Goal: Use online tool/utility: Utilize a website feature to perform a specific function

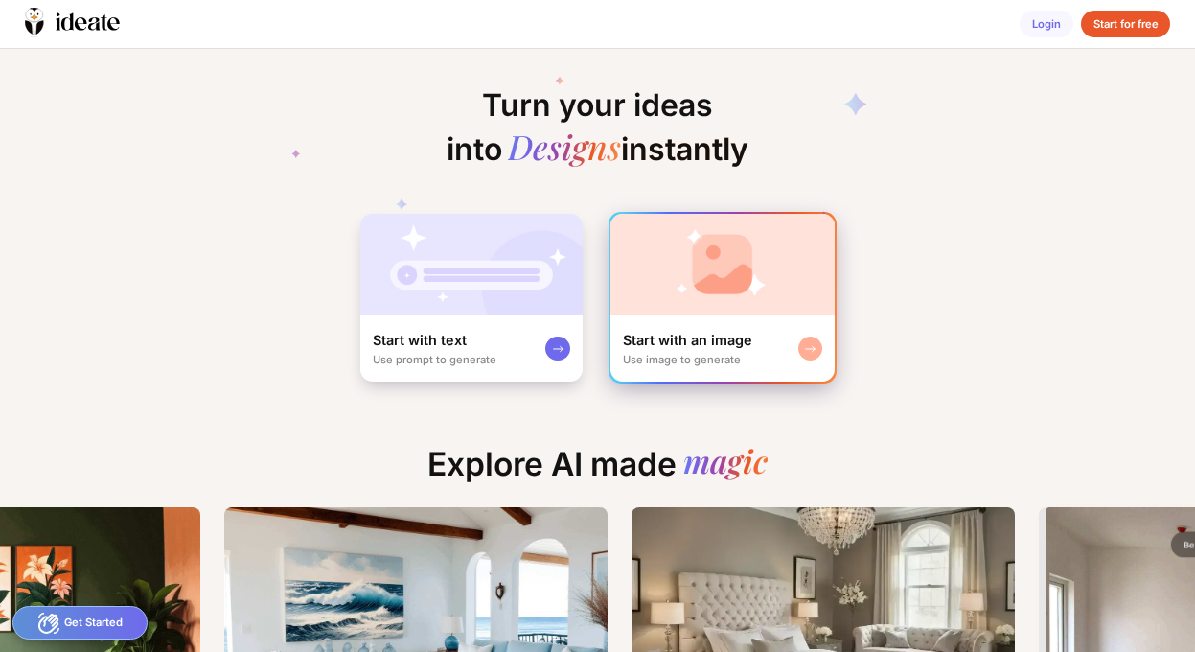
click at [714, 304] on img at bounding box center [722, 265] width 224 height 102
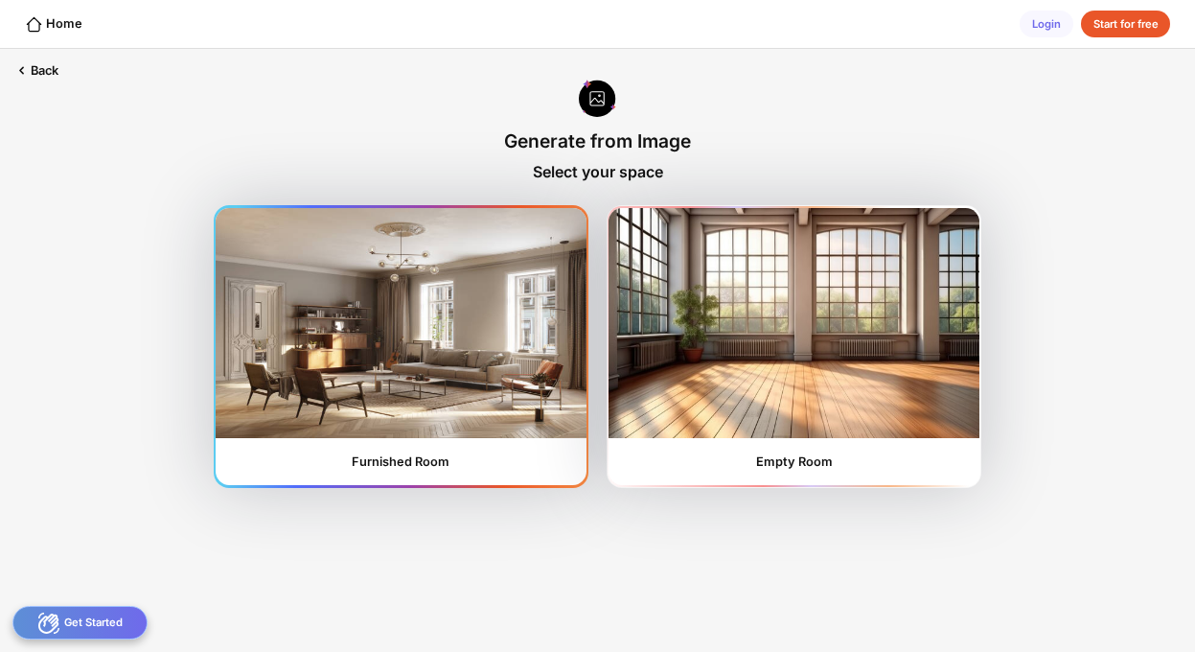
click at [428, 352] on img at bounding box center [401, 323] width 370 height 230
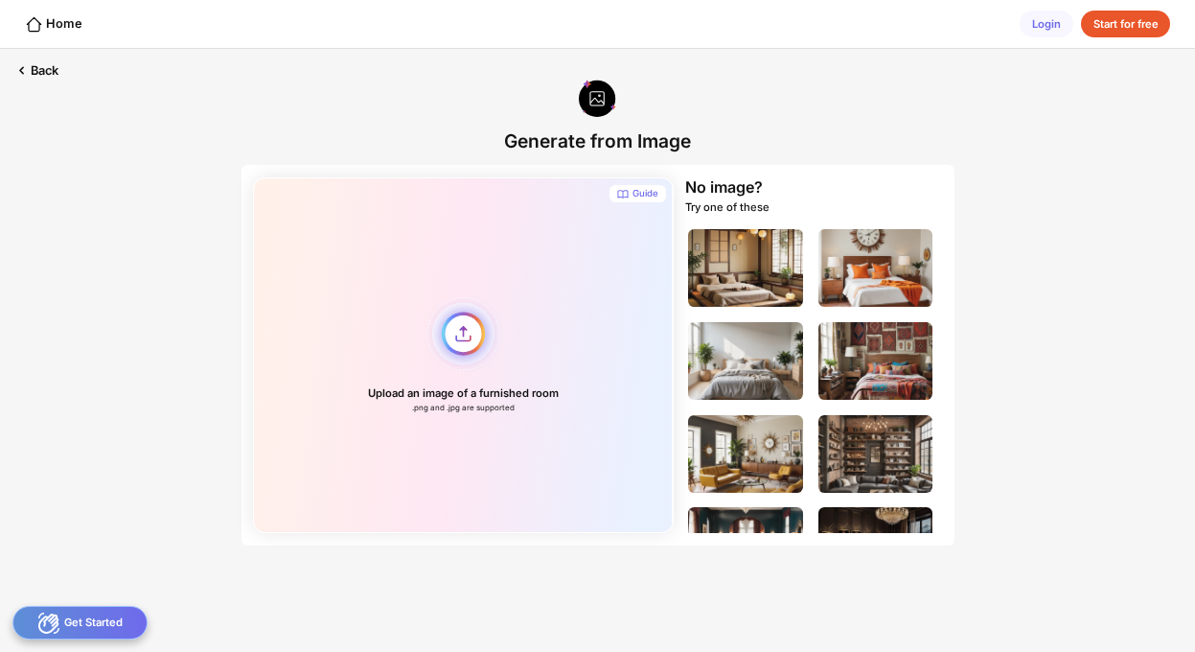
click at [465, 341] on div "Upload an image of a furnished room .png and .jpg are supported" at bounding box center [463, 354] width 420 height 355
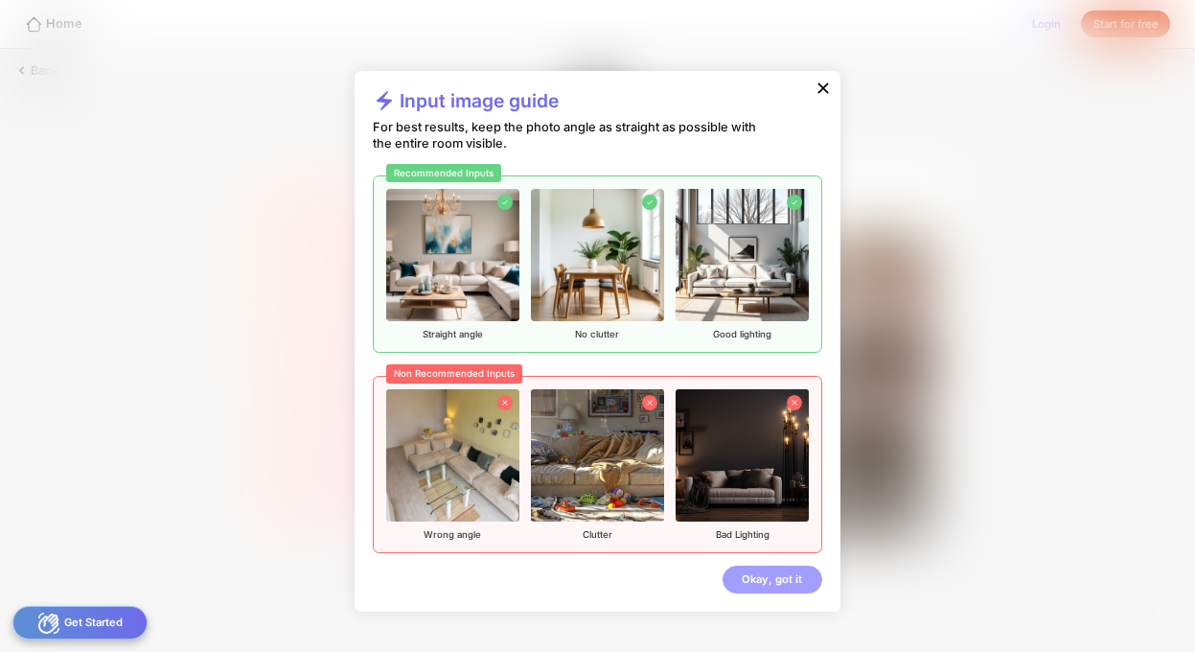
click at [767, 584] on div "Okay, got it" at bounding box center [771, 579] width 99 height 28
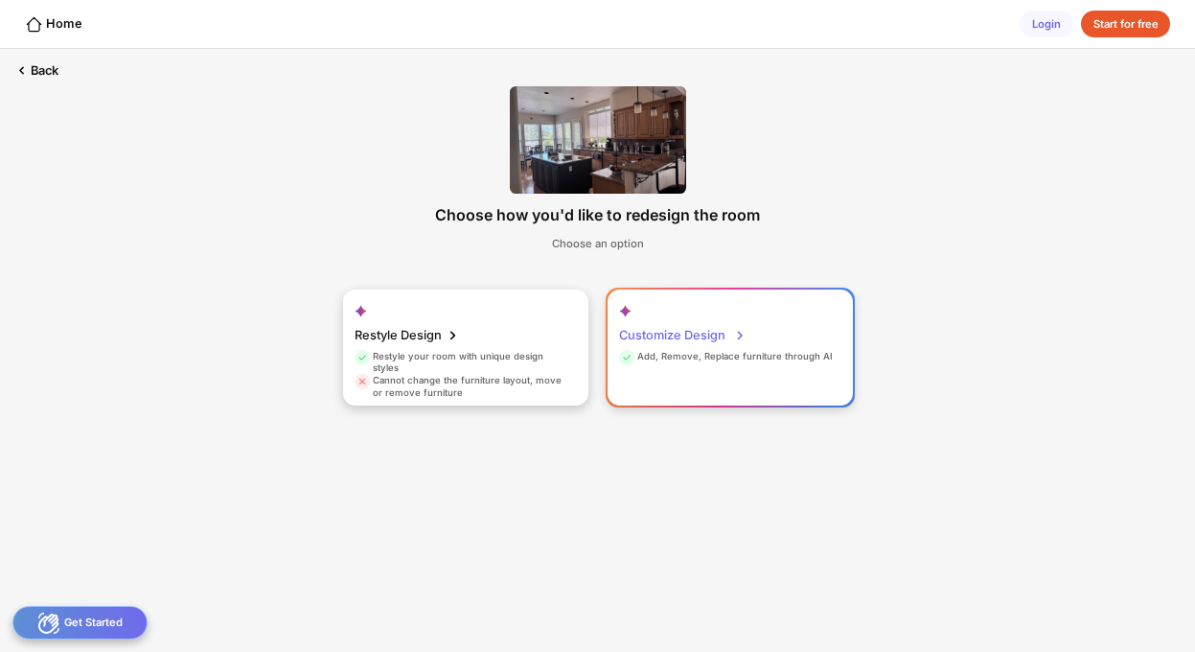
click at [737, 363] on div "Add, Remove, Replace furniture through AI" at bounding box center [726, 359] width 214 height 17
click at [737, 348] on div "Customize Design Add, Remove, Replace furniture through AI" at bounding box center [729, 347] width 245 height 117
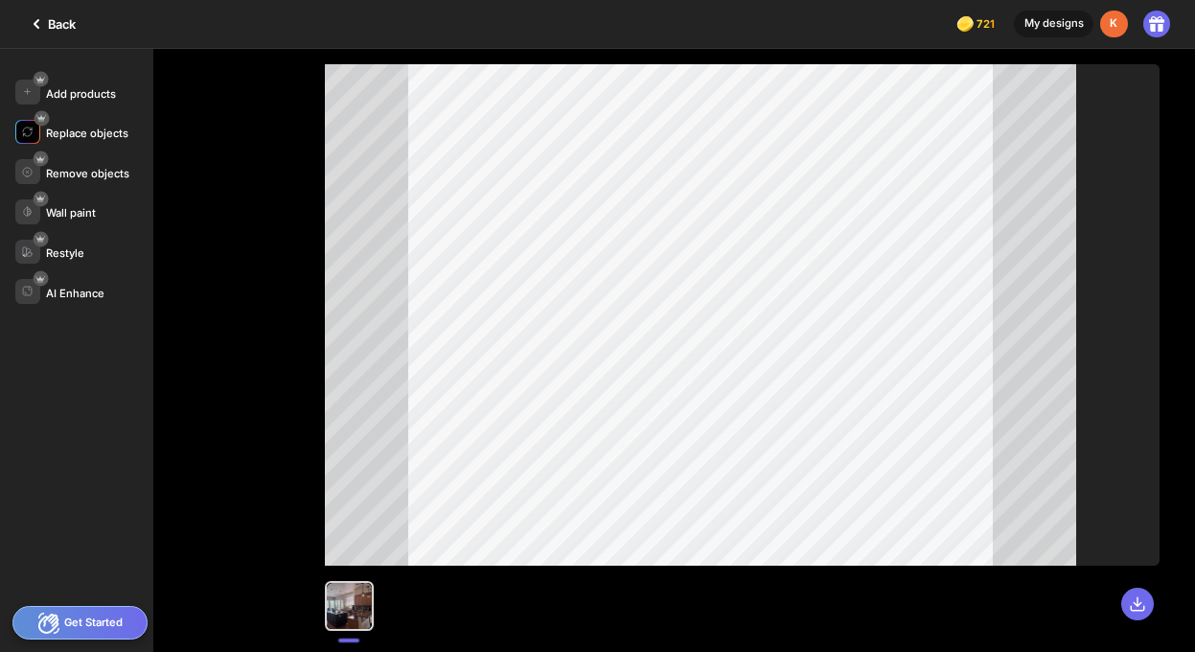
click at [82, 131] on div "Replace objects" at bounding box center [87, 132] width 82 height 13
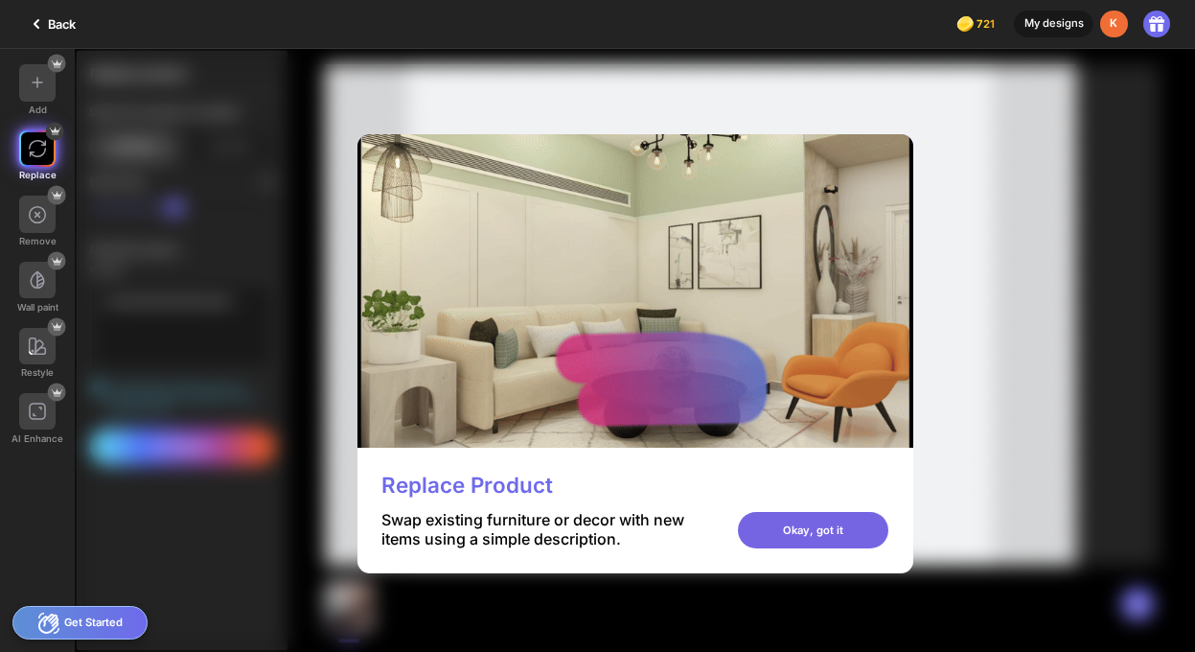
click at [888, 535] on div "Okay, got it" at bounding box center [813, 530] width 150 height 36
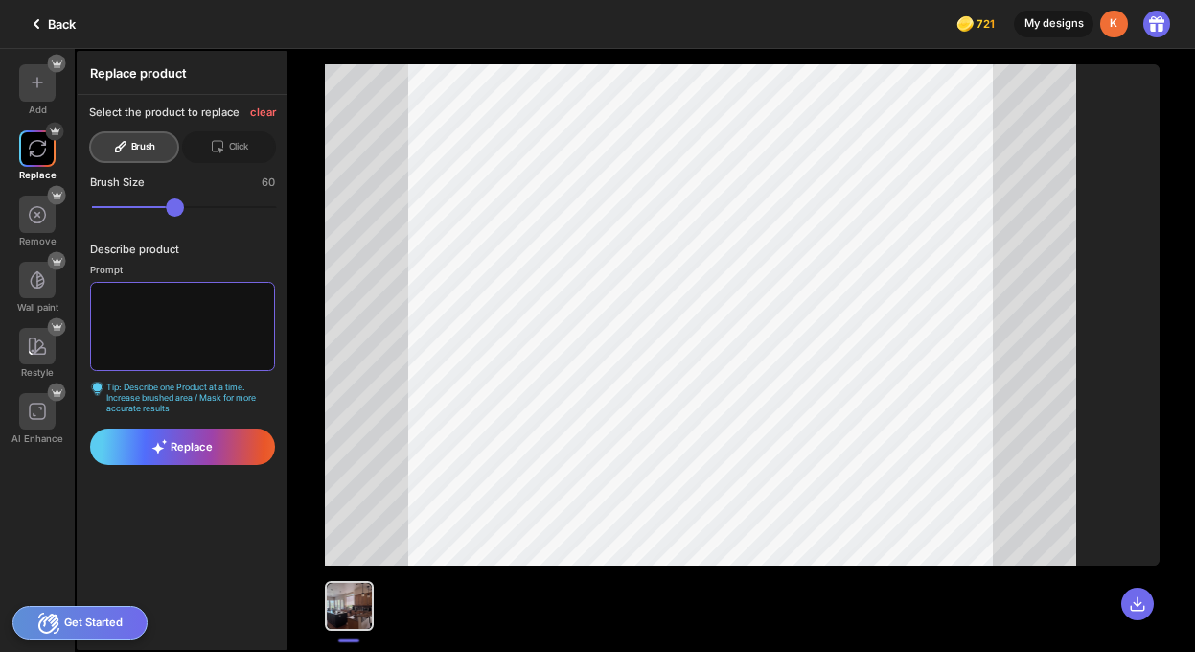
click at [148, 304] on textarea at bounding box center [182, 326] width 184 height 89
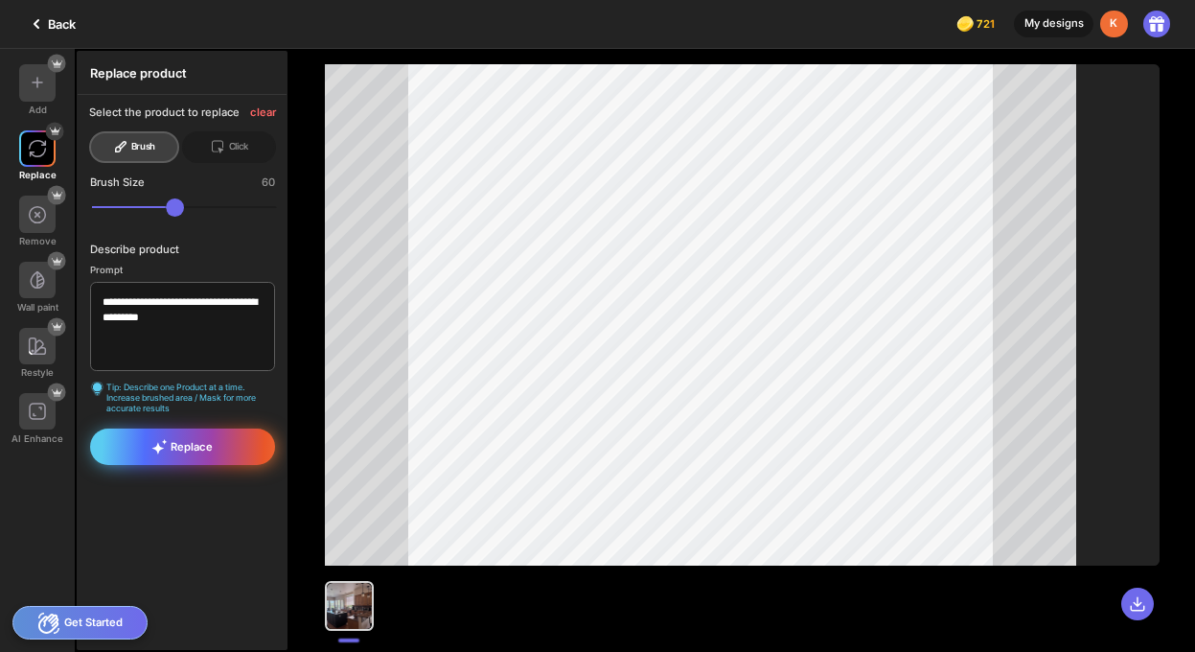
click at [227, 448] on div "Replace" at bounding box center [182, 446] width 184 height 36
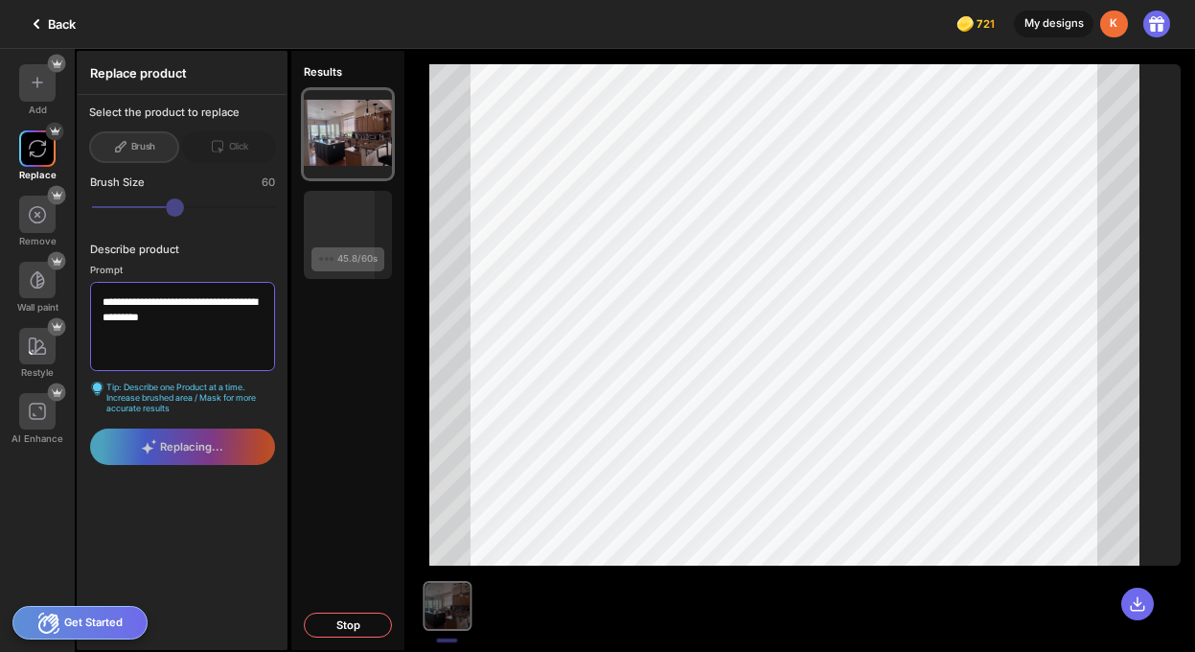
click at [247, 322] on textarea "**********" at bounding box center [182, 326] width 184 height 89
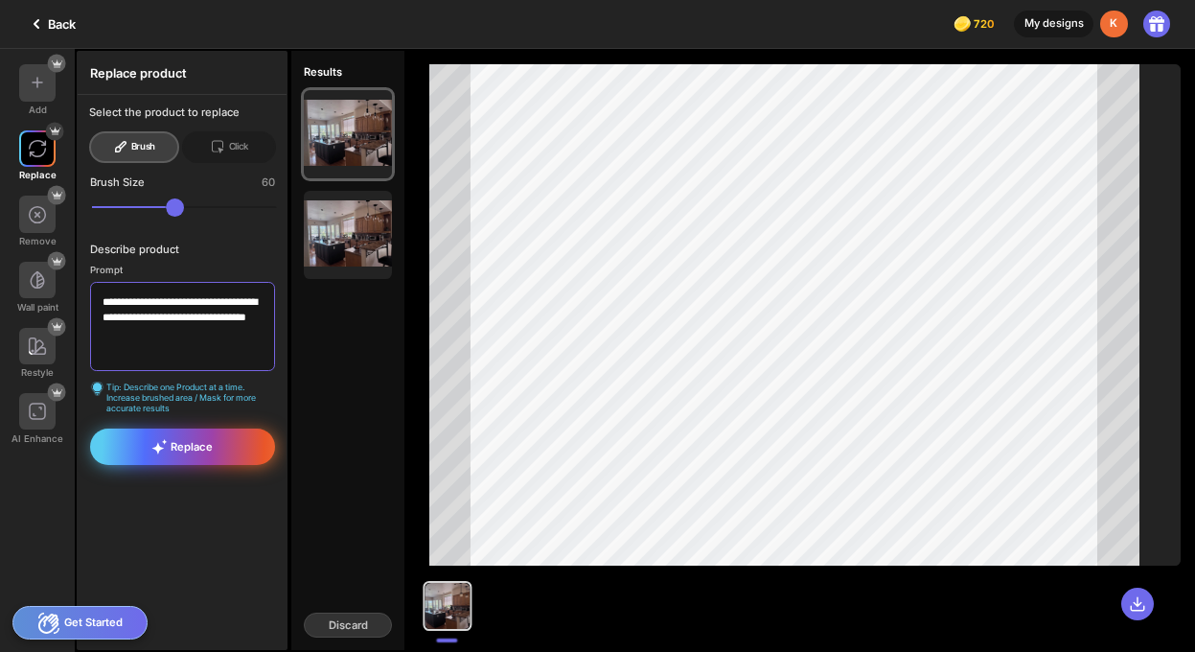
type textarea "**********"
click at [195, 446] on span "Replace" at bounding box center [181, 446] width 61 height 15
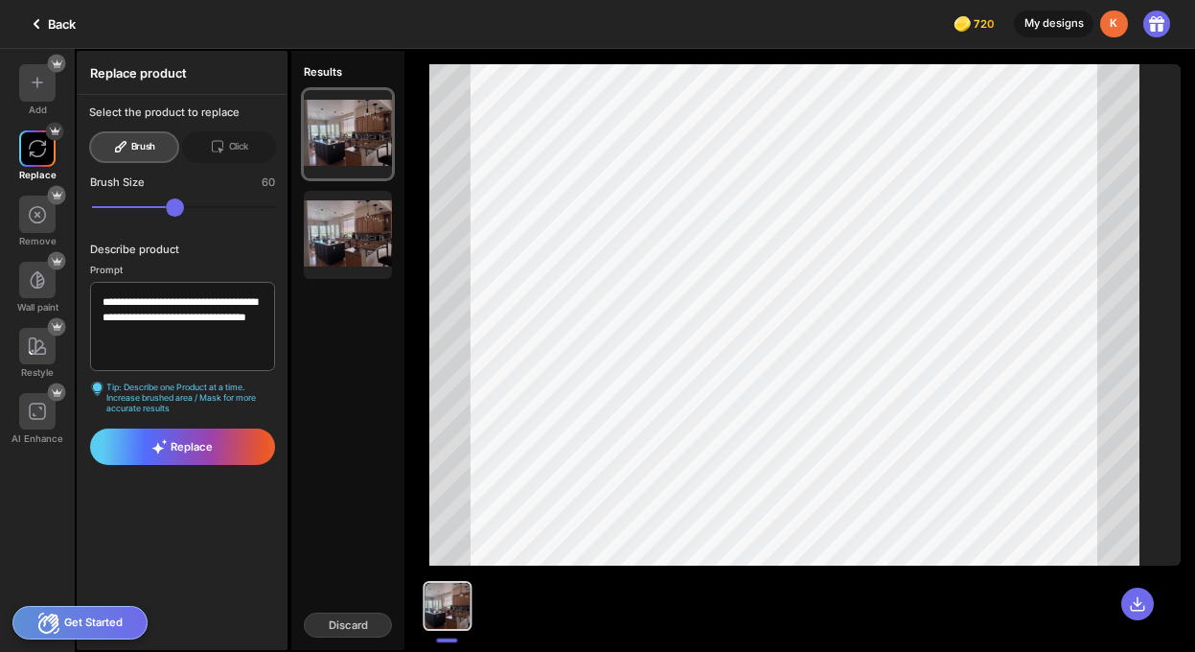
click at [957, 153] on div at bounding box center [741, 350] width 905 height 603
click at [139, 147] on div "Brush" at bounding box center [134, 147] width 91 height 32
click at [757, 103] on div "Brush the object you wish to replace" at bounding box center [756, 103] width 165 height 12
click at [111, 142] on div "Brush" at bounding box center [134, 147] width 91 height 32
click at [58, 21] on div "Back" at bounding box center [50, 23] width 51 height 23
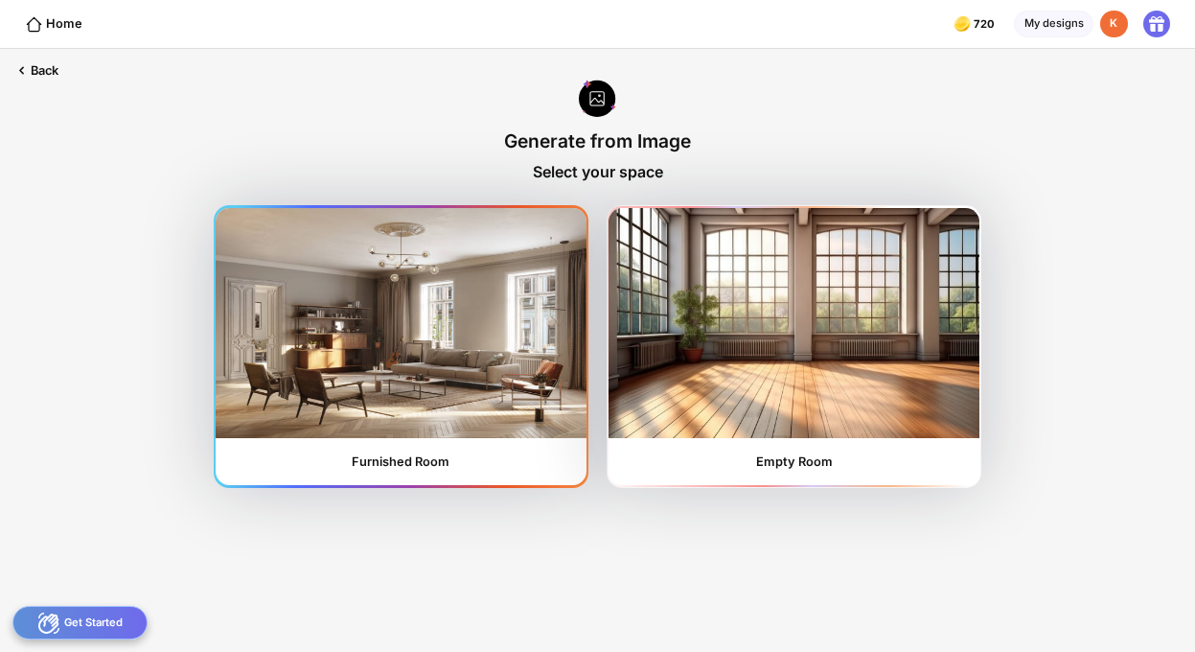
click at [523, 353] on img at bounding box center [401, 323] width 370 height 230
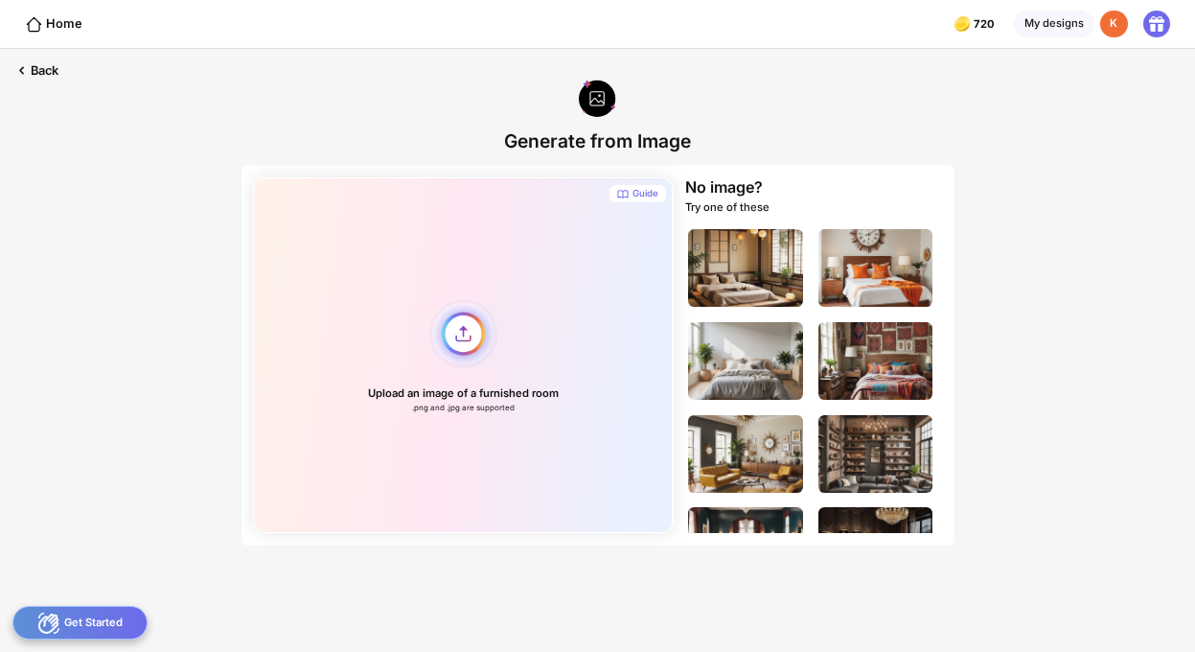
click at [468, 339] on div "Upload an image of a furnished room .png and .jpg are supported" at bounding box center [463, 354] width 420 height 355
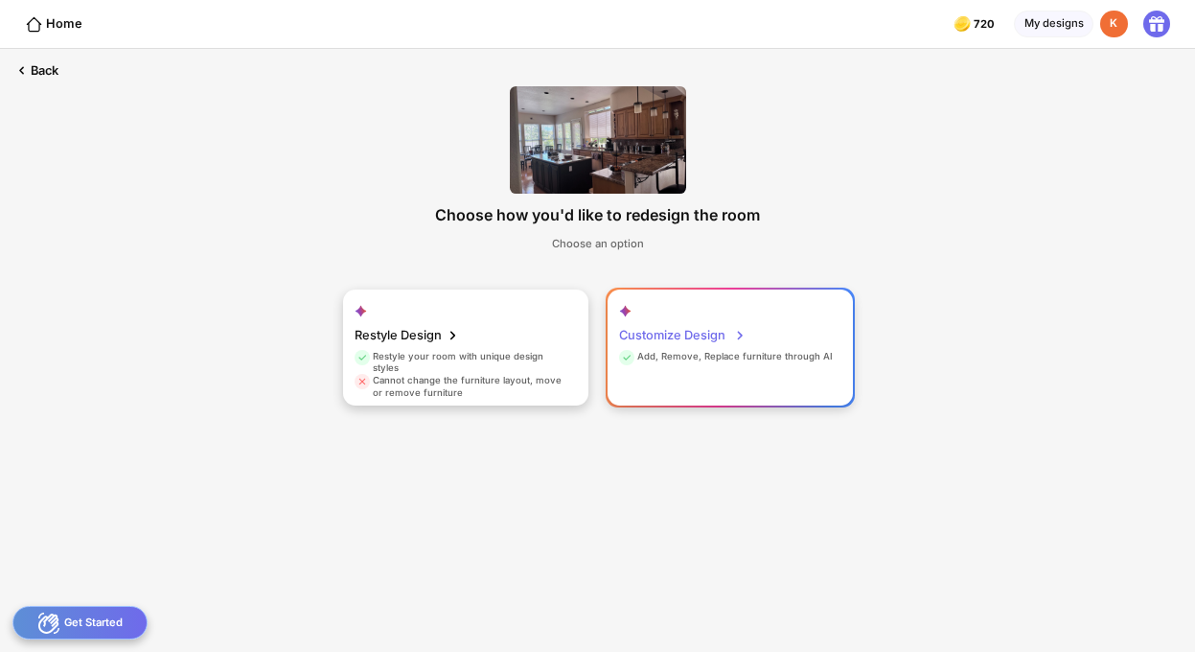
click at [764, 371] on div "Customize Design Add, Remove, Replace furniture through AI" at bounding box center [729, 347] width 245 height 117
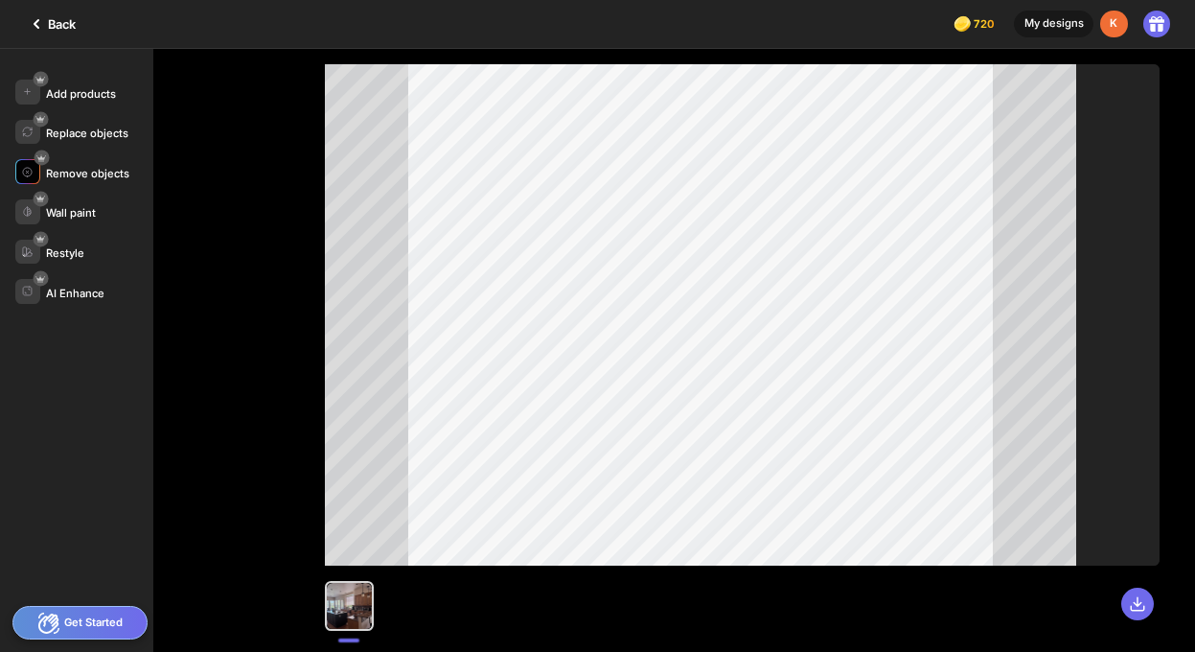
click at [88, 170] on div "Remove objects" at bounding box center [87, 173] width 83 height 13
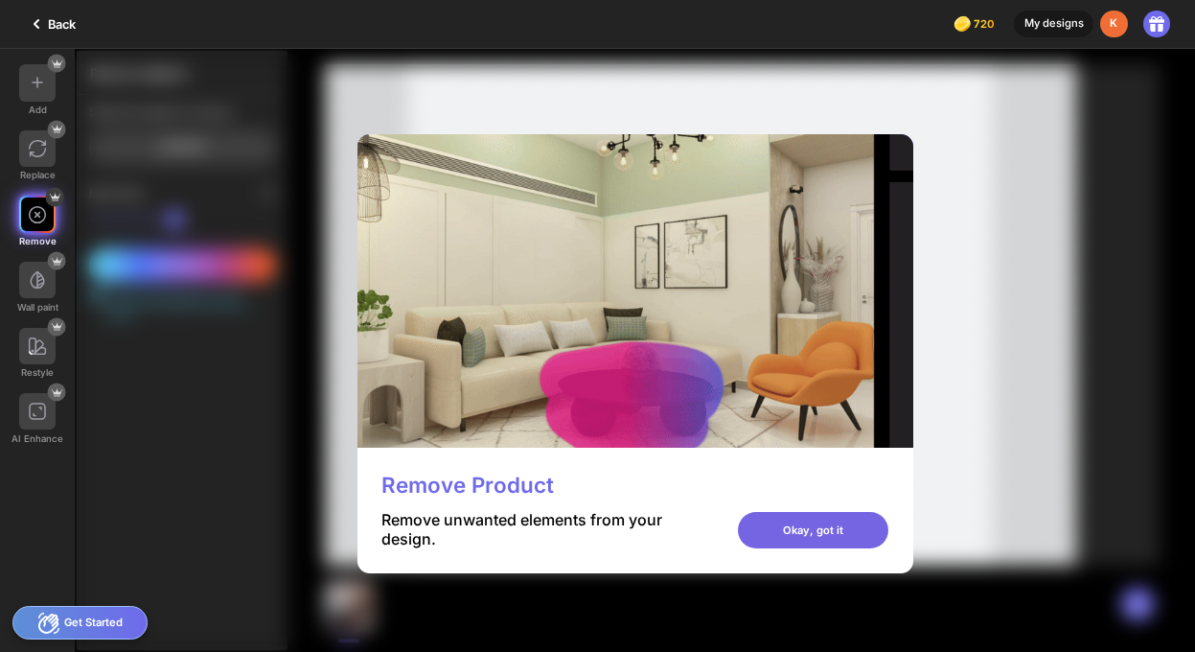
click at [888, 526] on div "Okay, got it" at bounding box center [813, 530] width 150 height 36
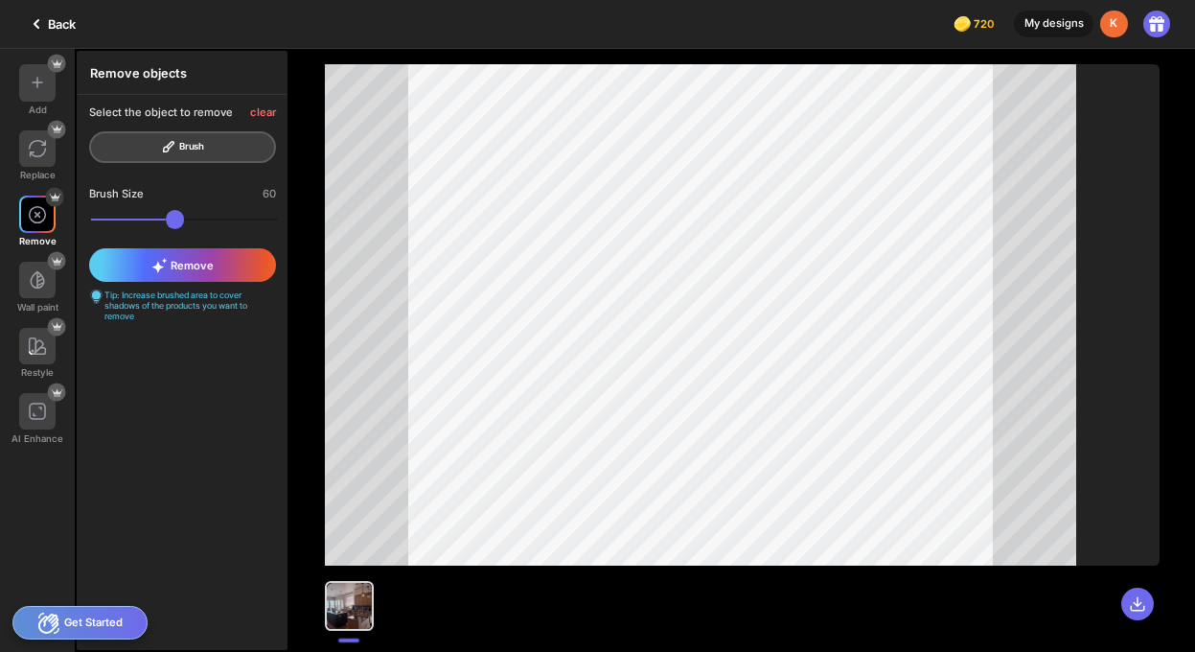
click at [217, 267] on div "Remove" at bounding box center [183, 265] width 188 height 34
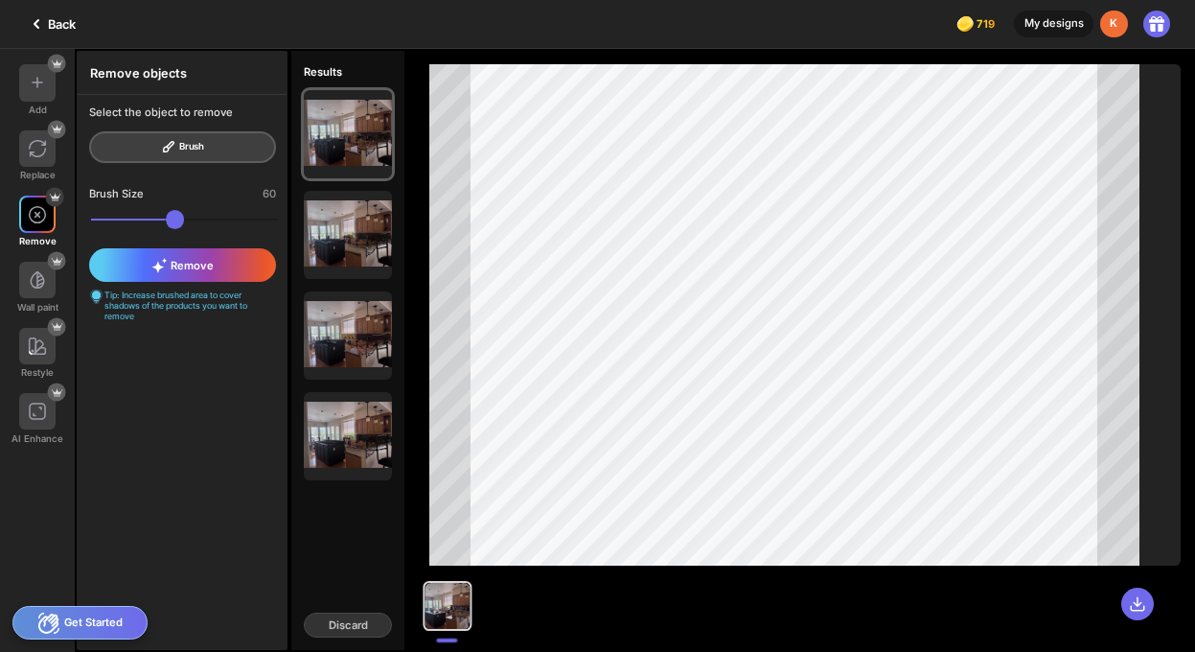
click at [40, 21] on icon at bounding box center [36, 23] width 23 height 23
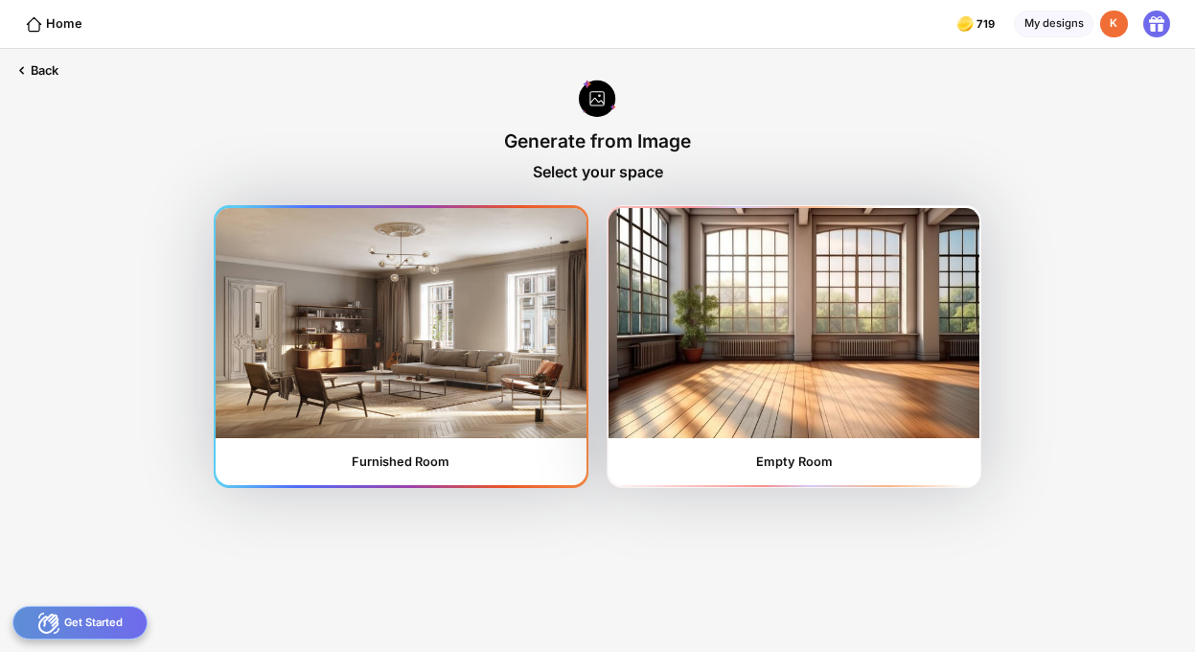
click at [556, 293] on img at bounding box center [401, 323] width 370 height 230
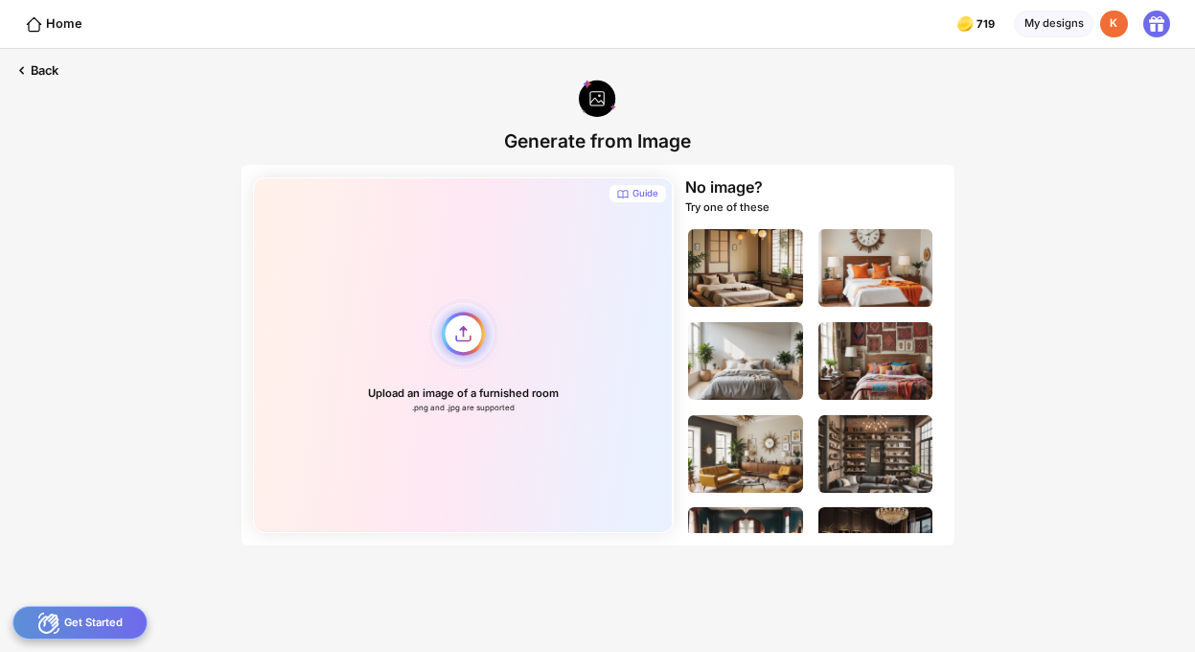
click at [473, 333] on div "Upload an image of a furnished room .png and .jpg are supported" at bounding box center [463, 354] width 420 height 355
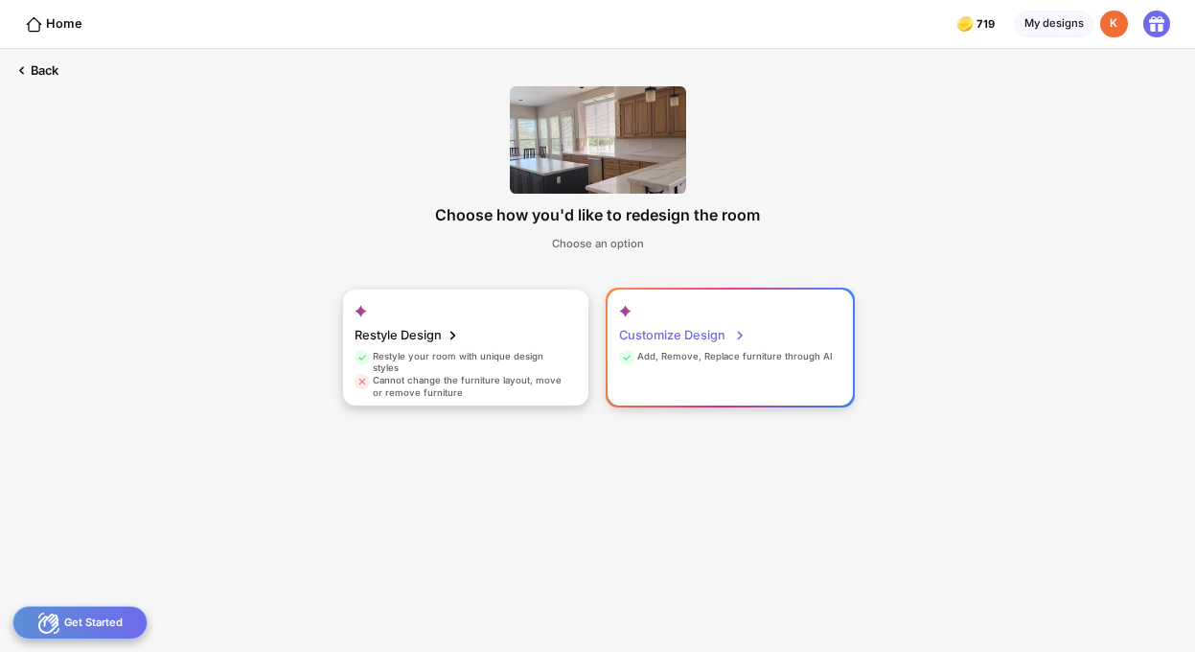
click at [743, 348] on div "Customize Design" at bounding box center [682, 335] width 126 height 31
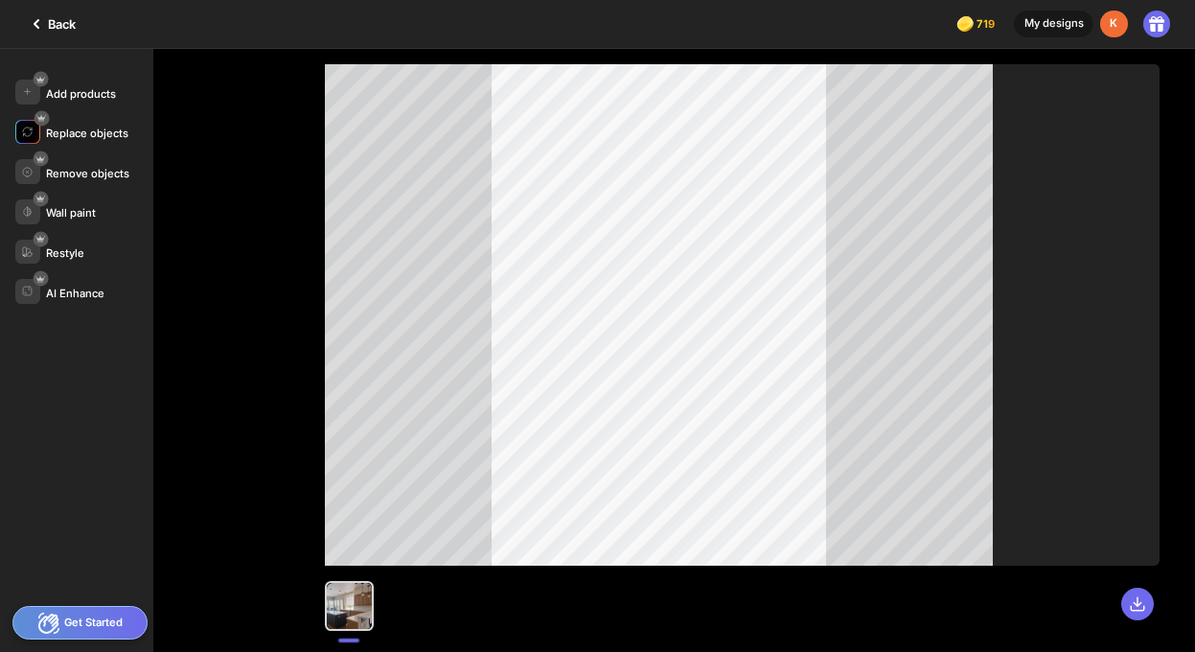
click at [106, 133] on div "Replace objects" at bounding box center [87, 132] width 82 height 13
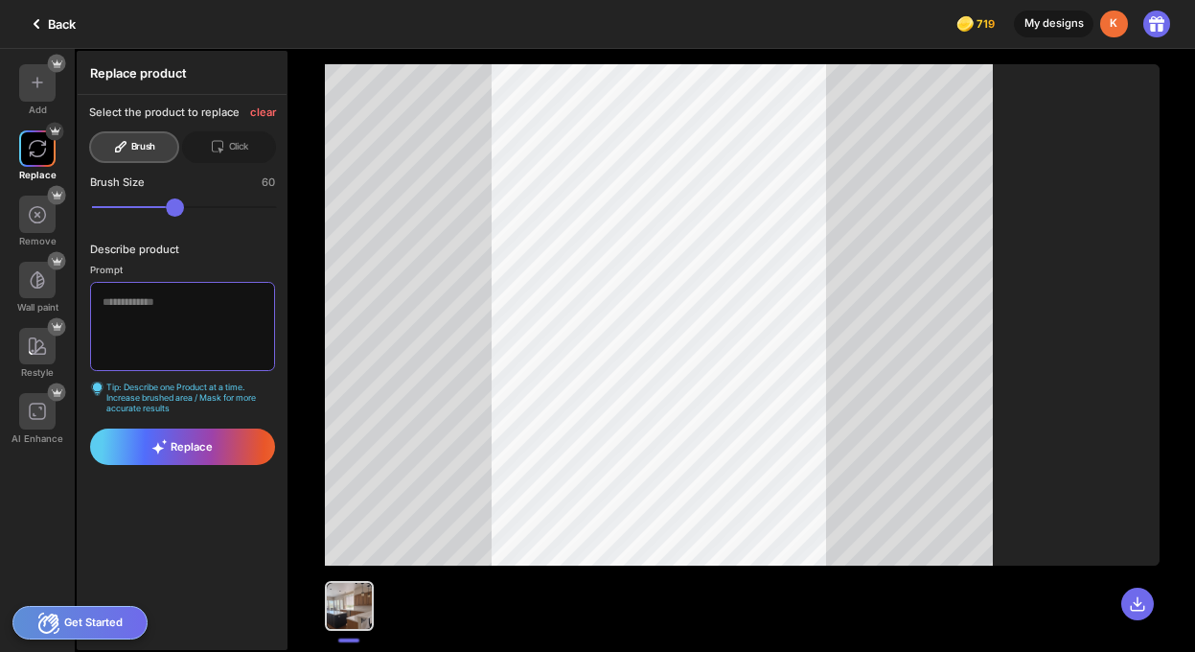
click at [177, 312] on textarea at bounding box center [182, 326] width 184 height 89
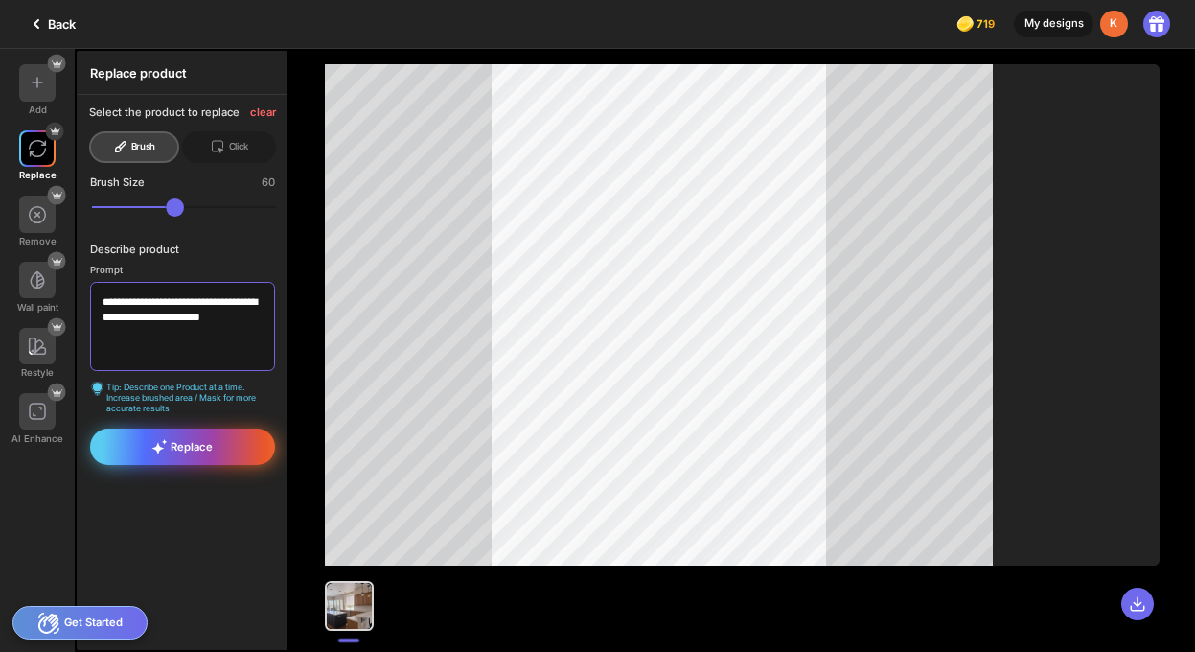
type textarea "**********"
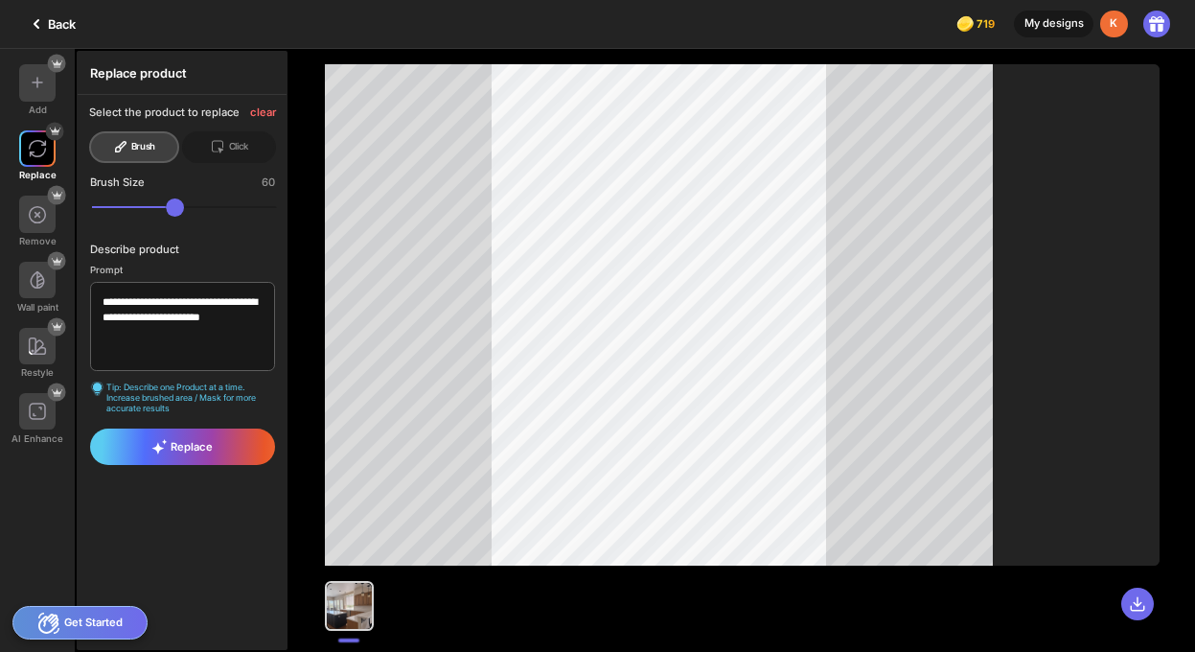
drag, startPoint x: 207, startPoint y: 446, endPoint x: 218, endPoint y: 445, distance: 11.5
click at [207, 446] on span "Replace" at bounding box center [181, 446] width 61 height 15
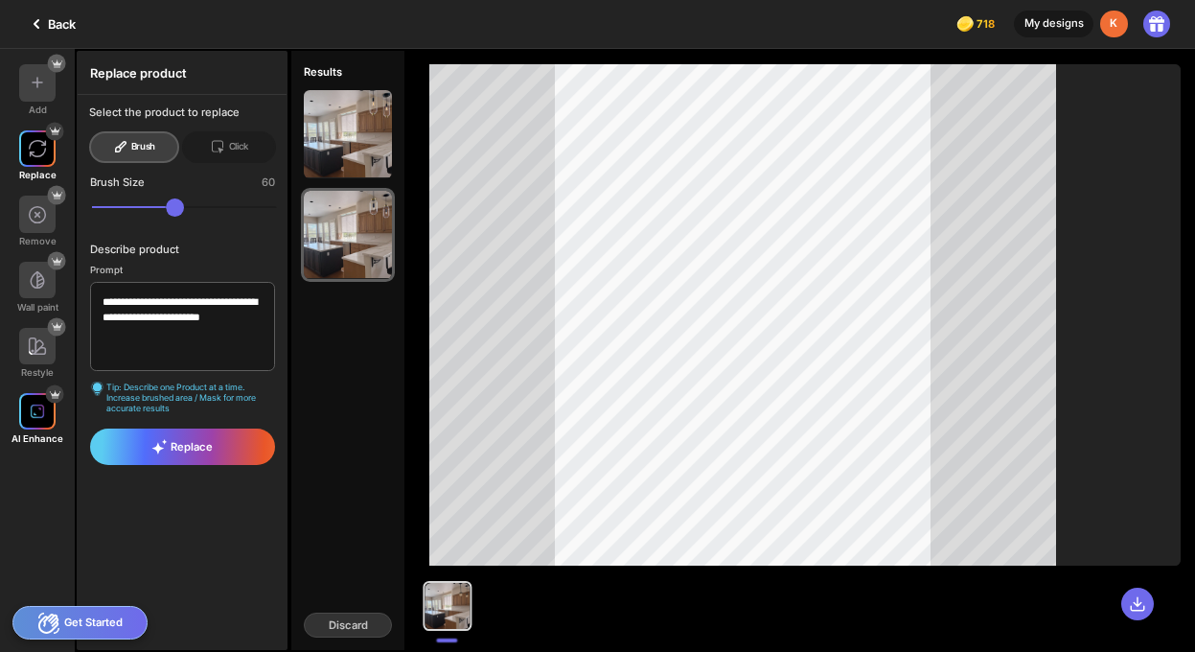
click at [45, 421] on div at bounding box center [37, 411] width 36 height 36
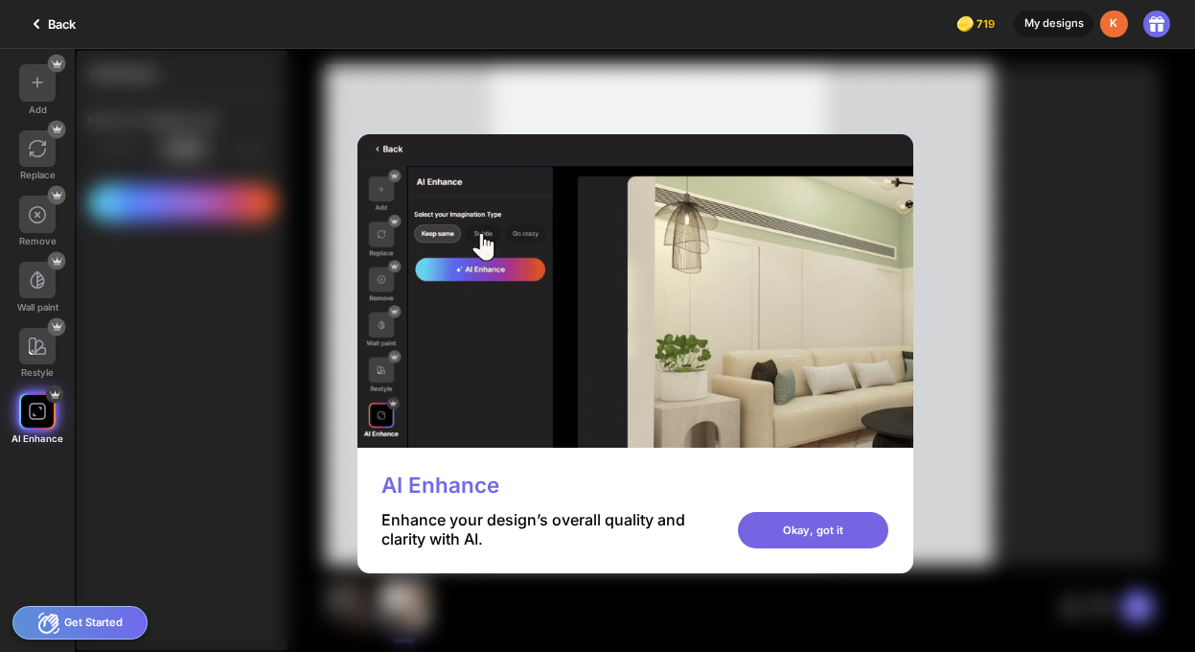
click at [888, 529] on div "Okay, got it" at bounding box center [813, 530] width 150 height 36
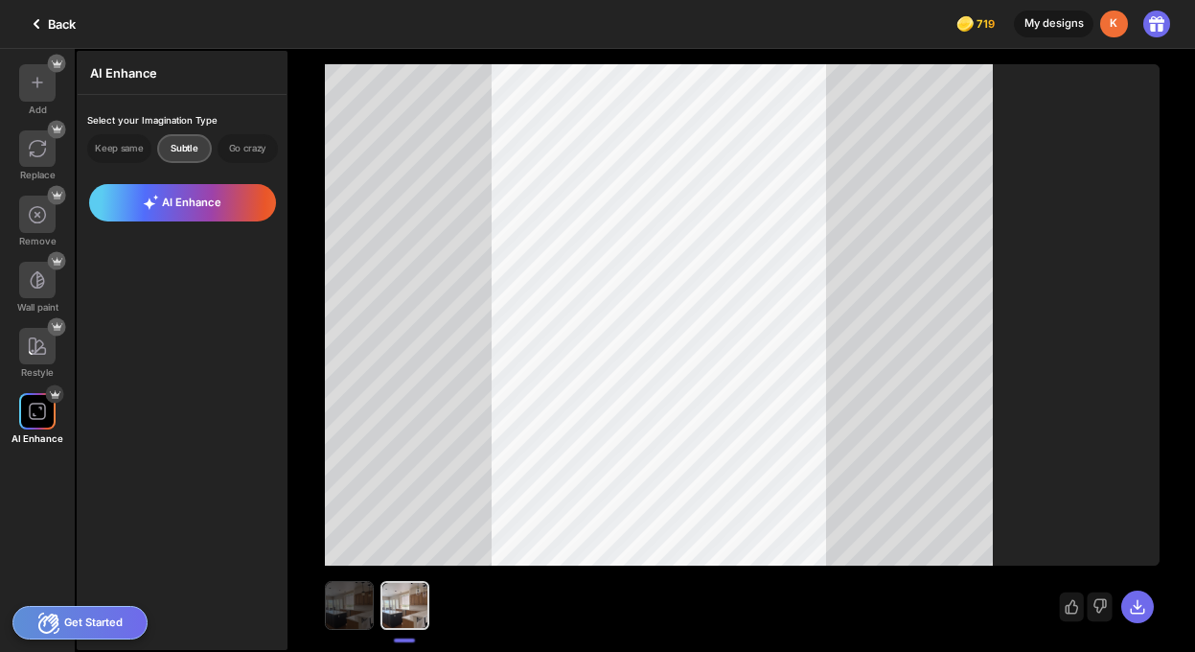
click at [349, 607] on img at bounding box center [349, 605] width 47 height 47
click at [1066, 20] on div "My designs" at bounding box center [1054, 25] width 80 height 28
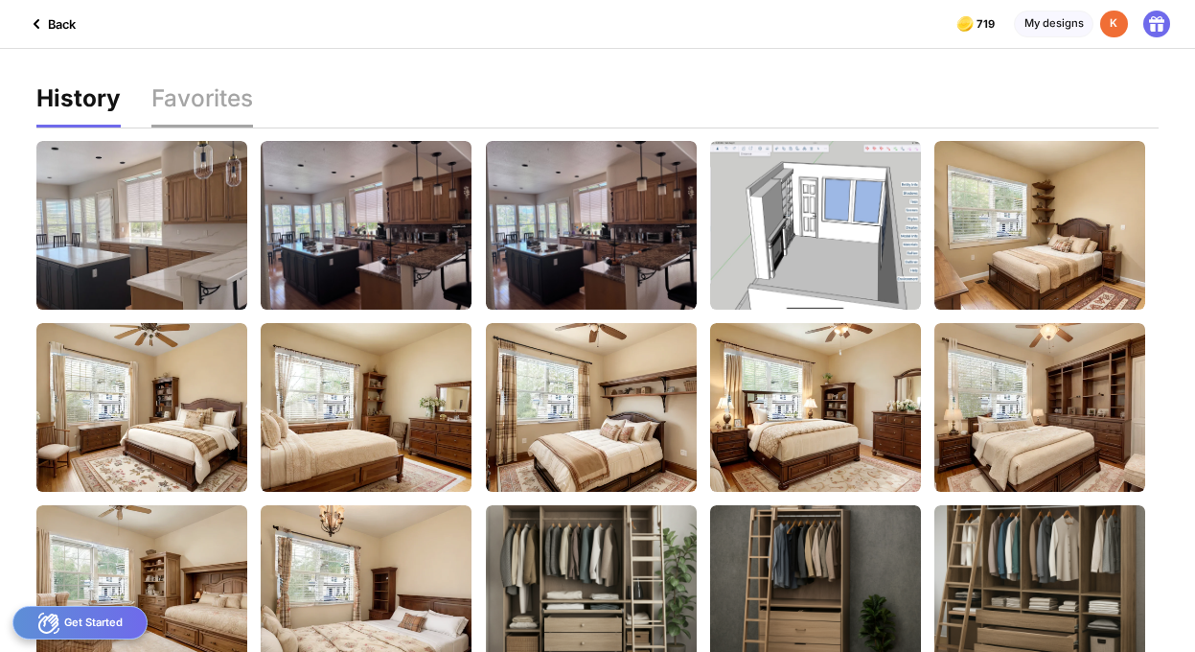
click at [200, 101] on div "Favorites" at bounding box center [202, 106] width 102 height 41
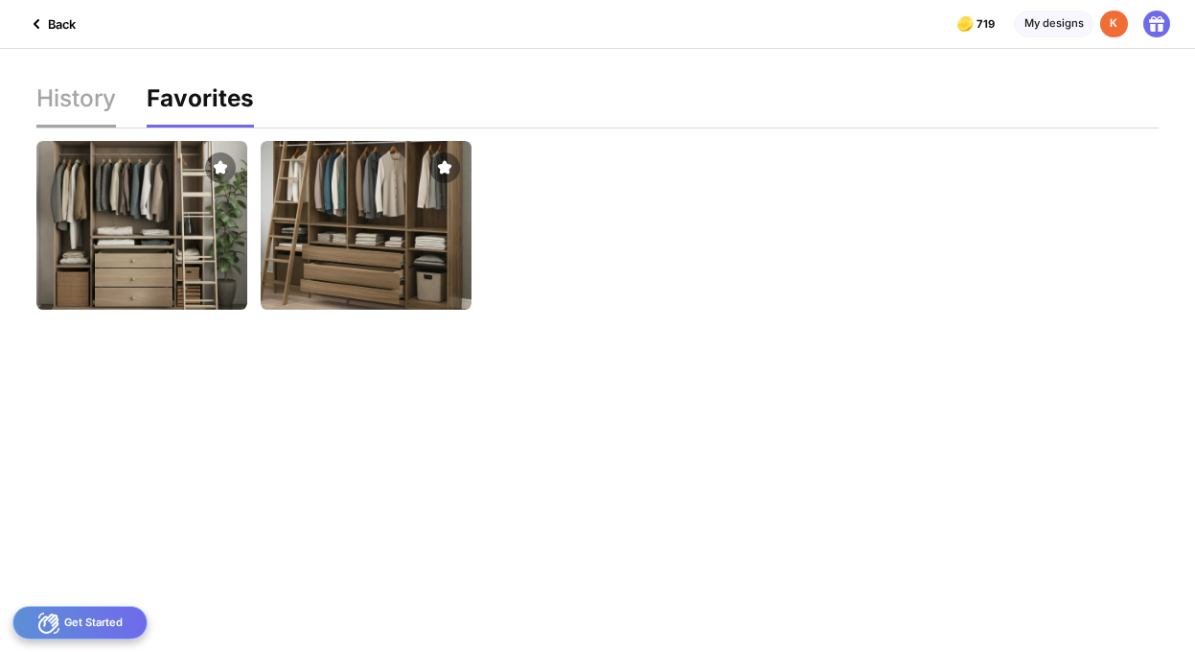
click at [70, 94] on div "History" at bounding box center [76, 106] width 80 height 41
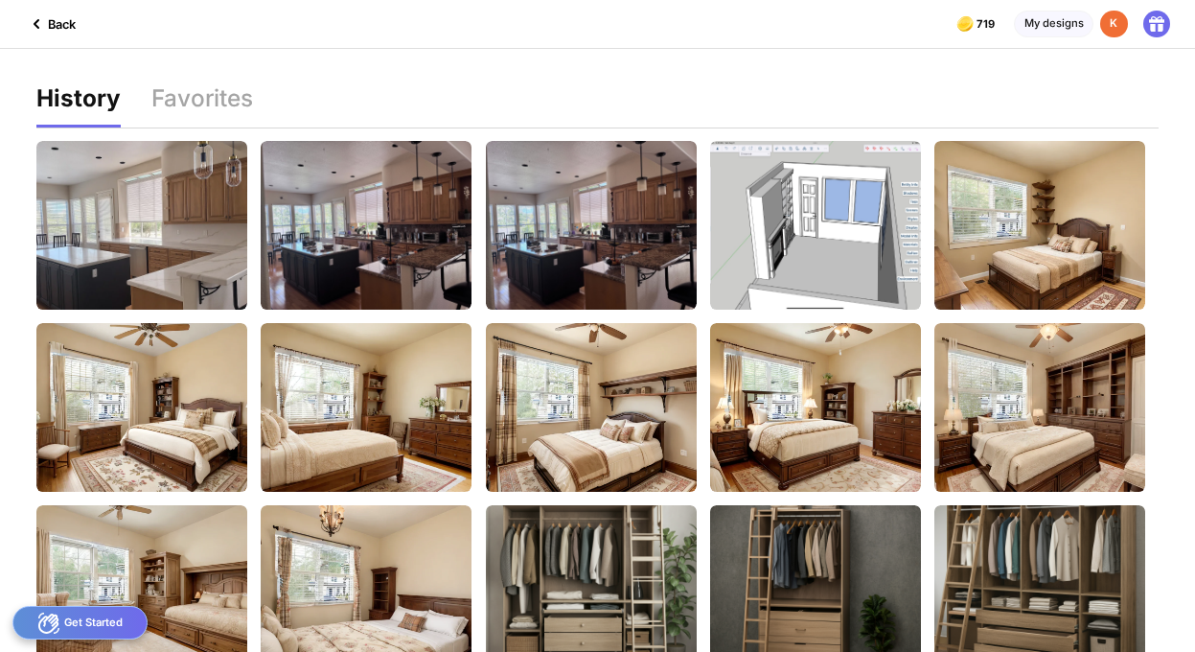
click at [59, 23] on div "Back" at bounding box center [50, 23] width 51 height 23
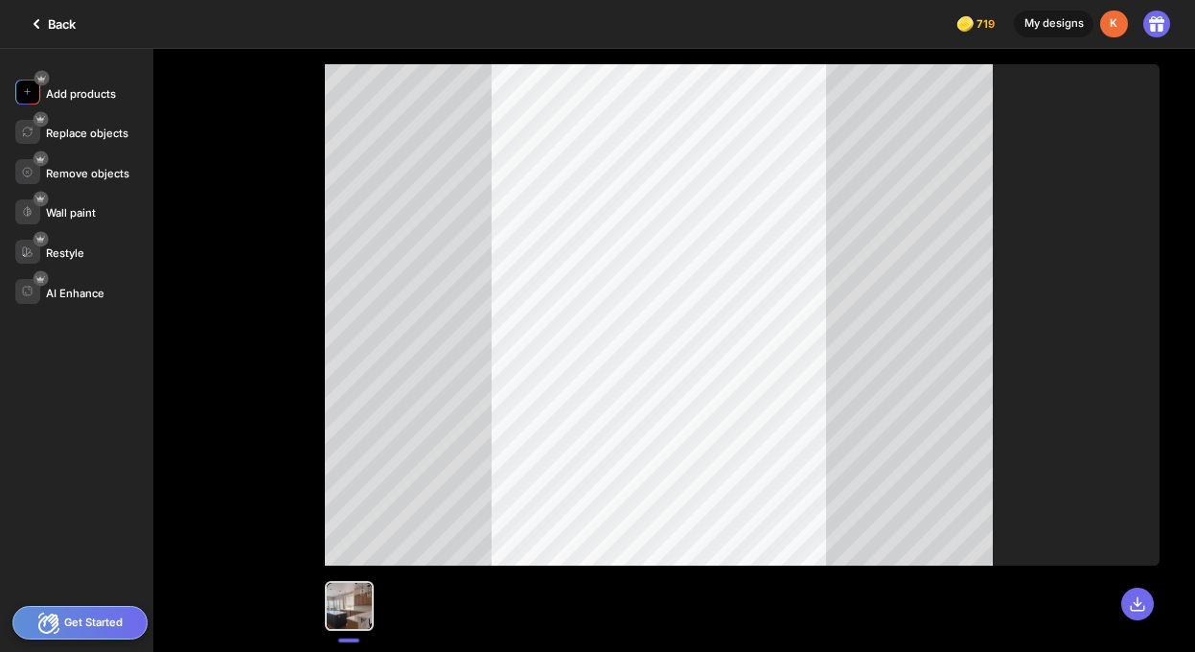
click at [56, 95] on div "Add products" at bounding box center [81, 93] width 70 height 13
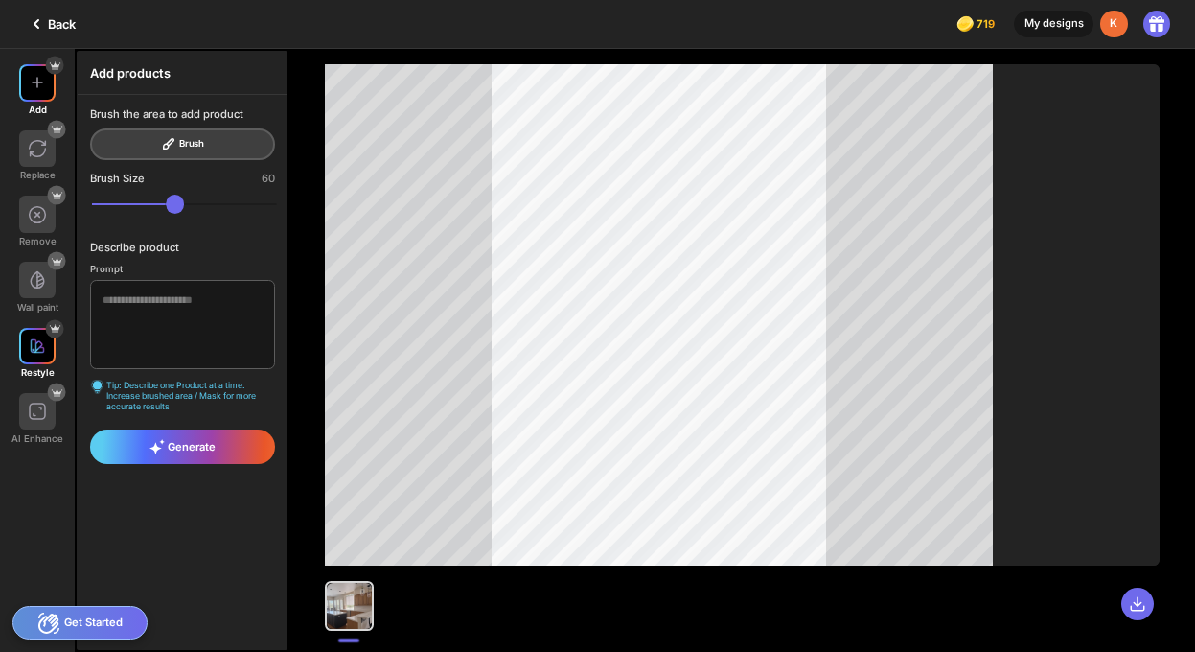
click at [30, 350] on img at bounding box center [37, 345] width 15 height 15
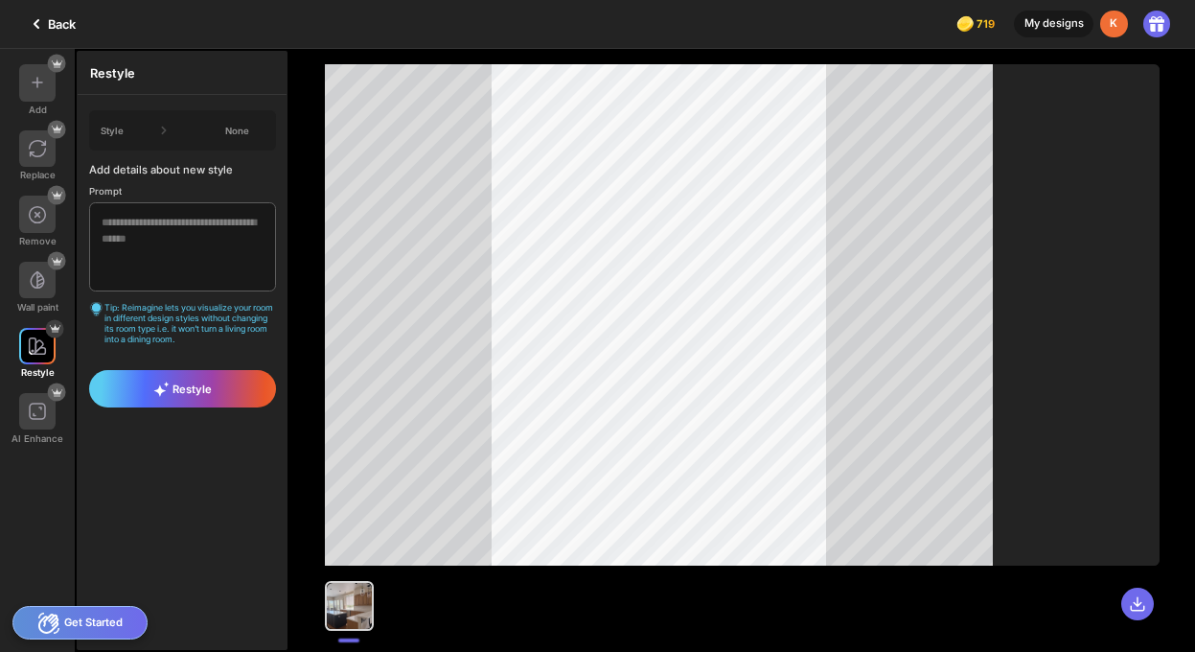
click at [47, 22] on div "Back" at bounding box center [50, 23] width 51 height 23
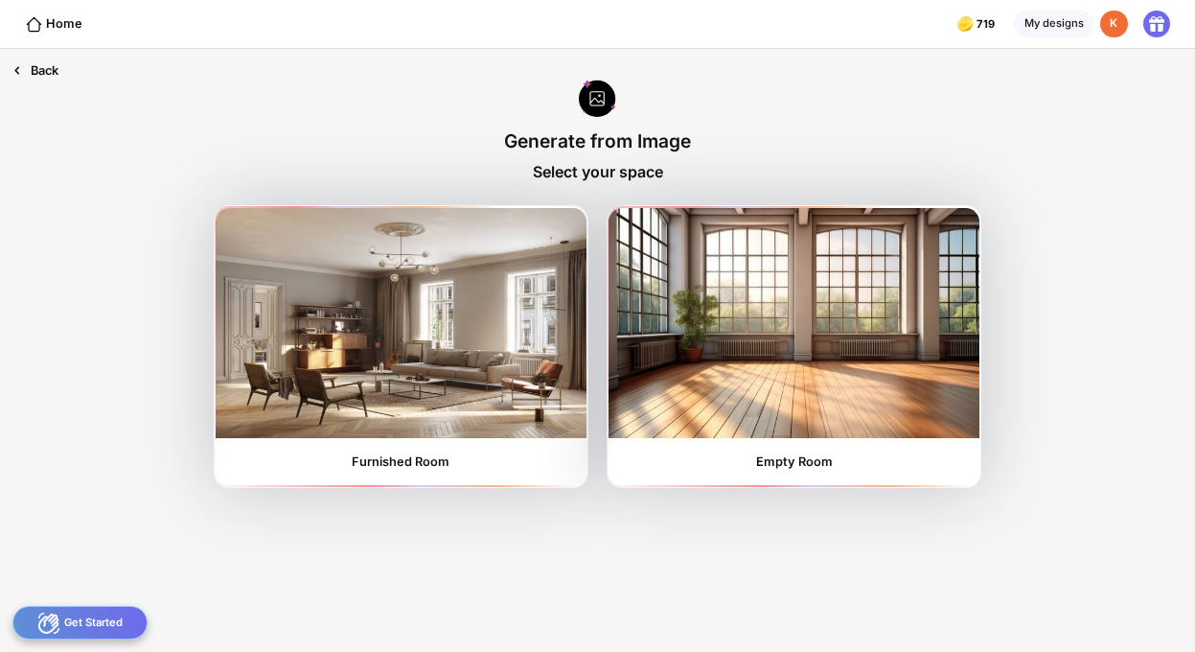
click at [42, 74] on div "Back" at bounding box center [35, 70] width 71 height 43
click at [35, 69] on div "Back" at bounding box center [35, 70] width 71 height 43
click at [29, 65] on div "Back" at bounding box center [35, 70] width 71 height 43
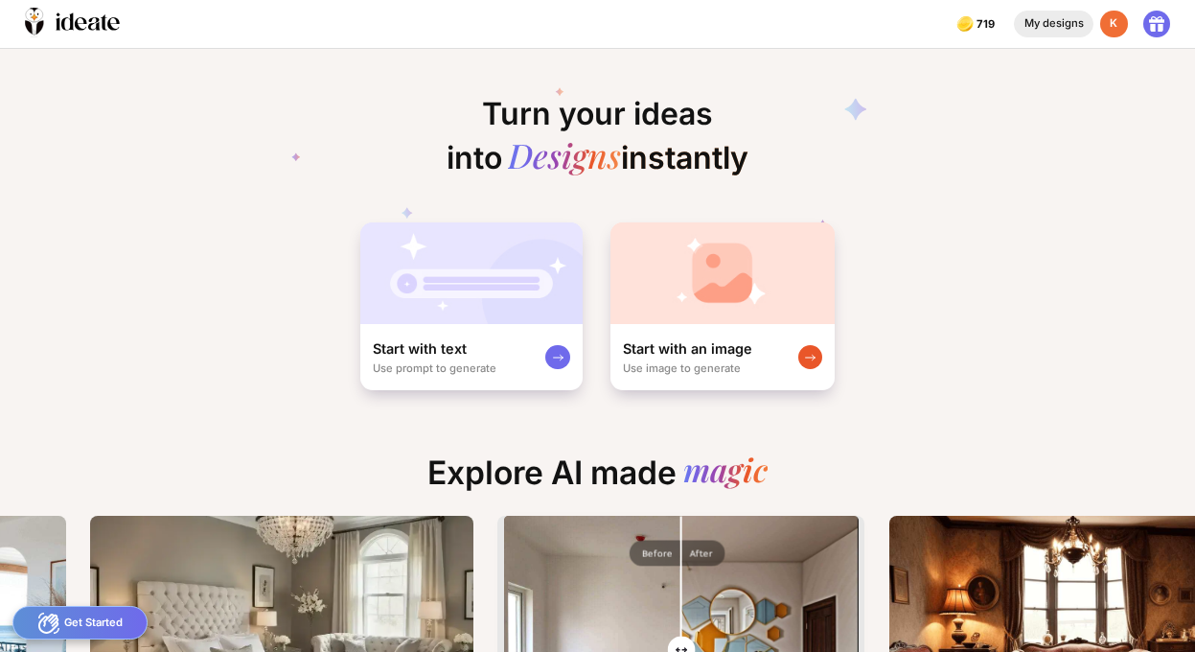
click at [1042, 25] on div "My designs" at bounding box center [1054, 25] width 80 height 28
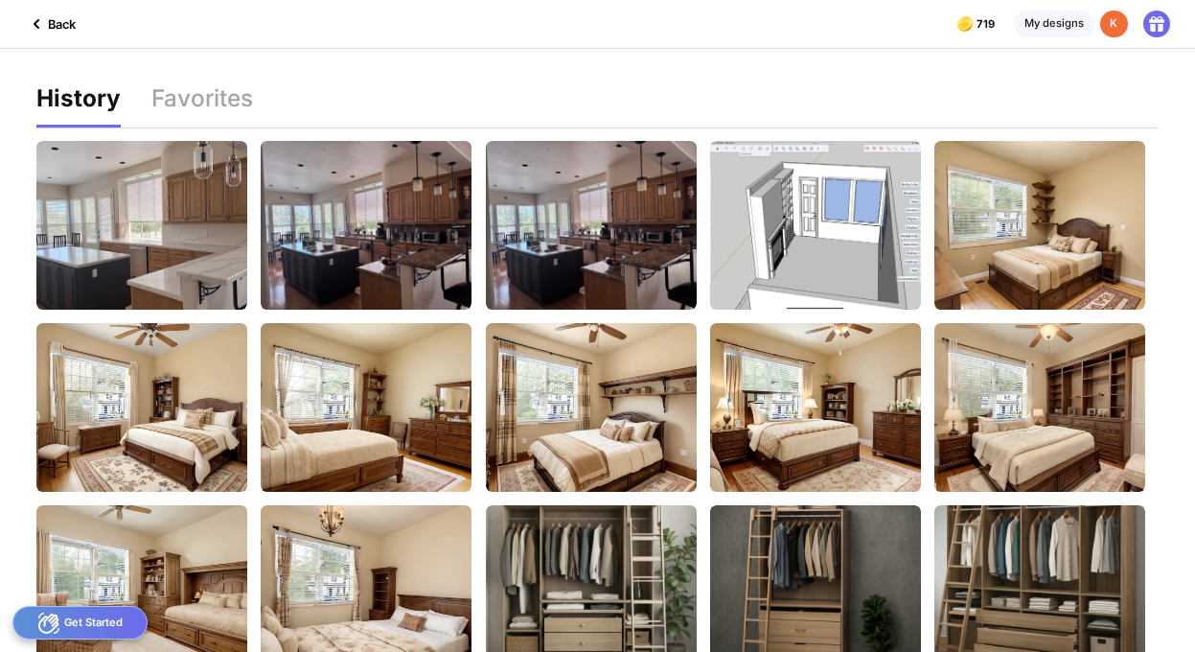
click at [72, 23] on div "Back" at bounding box center [50, 23] width 51 height 23
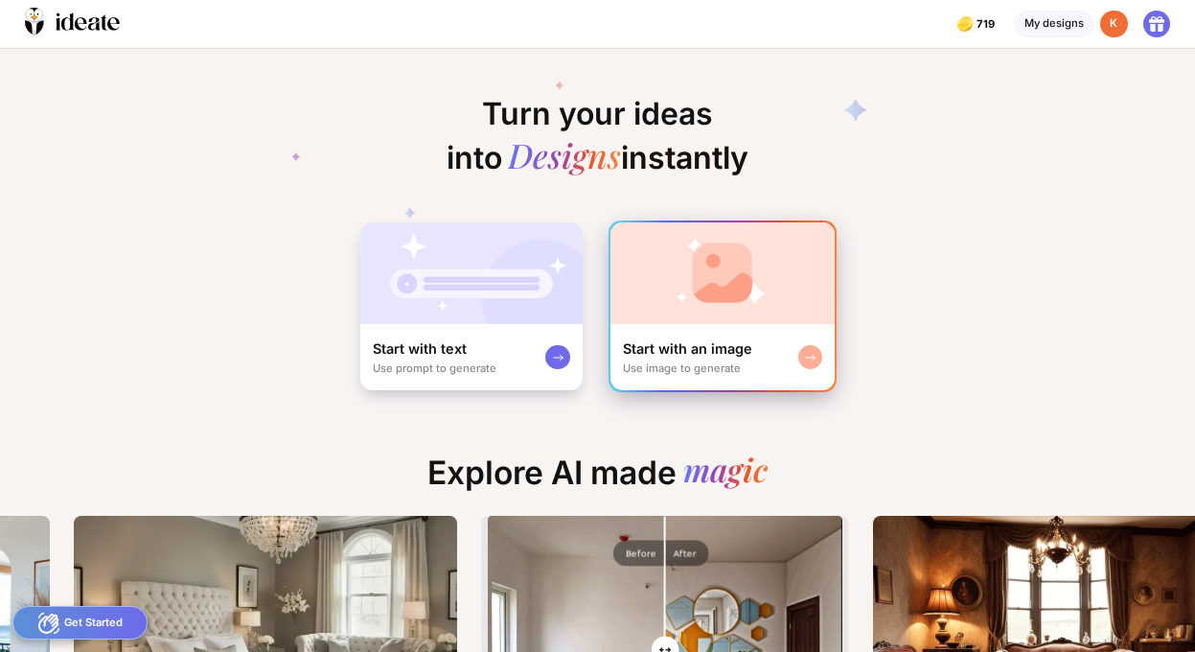
click at [816, 357] on icon at bounding box center [810, 357] width 12 height 15
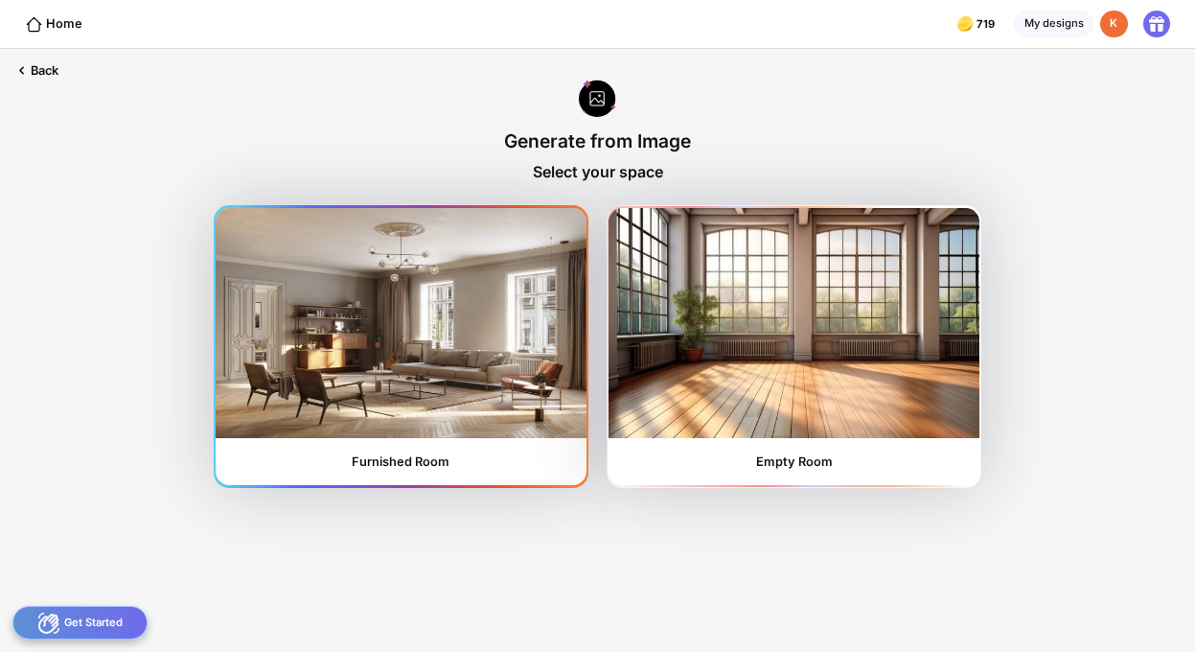
click at [401, 333] on img at bounding box center [401, 323] width 370 height 230
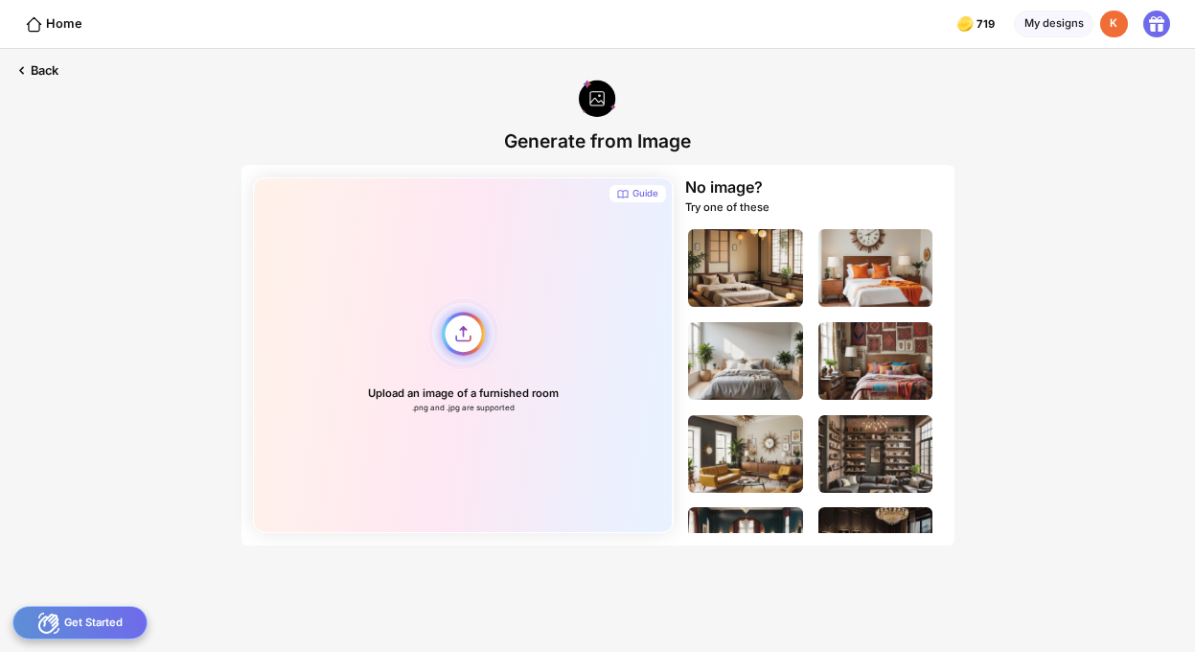
click at [454, 332] on div "Upload an image of a furnished room .png and .jpg are supported" at bounding box center [463, 354] width 420 height 355
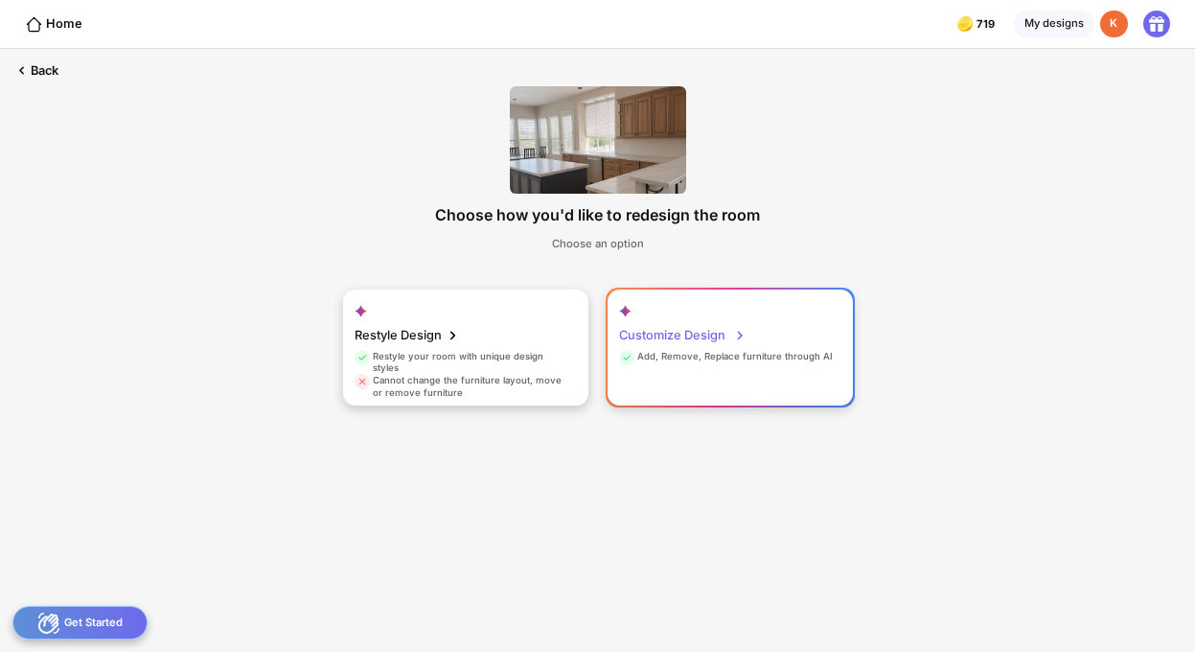
click at [692, 341] on div "Customize Design" at bounding box center [682, 335] width 126 height 31
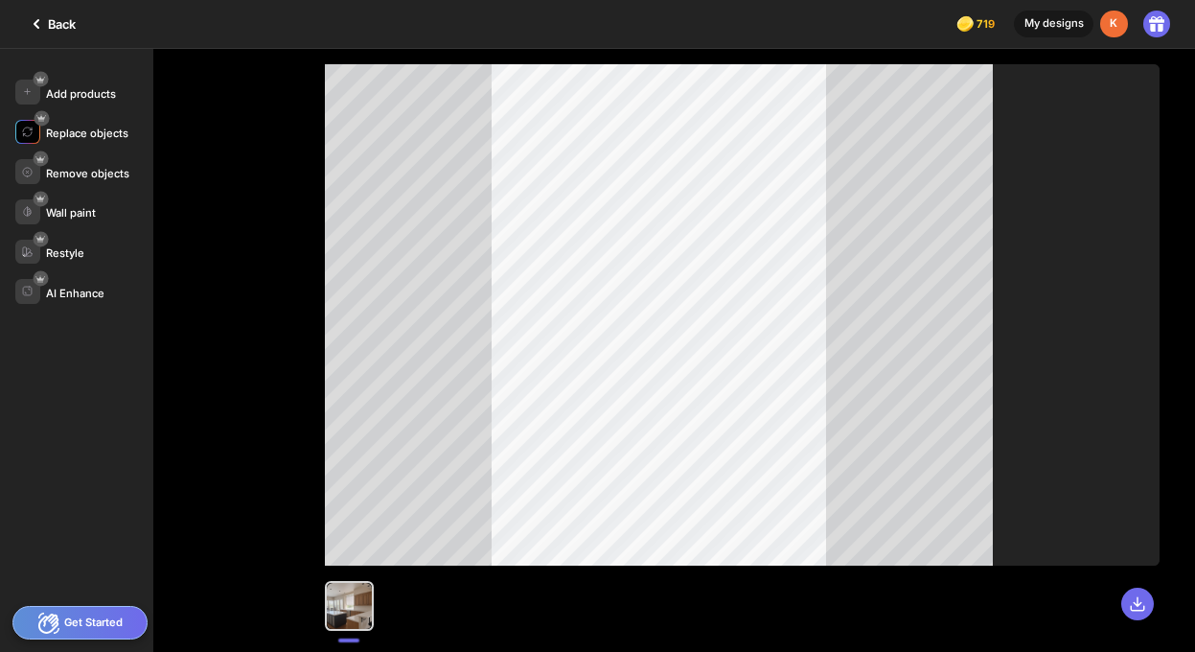
click at [91, 126] on div "Replace objects" at bounding box center [84, 132] width 138 height 25
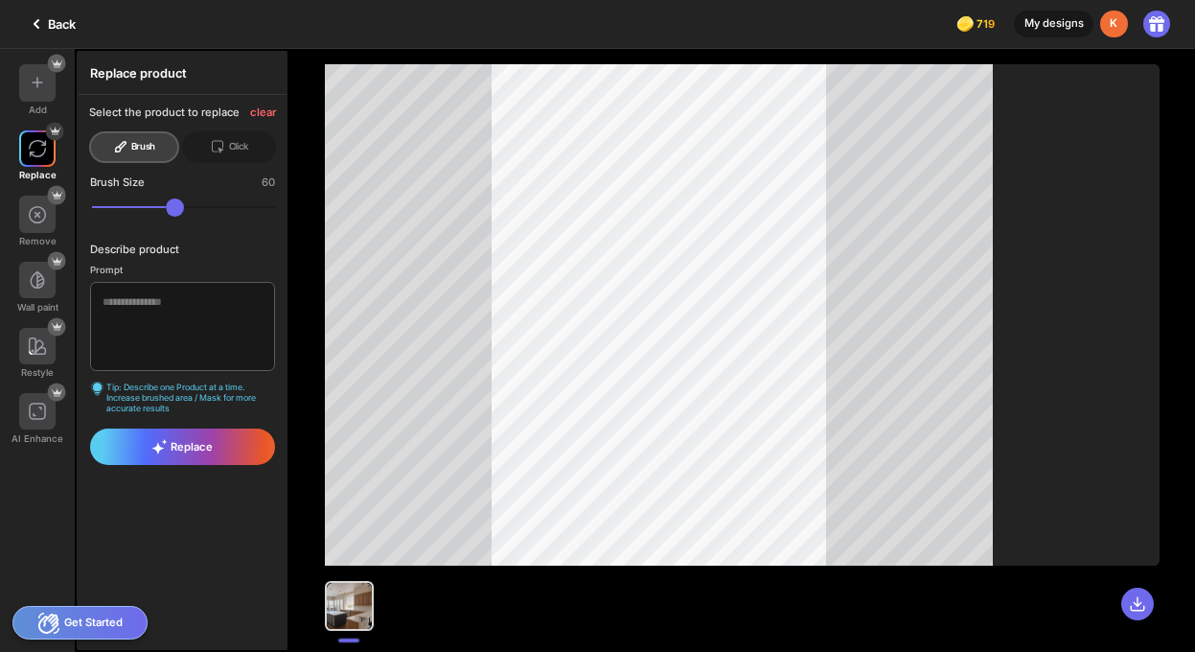
click at [491, 317] on div at bounding box center [742, 314] width 835 height 501
click at [220, 296] on textarea at bounding box center [182, 326] width 184 height 89
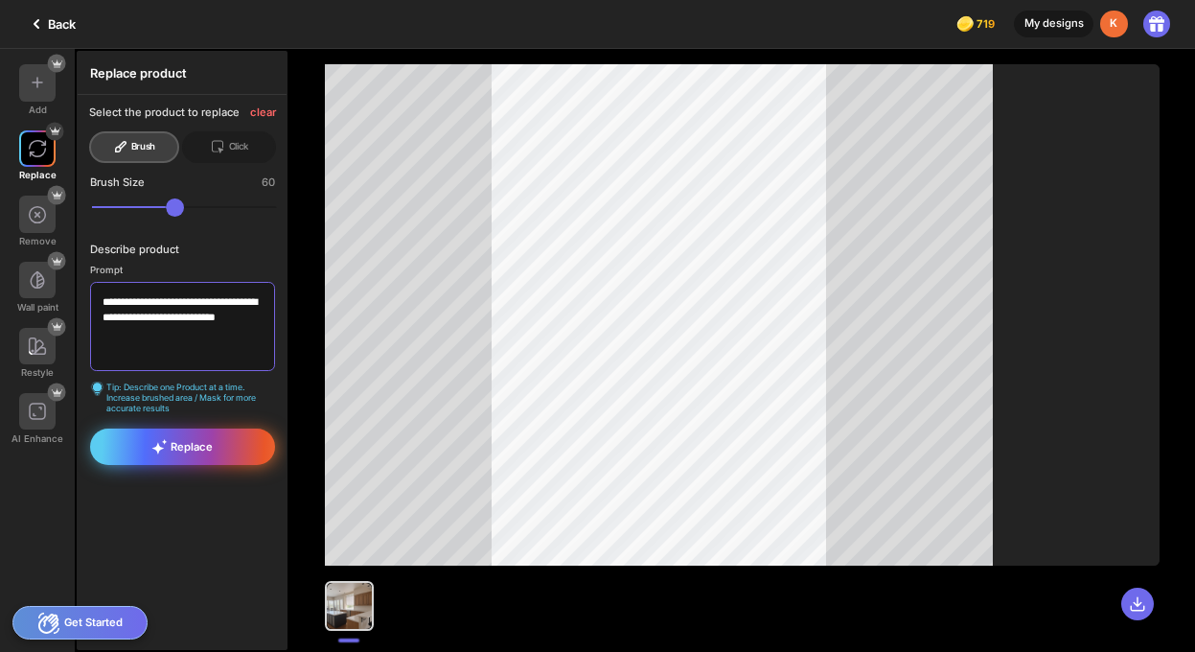
type textarea "**********"
click at [212, 447] on span "Replace" at bounding box center [181, 446] width 61 height 15
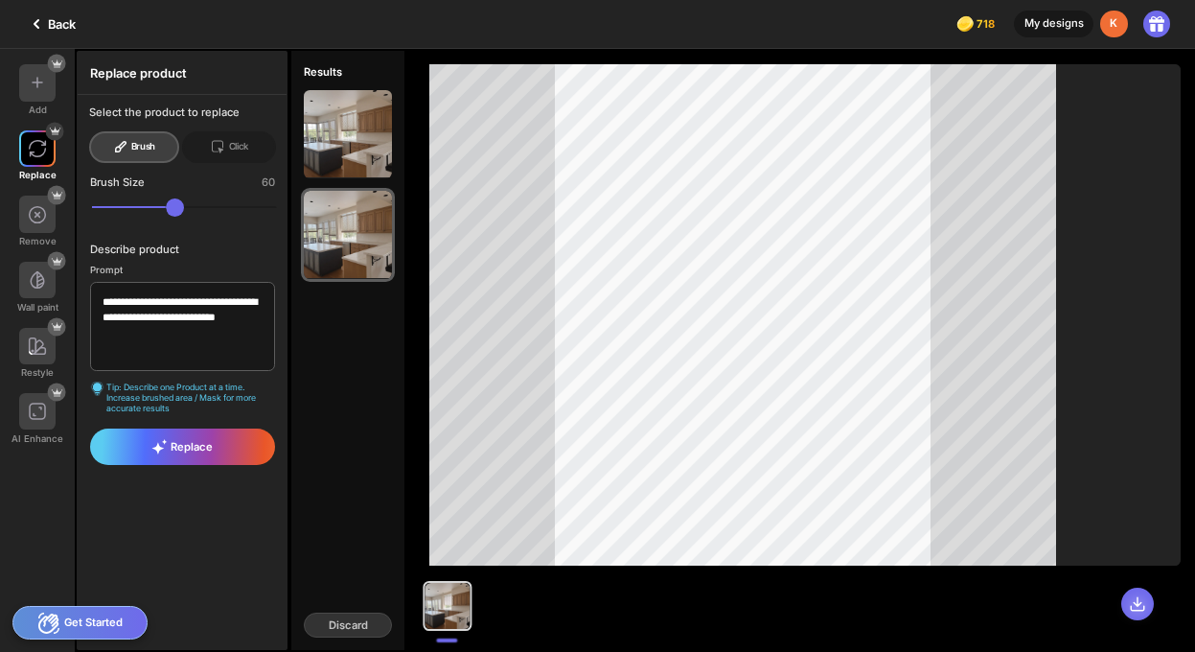
click at [1139, 605] on icon at bounding box center [1137, 603] width 13 height 13
click at [446, 607] on div at bounding box center [447, 605] width 45 height 45
click at [354, 245] on div "Keep this" at bounding box center [348, 235] width 88 height 88
click at [355, 236] on div "Keep this" at bounding box center [347, 235] width 59 height 20
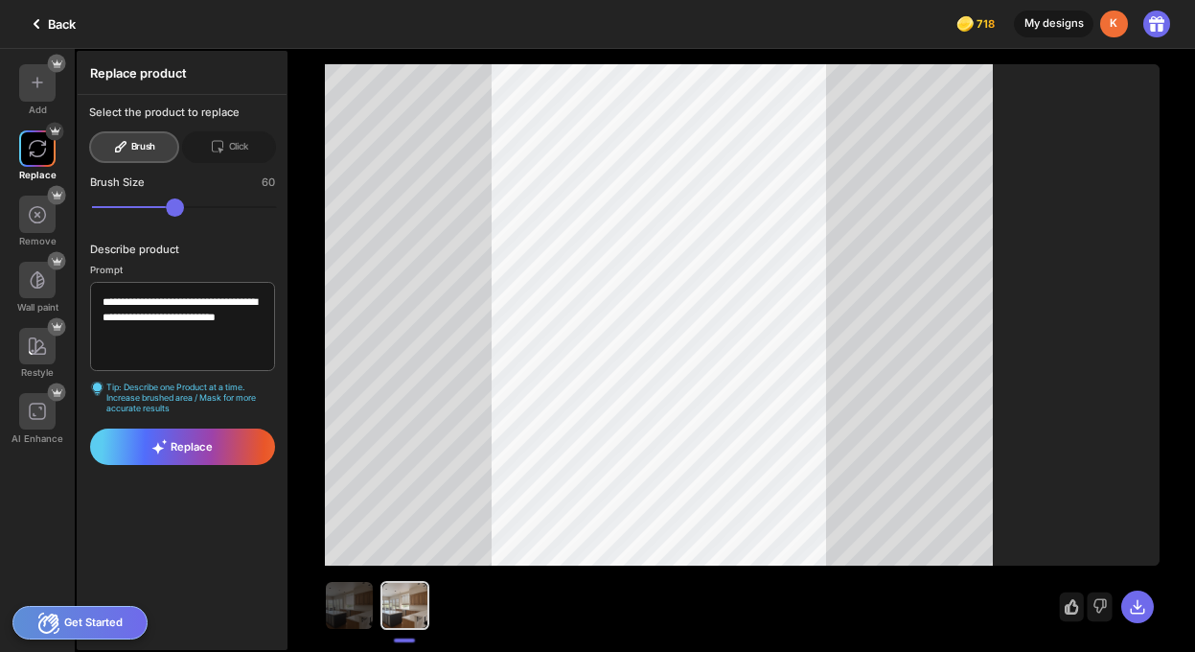
click at [1064, 611] on div at bounding box center [1071, 606] width 25 height 29
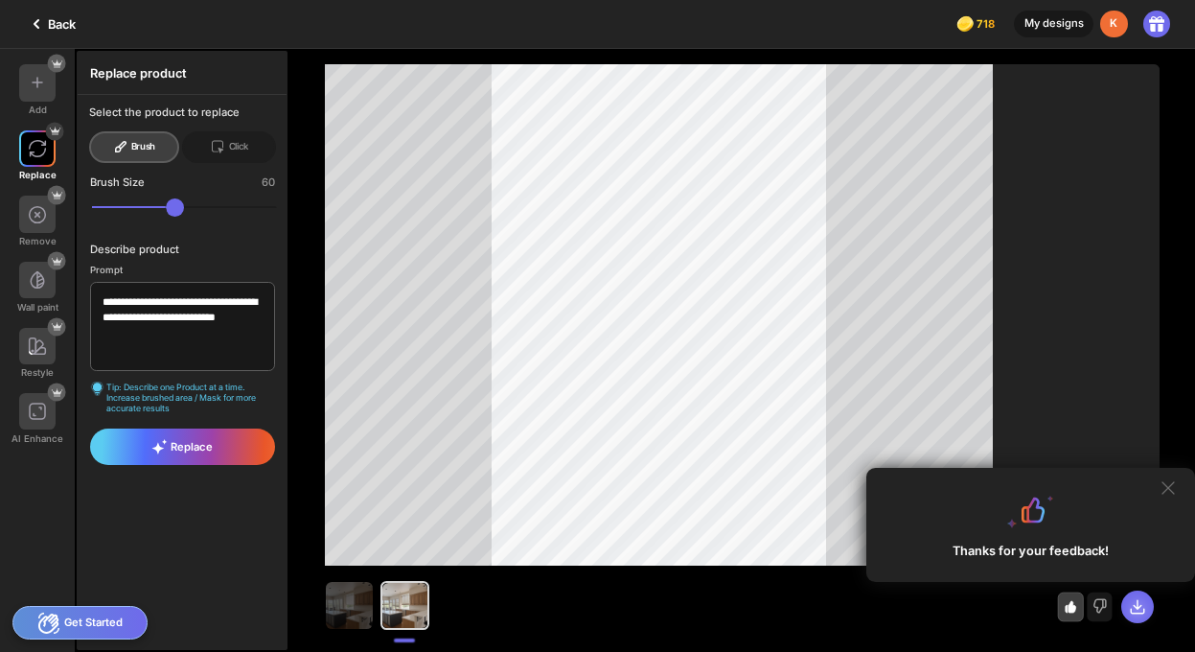
click at [1137, 607] on icon at bounding box center [1137, 606] width 13 height 13
click at [50, 23] on div "Back" at bounding box center [50, 23] width 51 height 23
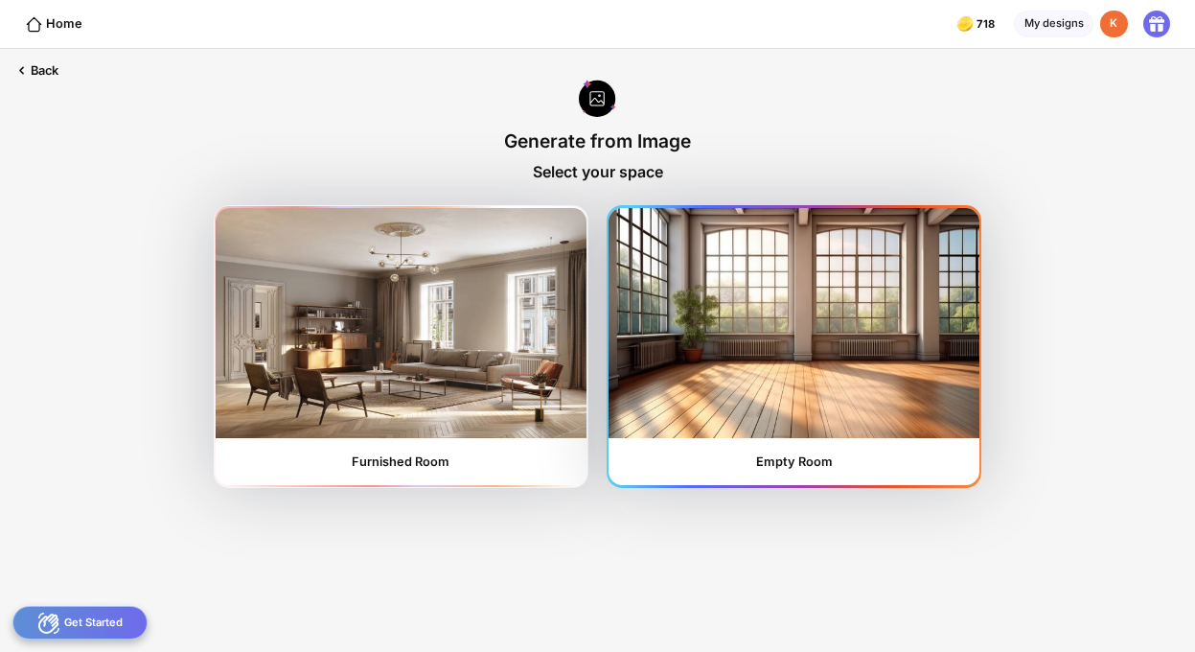
click at [753, 442] on div "Empty Room" at bounding box center [793, 347] width 370 height 278
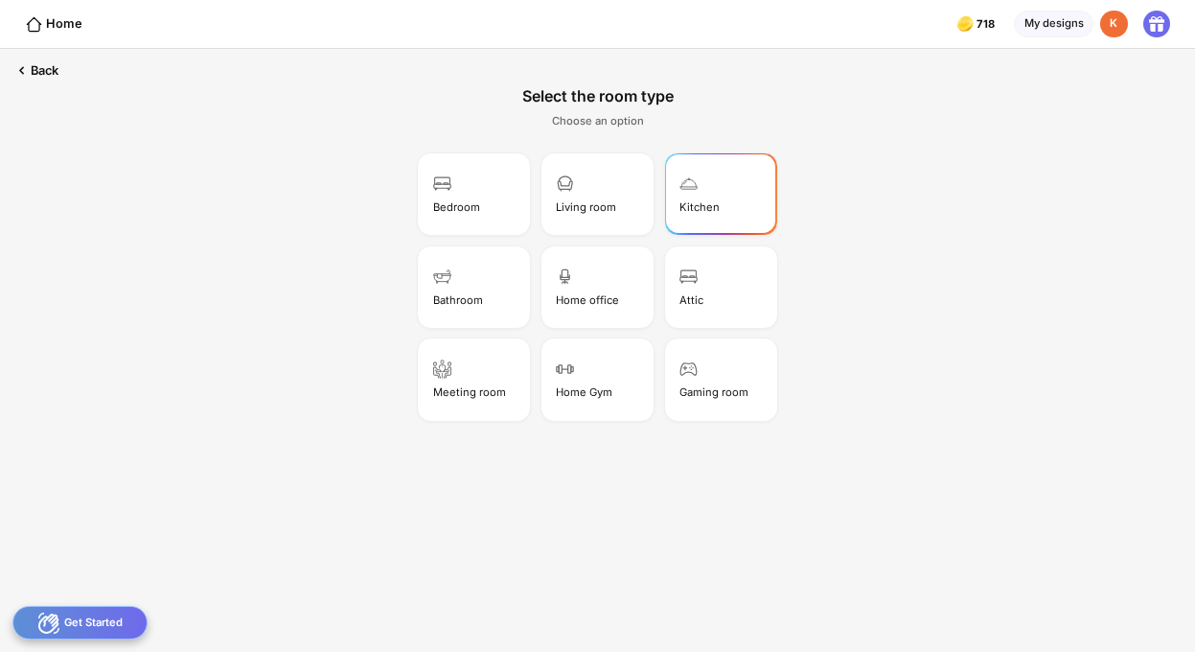
click at [702, 198] on div "Kitchen" at bounding box center [720, 193] width 107 height 77
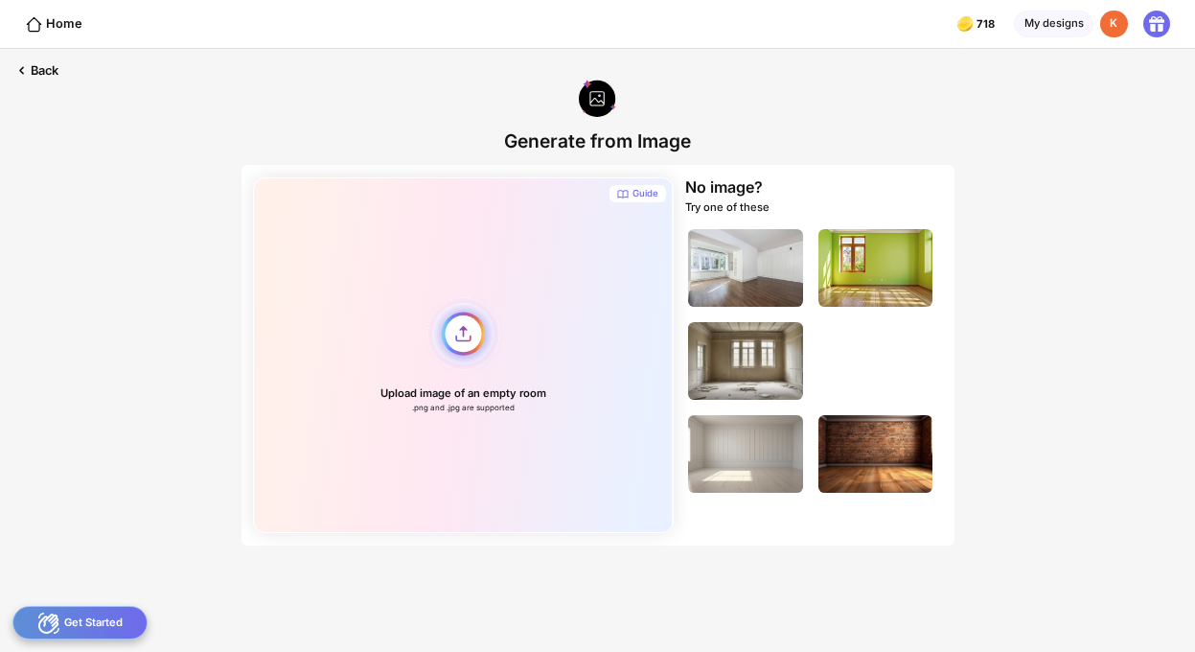
click at [454, 334] on div "Upload image of an empty room .png and .jpg are supported" at bounding box center [463, 354] width 420 height 355
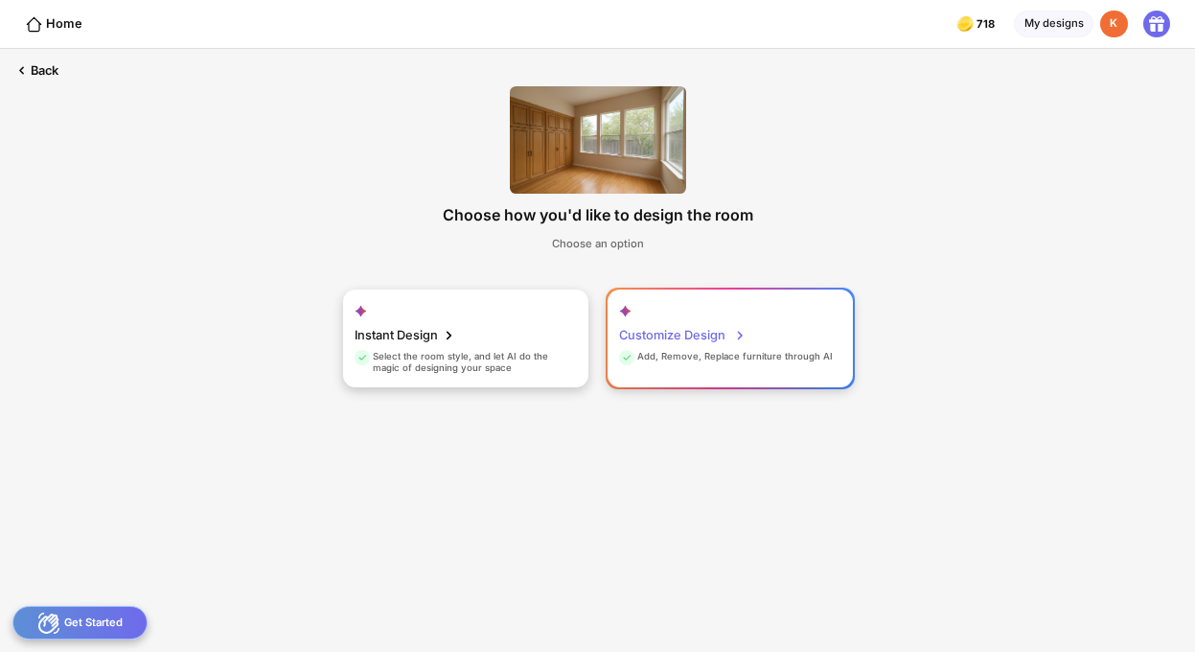
click at [704, 346] on div "Customize Design" at bounding box center [682, 335] width 126 height 31
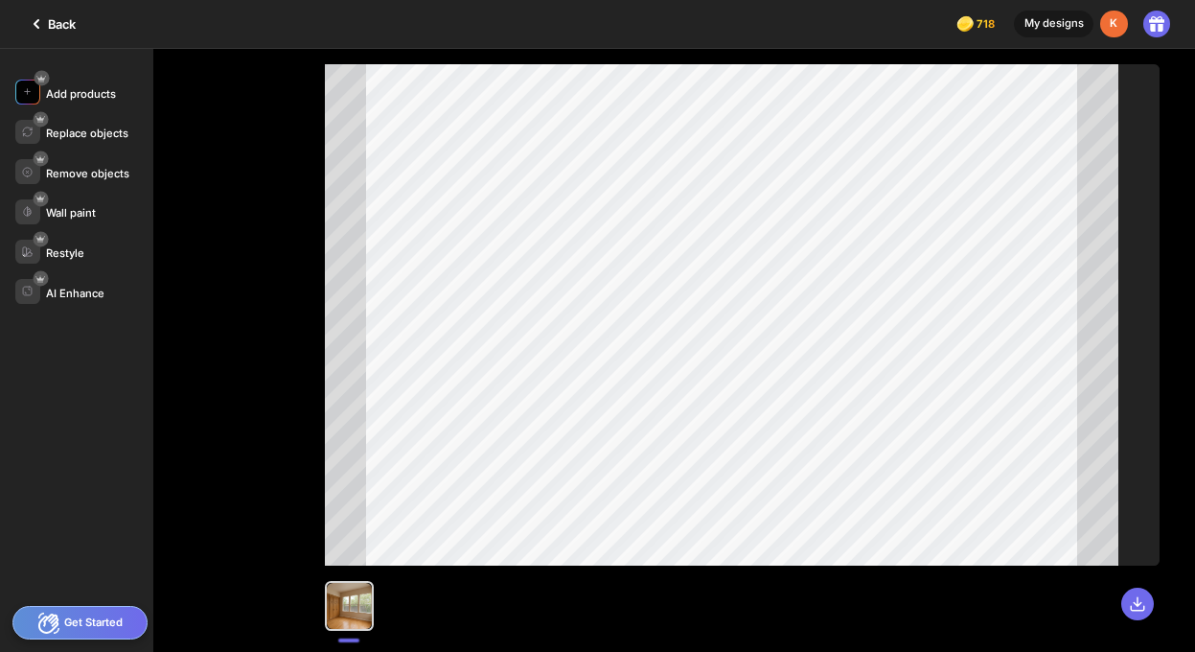
click at [63, 88] on div "Add products" at bounding box center [81, 93] width 70 height 13
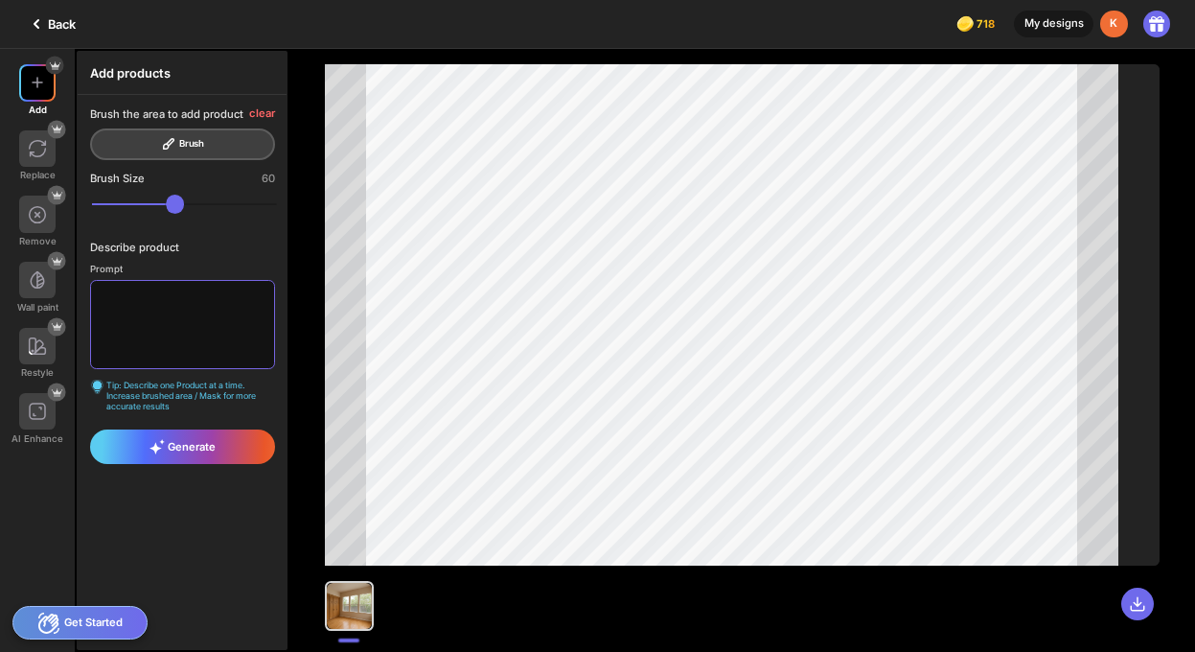
click at [121, 308] on textarea at bounding box center [182, 324] width 184 height 89
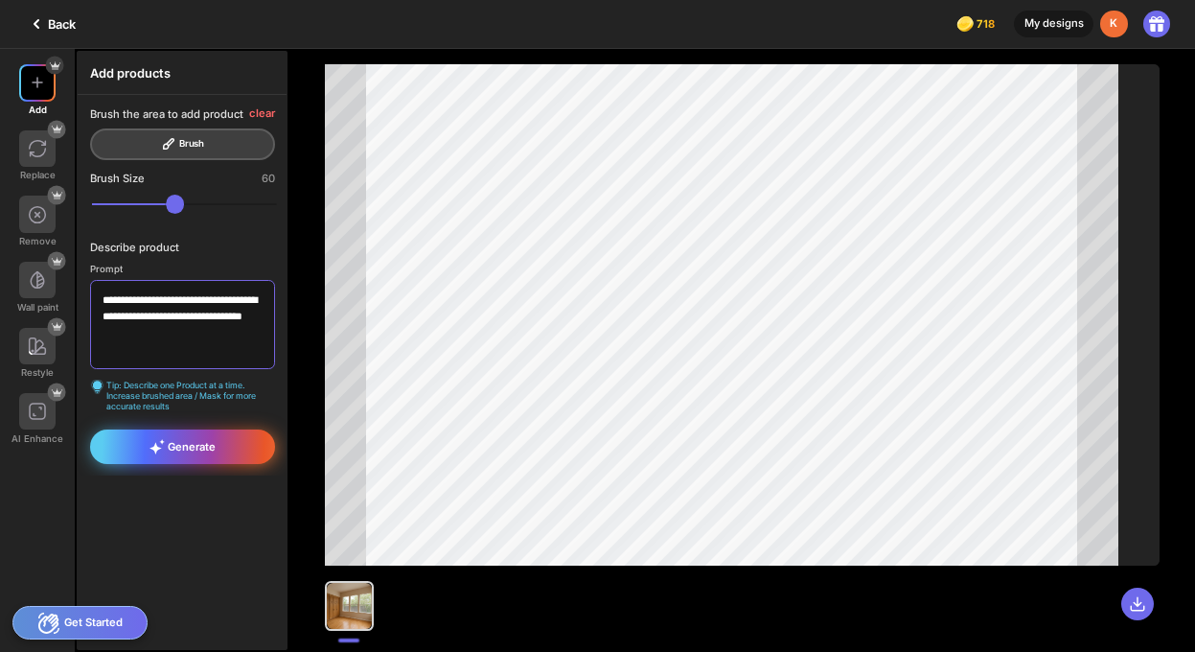
type textarea "**********"
click at [157, 440] on icon at bounding box center [156, 446] width 15 height 15
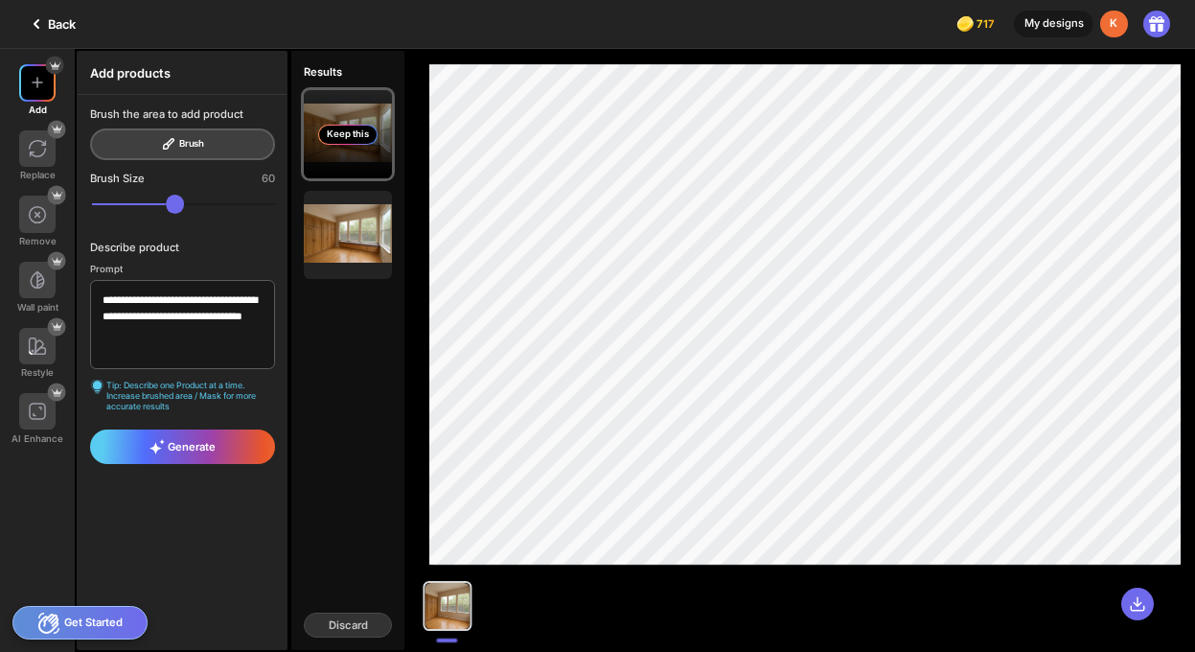
click at [353, 135] on div "Keep this" at bounding box center [347, 135] width 59 height 20
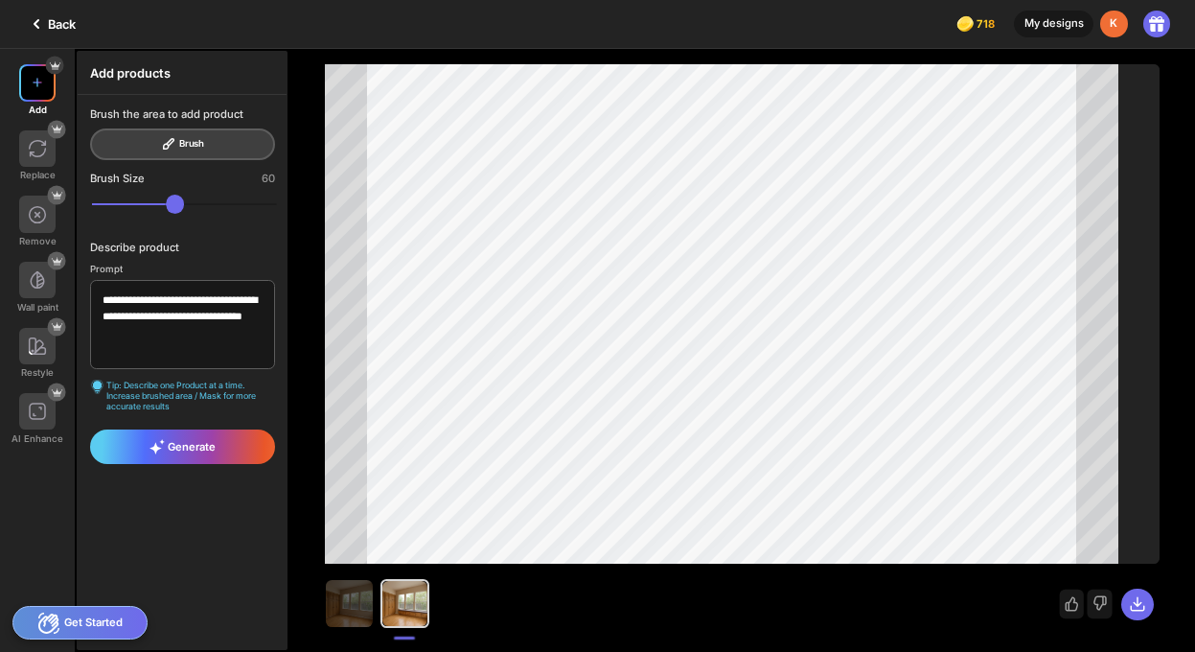
click at [31, 79] on img at bounding box center [37, 82] width 15 height 15
click at [207, 450] on span "Generate" at bounding box center [182, 446] width 66 height 15
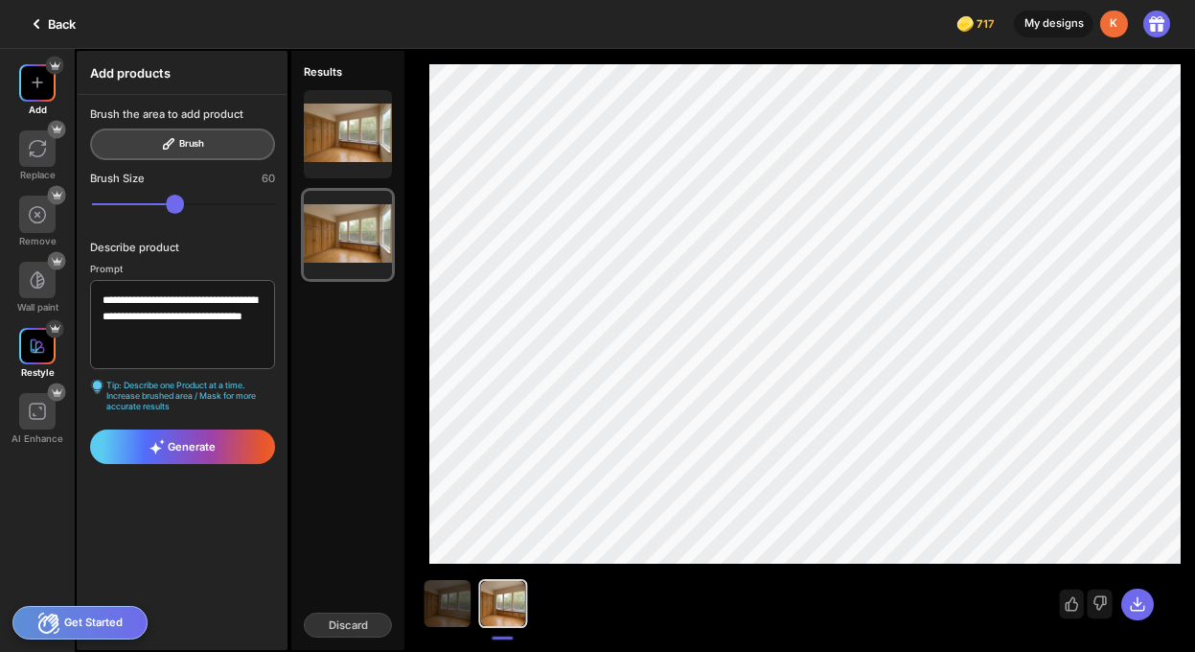
click at [33, 358] on div at bounding box center [37, 346] width 36 height 36
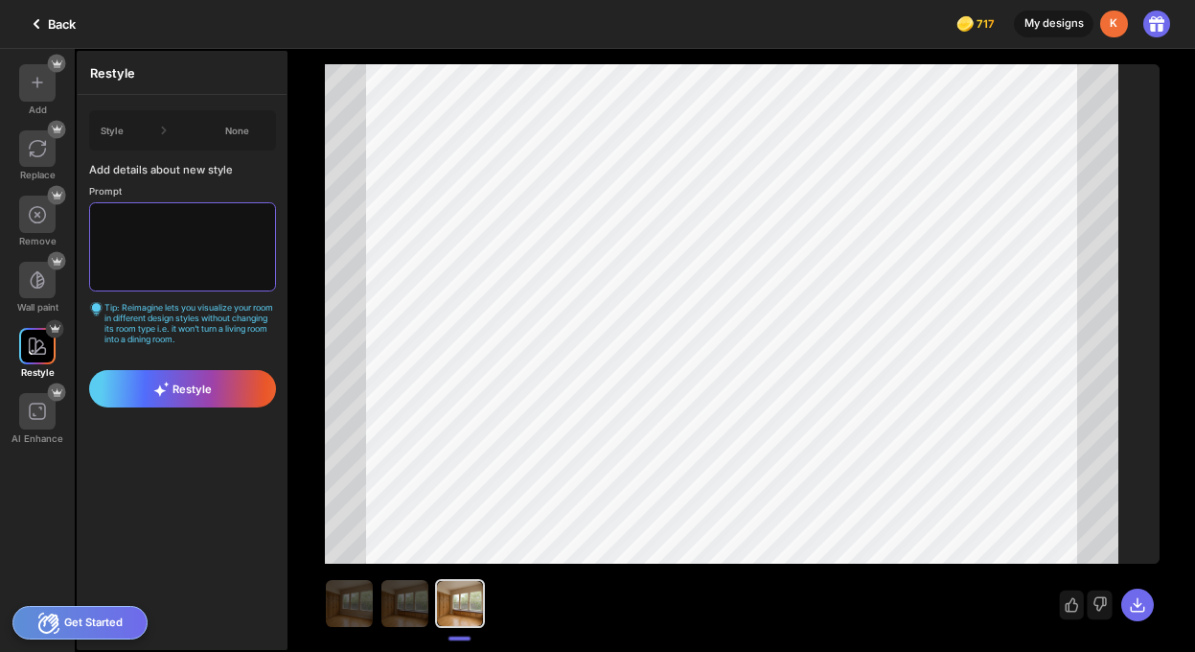
click at [245, 237] on textarea at bounding box center [183, 246] width 188 height 89
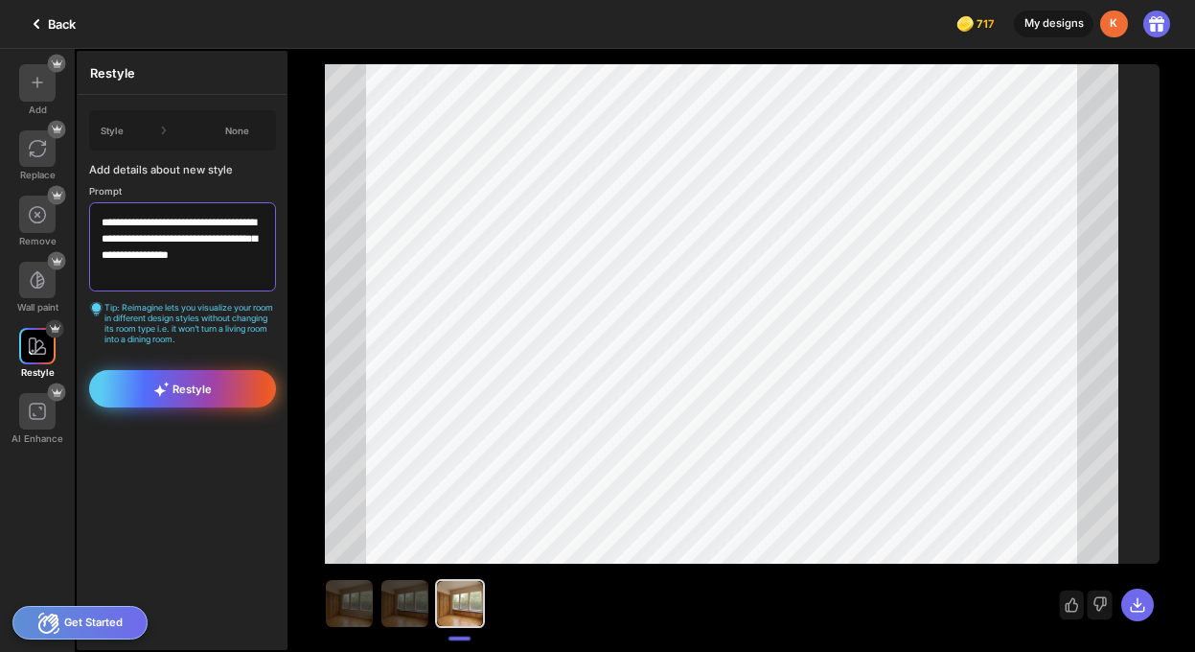
type textarea "**********"
click at [187, 389] on span "Restyle" at bounding box center [182, 388] width 58 height 15
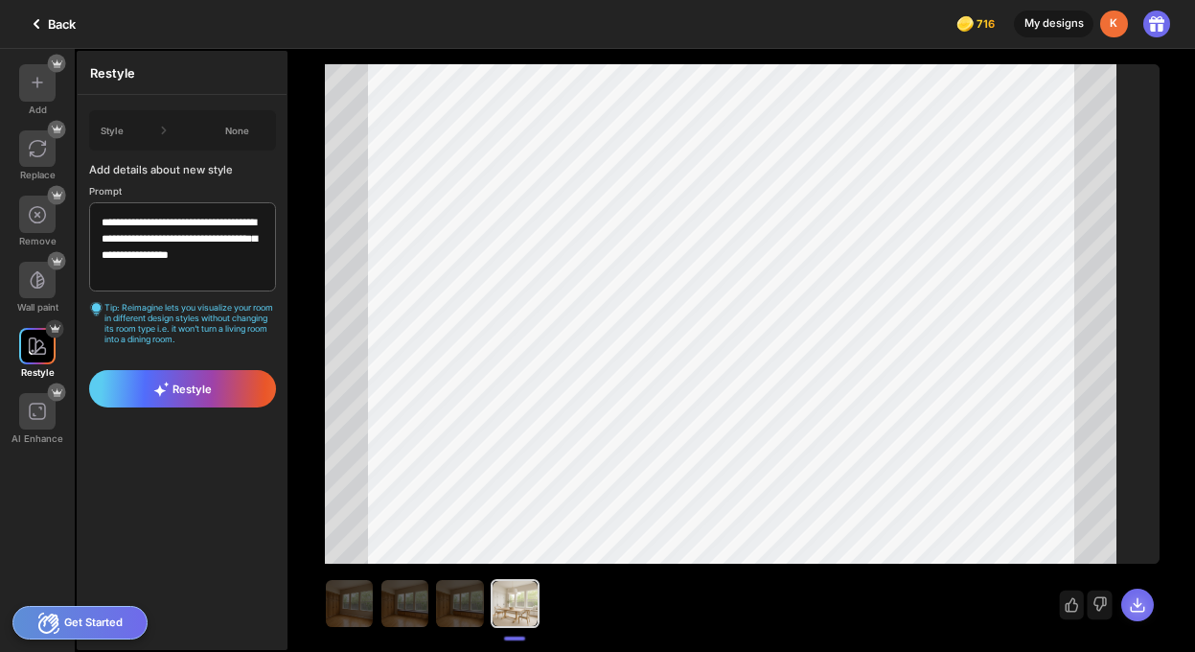
click at [1142, 604] on icon at bounding box center [1138, 605] width 18 height 18
click at [511, 600] on div at bounding box center [514, 603] width 45 height 45
click at [1071, 609] on icon at bounding box center [1071, 604] width 13 height 14
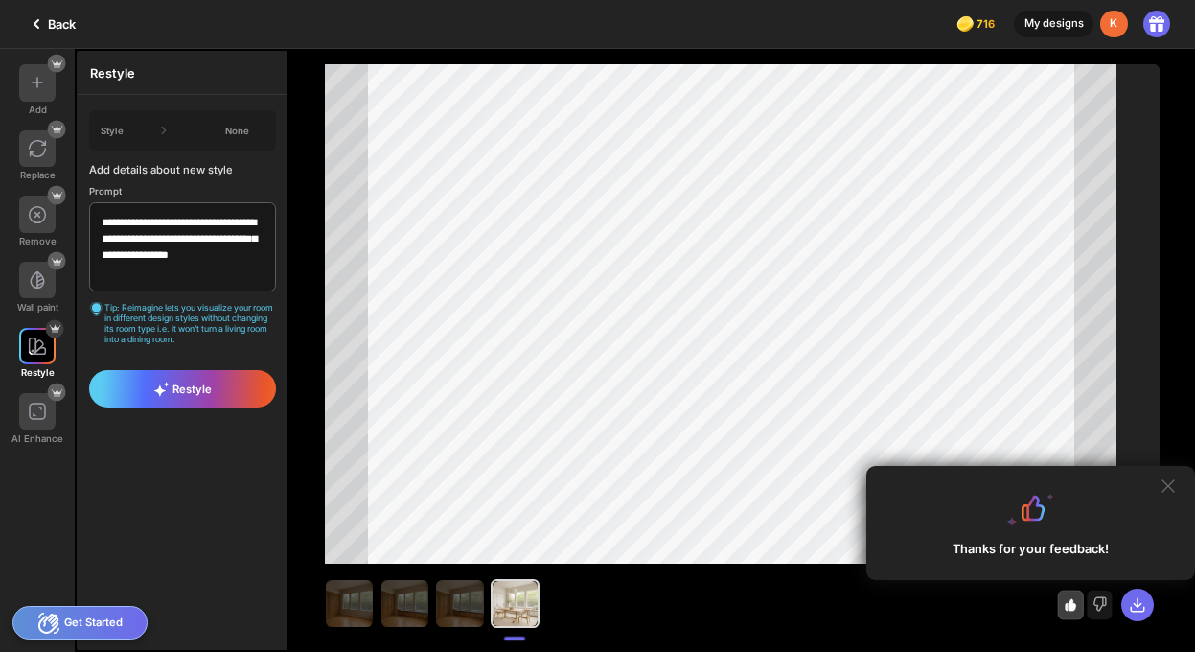
click at [828, 622] on div "Thanks for your feedback! Improve my results" at bounding box center [742, 598] width 835 height 70
click at [1172, 484] on icon at bounding box center [1167, 485] width 15 height 15
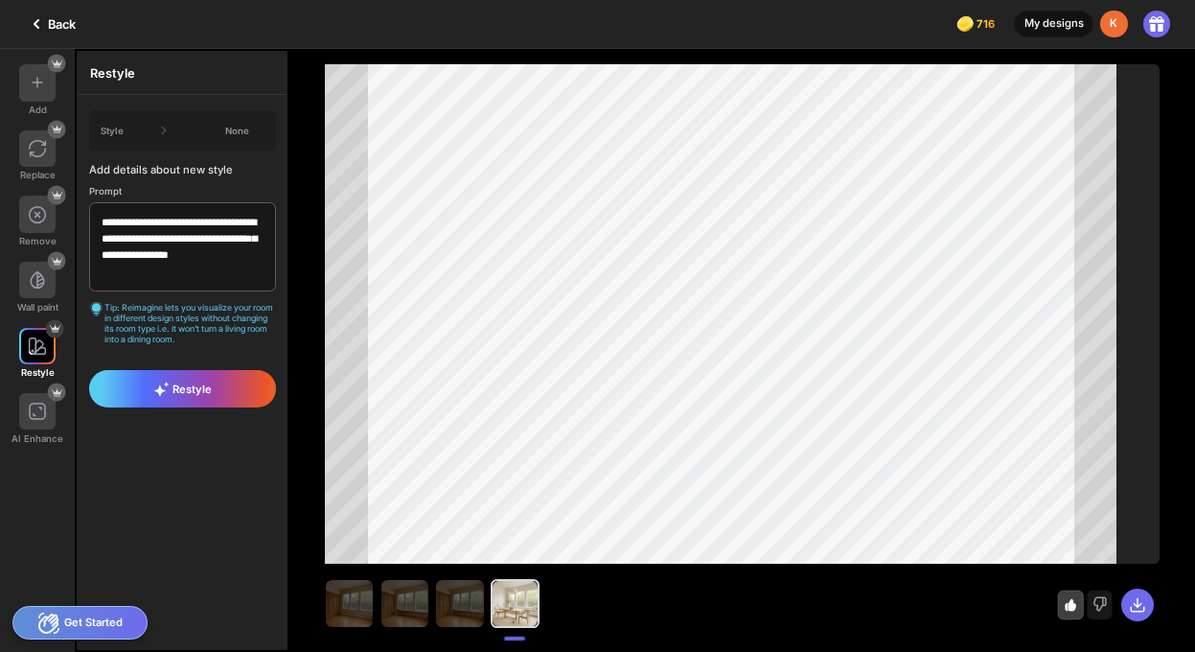
click at [1066, 21] on div "My designs" at bounding box center [1054, 25] width 80 height 28
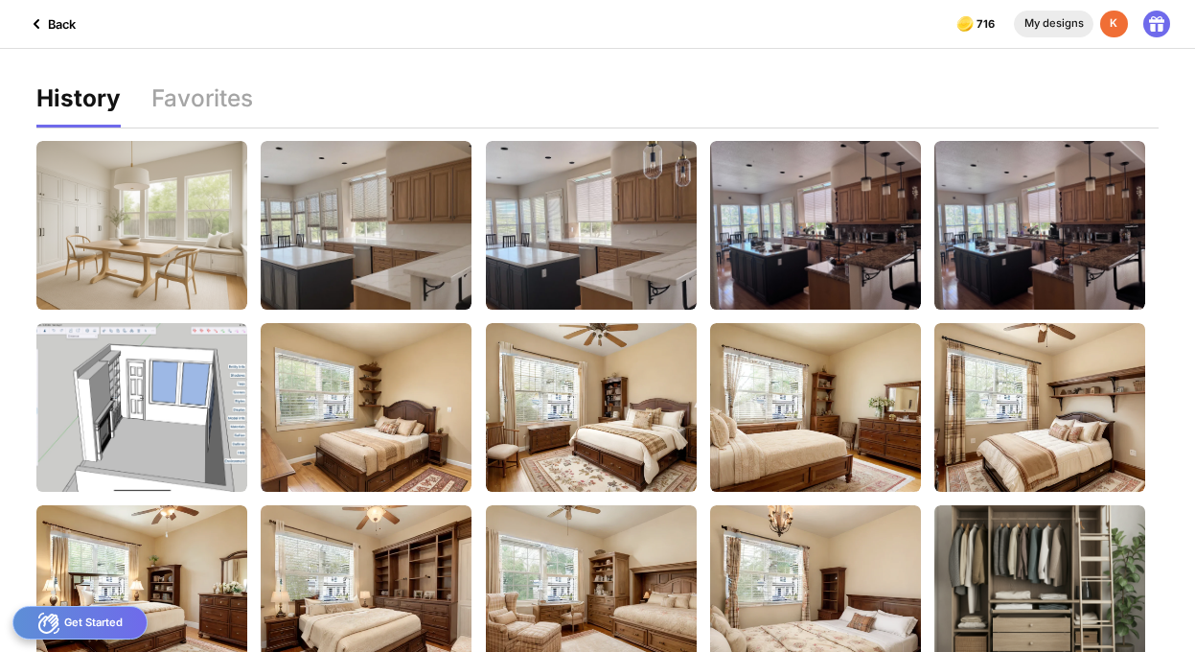
click at [1044, 20] on div "My designs" at bounding box center [1054, 25] width 80 height 28
click at [51, 22] on div "Back" at bounding box center [50, 23] width 51 height 23
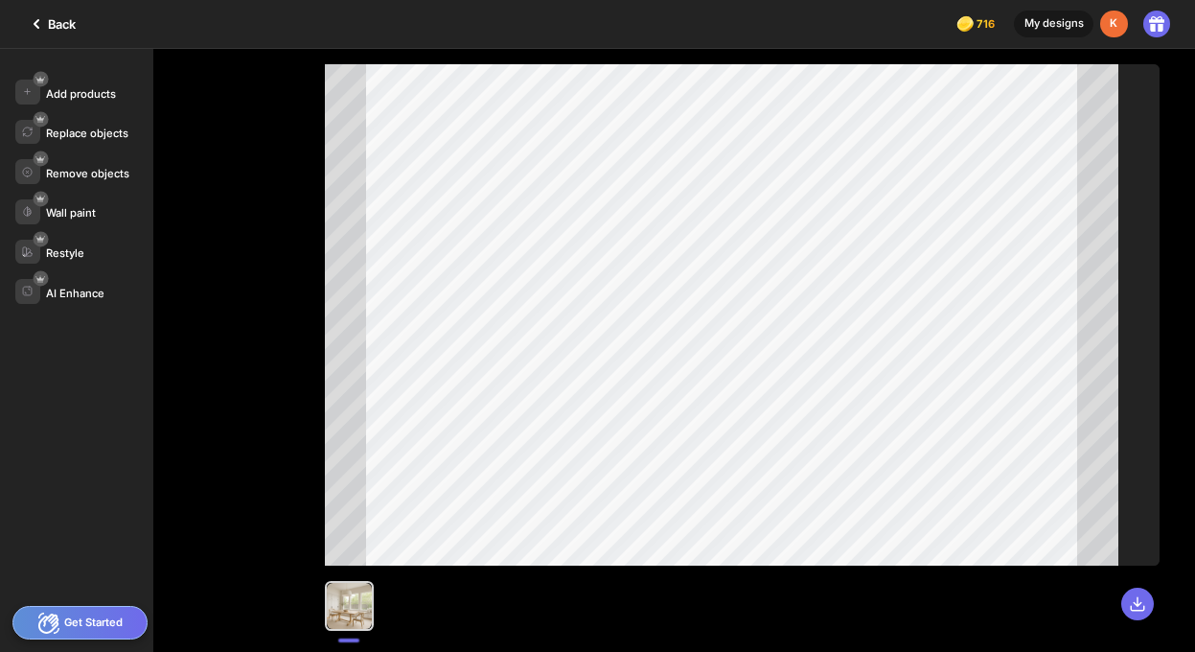
click at [54, 18] on div "Back" at bounding box center [50, 23] width 51 height 23
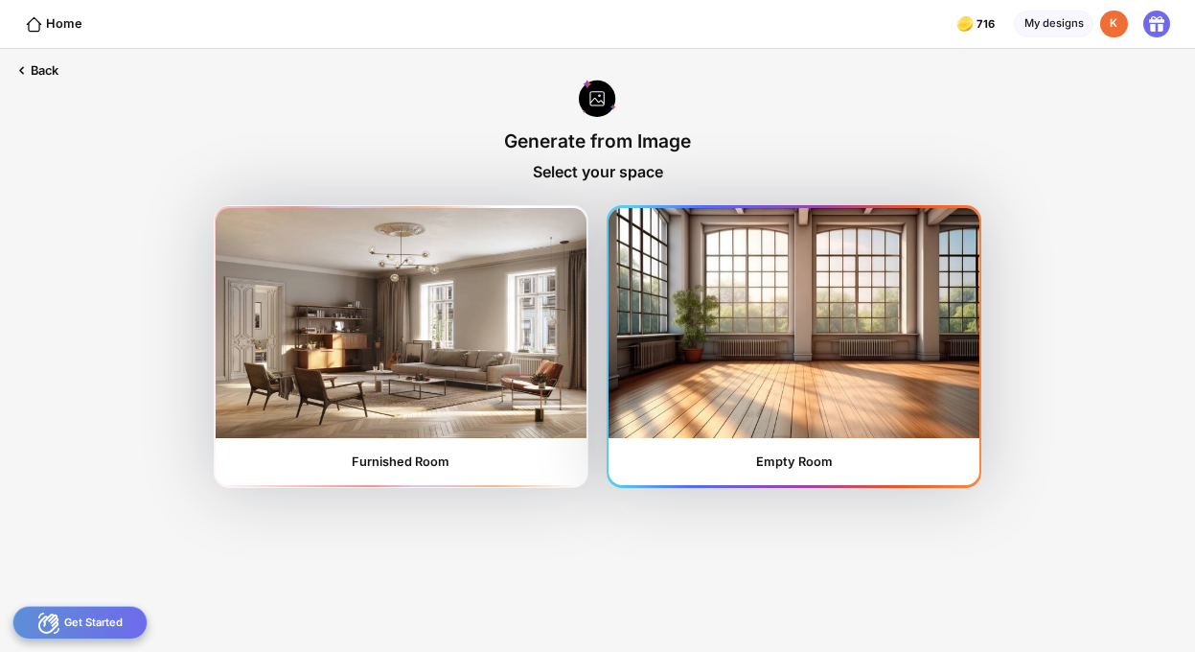
click at [681, 336] on img at bounding box center [793, 323] width 370 height 230
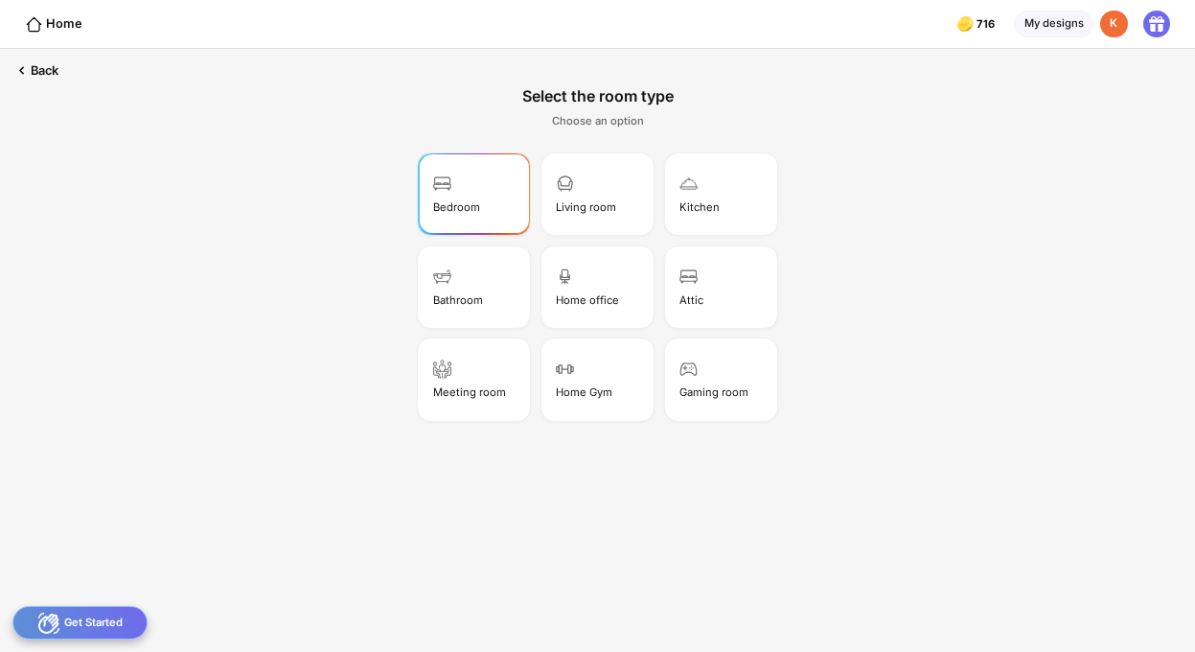
click at [438, 183] on img at bounding box center [442, 183] width 18 height 18
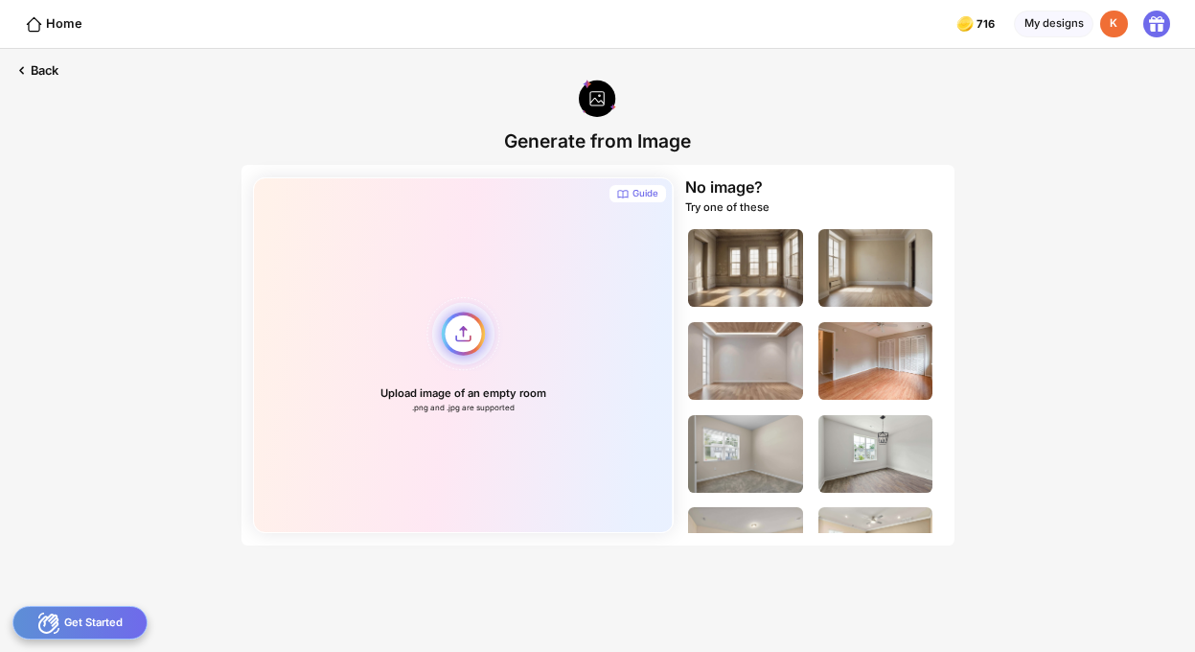
click at [466, 336] on div "Upload image of an empty room .png and .jpg are supported" at bounding box center [463, 354] width 420 height 355
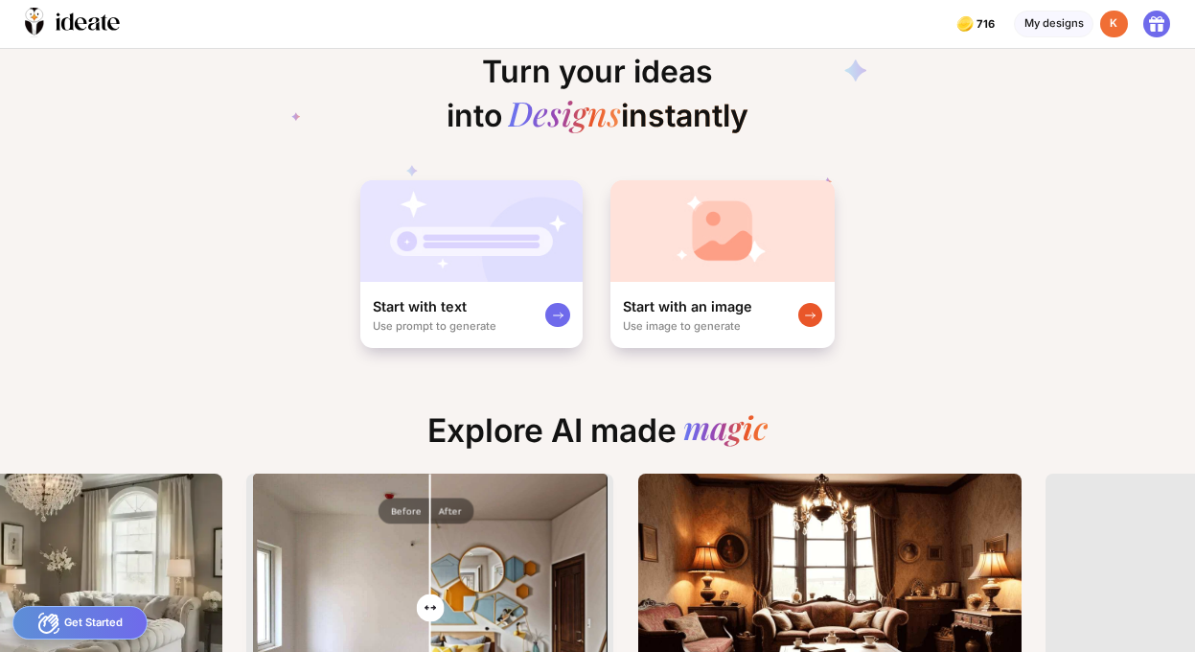
click at [1153, 22] on icon at bounding box center [1156, 19] width 15 height 7
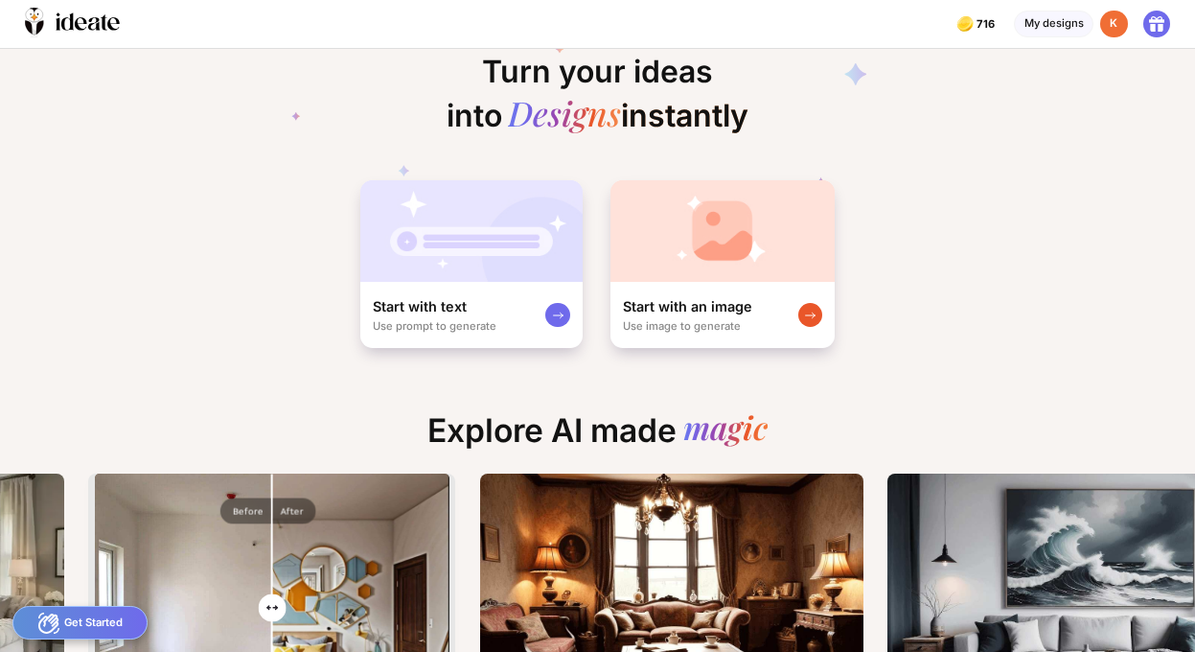
click at [1153, 21] on icon at bounding box center [1156, 19] width 15 height 7
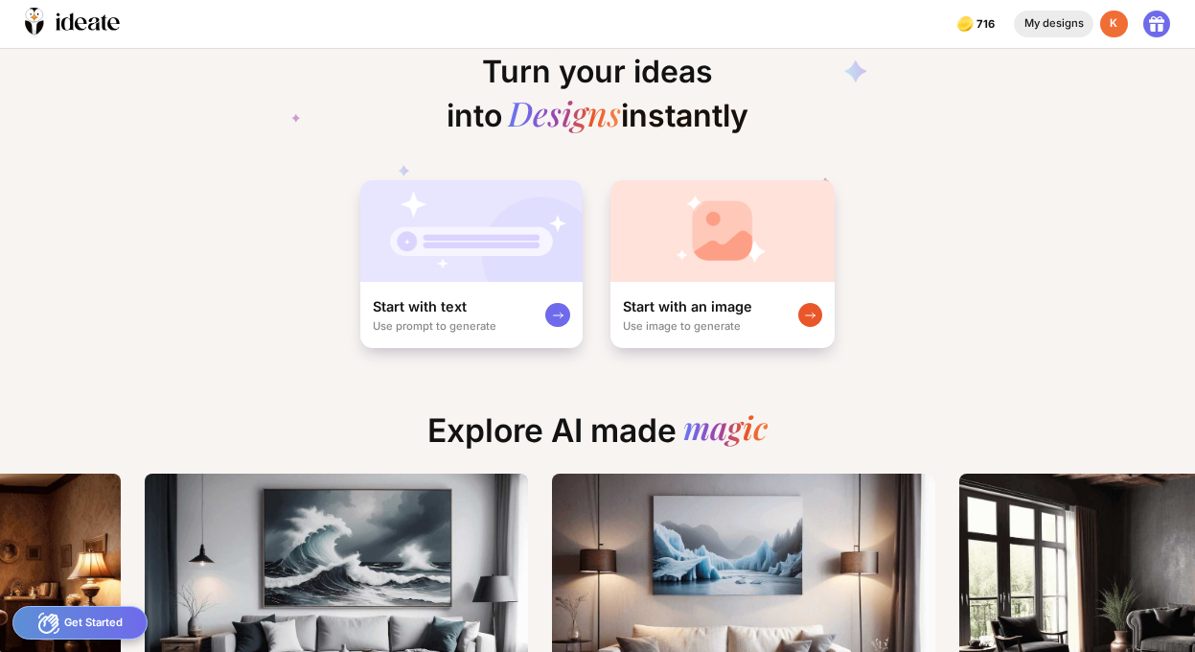
click at [1044, 18] on div "My designs" at bounding box center [1054, 25] width 80 height 28
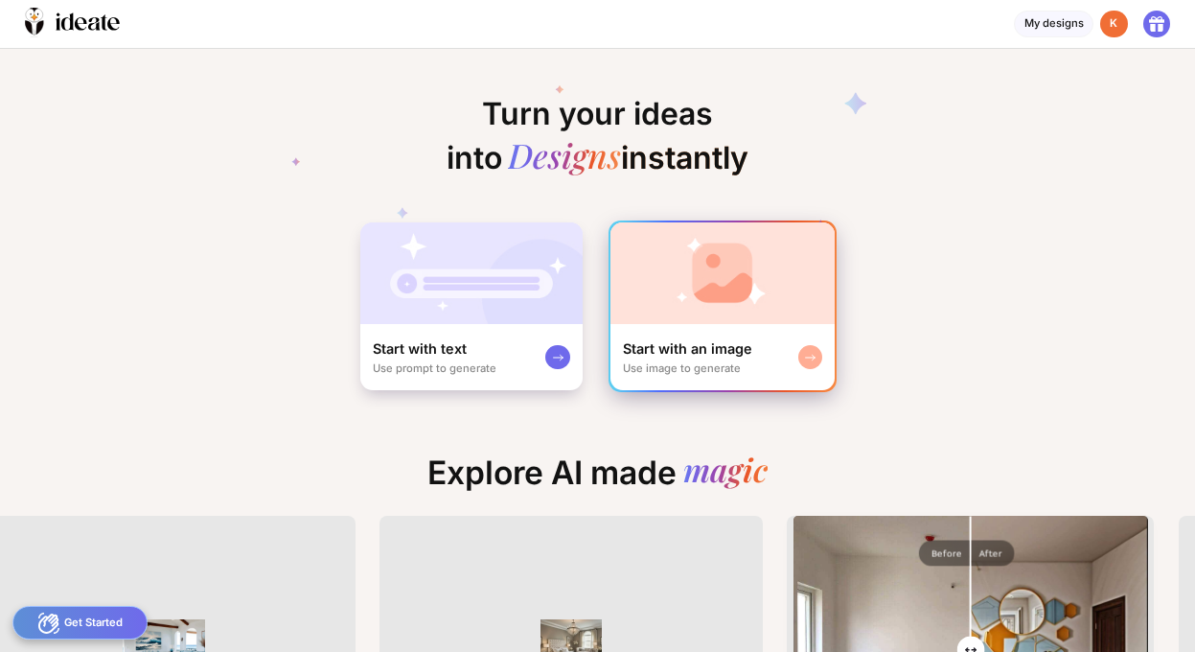
click at [719, 346] on div "Start with an image" at bounding box center [687, 348] width 129 height 18
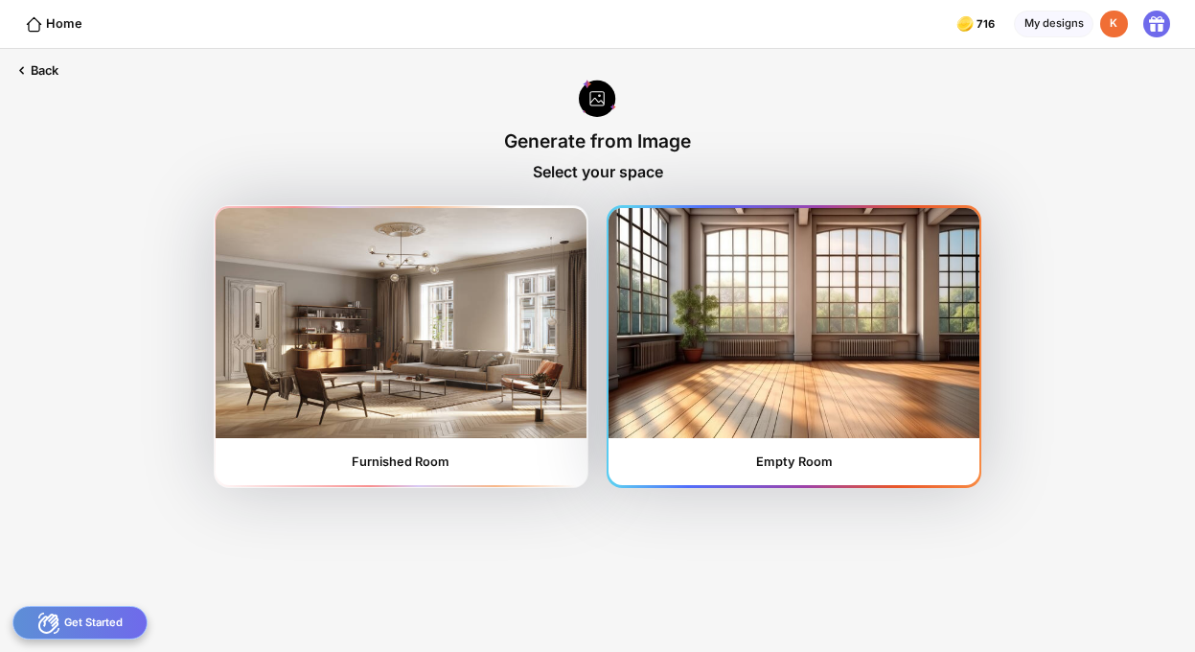
click at [719, 346] on img at bounding box center [793, 323] width 370 height 230
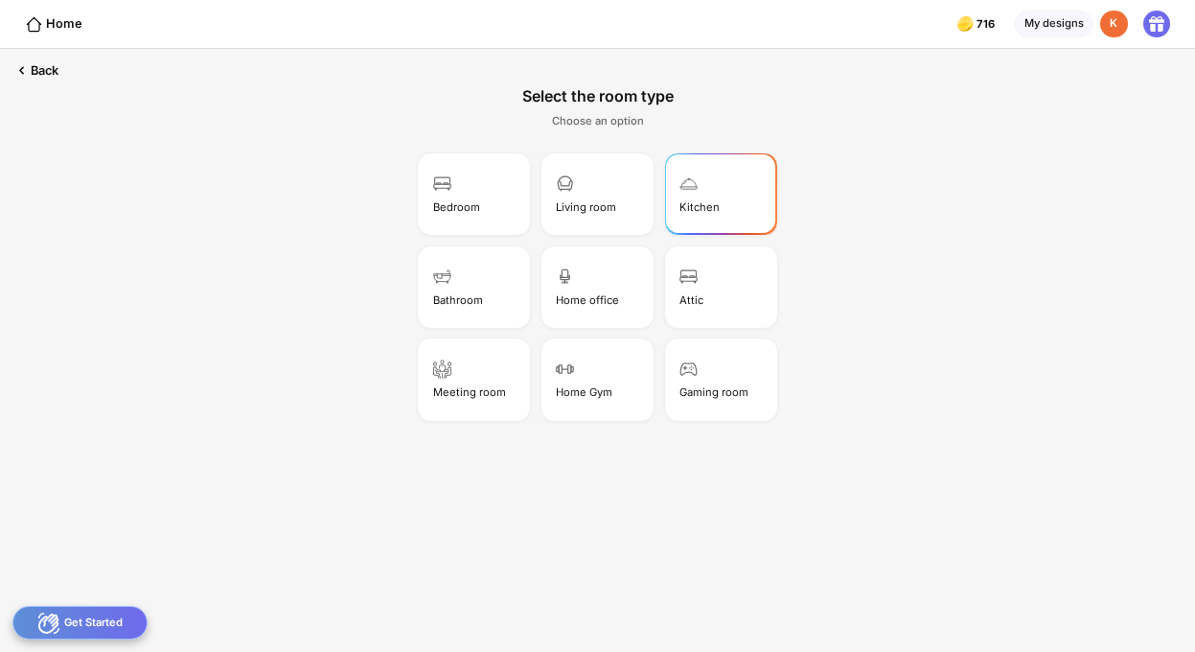
click at [690, 187] on img at bounding box center [688, 183] width 18 height 18
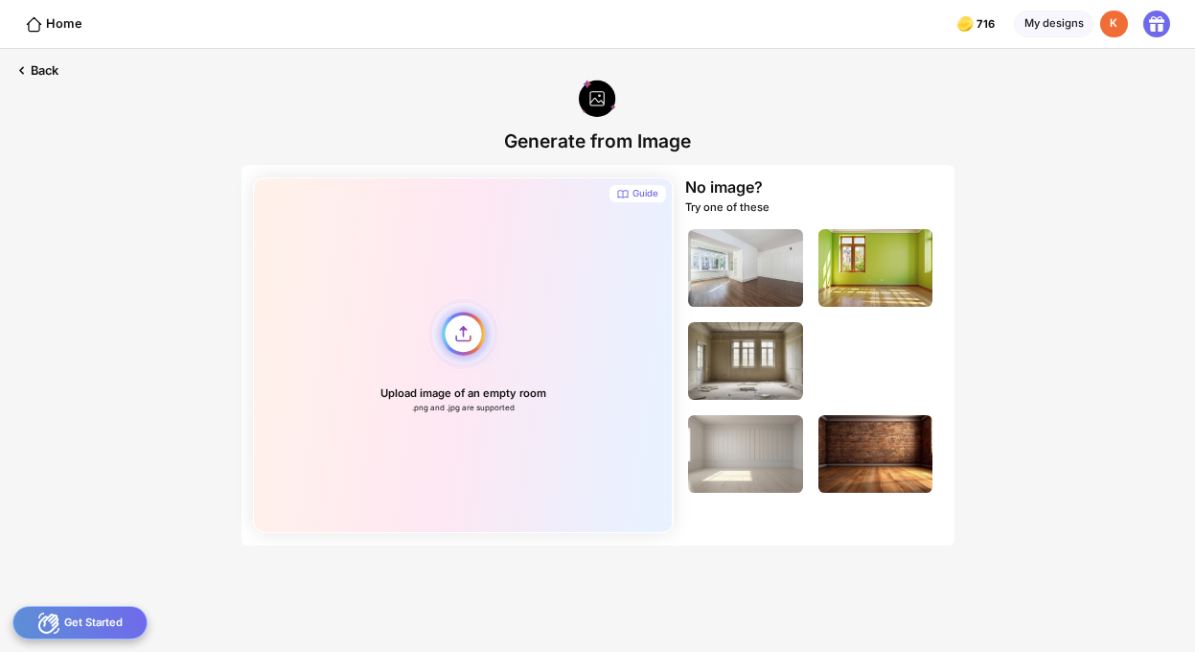
click at [476, 345] on div "Upload image of an empty room .png and .jpg are supported" at bounding box center [463, 354] width 420 height 355
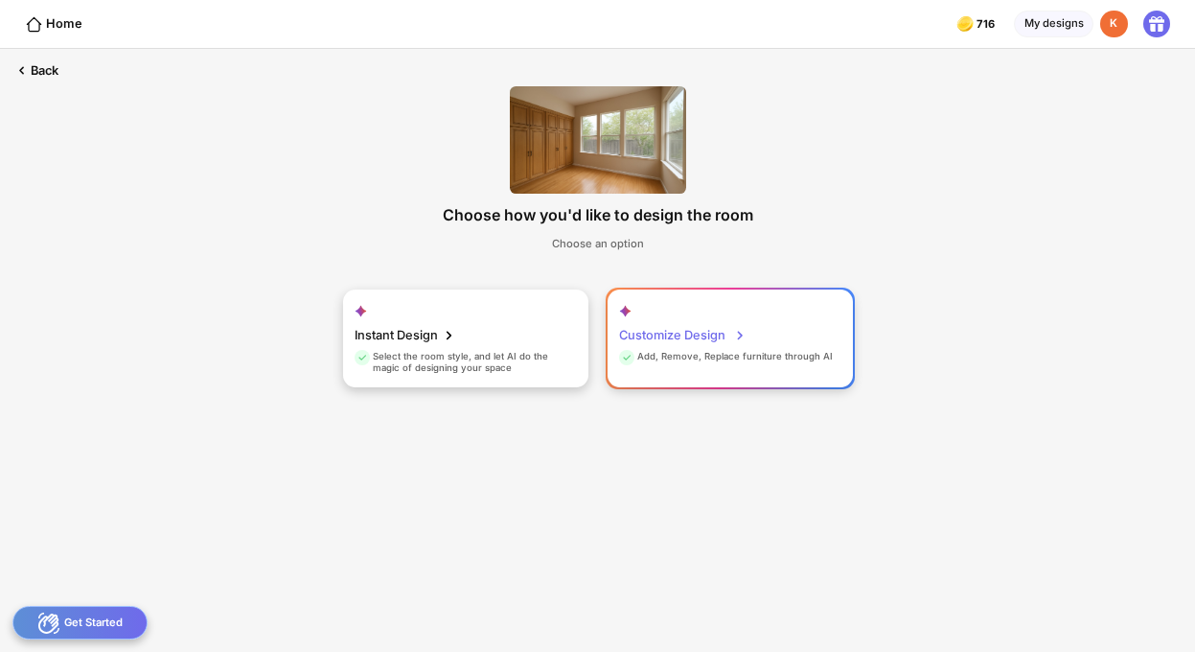
click at [679, 351] on div "Add, Remove, Replace furniture through AI" at bounding box center [726, 359] width 214 height 17
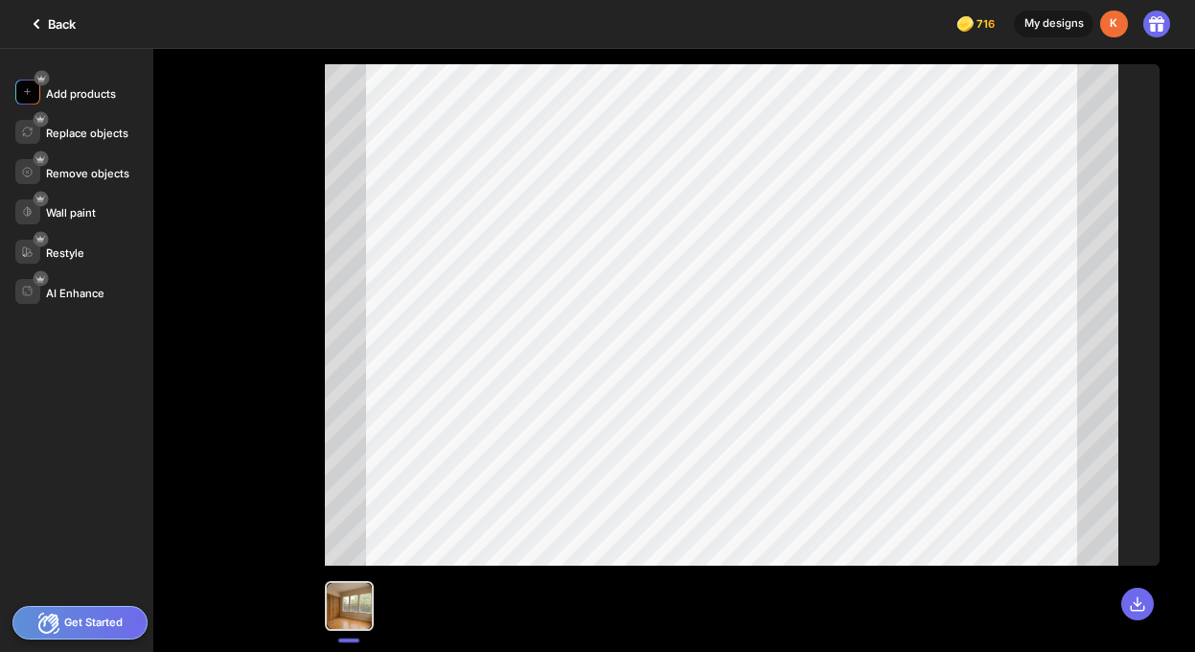
click at [55, 87] on div "Add products" at bounding box center [81, 93] width 70 height 13
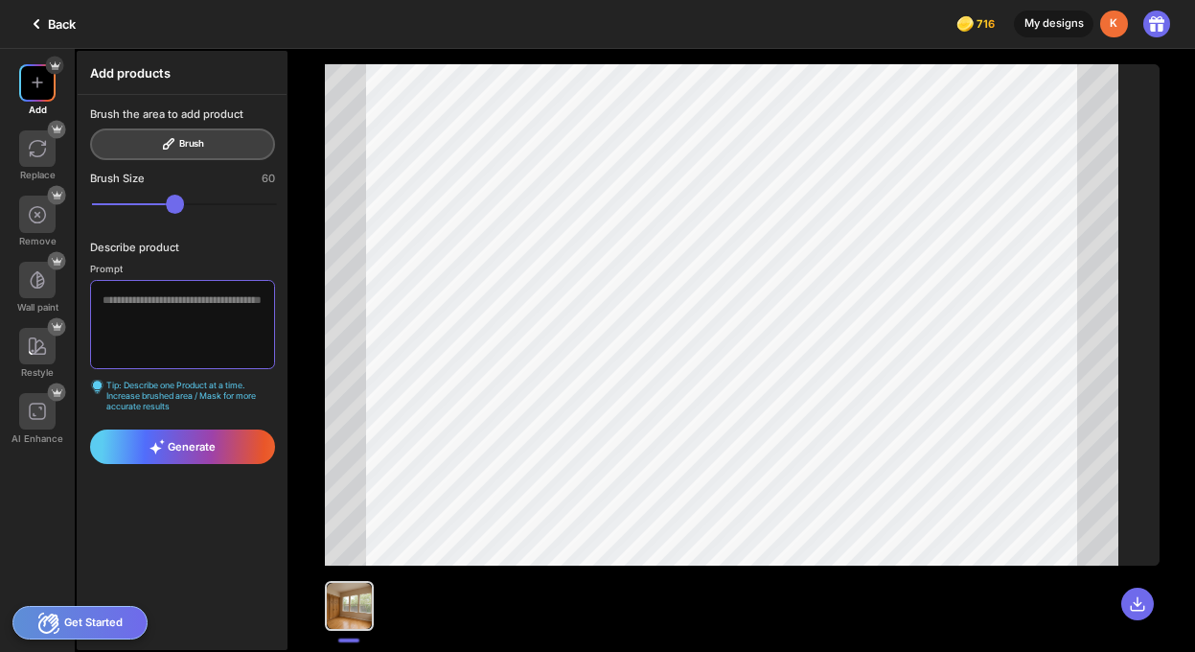
click at [140, 307] on textarea at bounding box center [182, 324] width 184 height 89
click at [200, 144] on div "Brush the area to add product Brush" at bounding box center [182, 133] width 184 height 53
drag, startPoint x: 122, startPoint y: 302, endPoint x: 131, endPoint y: 298, distance: 10.3
click at [126, 300] on textarea at bounding box center [182, 324] width 184 height 89
click at [183, 448] on span "Generate" at bounding box center [182, 446] width 66 height 15
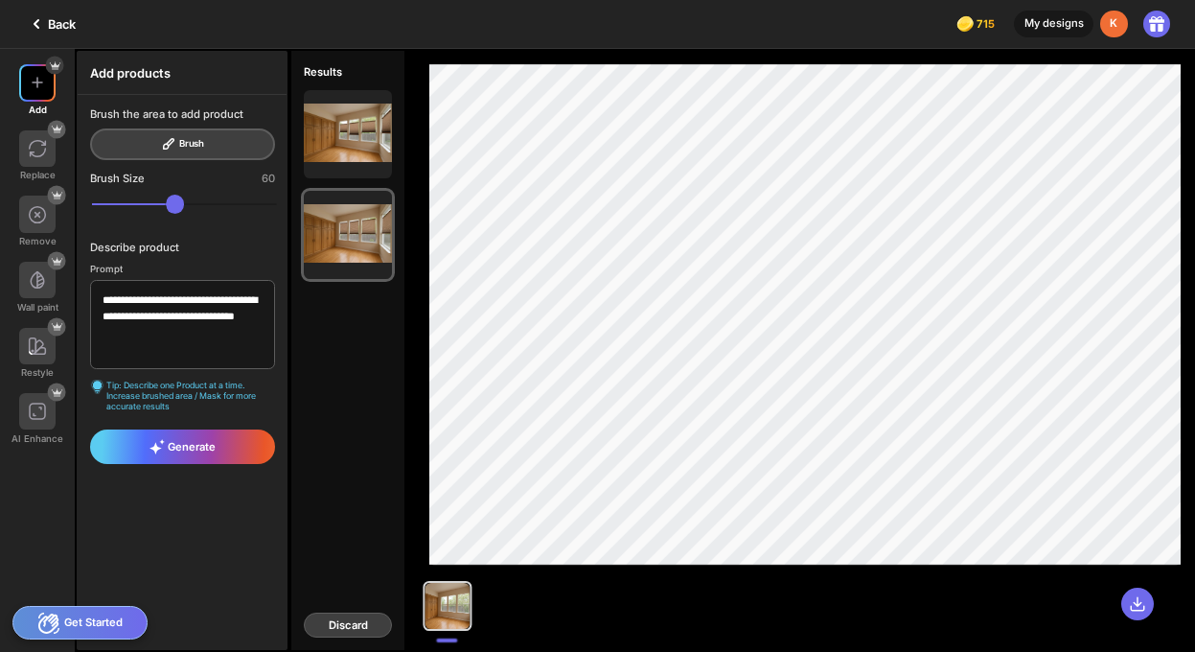
click at [357, 628] on div "Discard" at bounding box center [348, 624] width 88 height 25
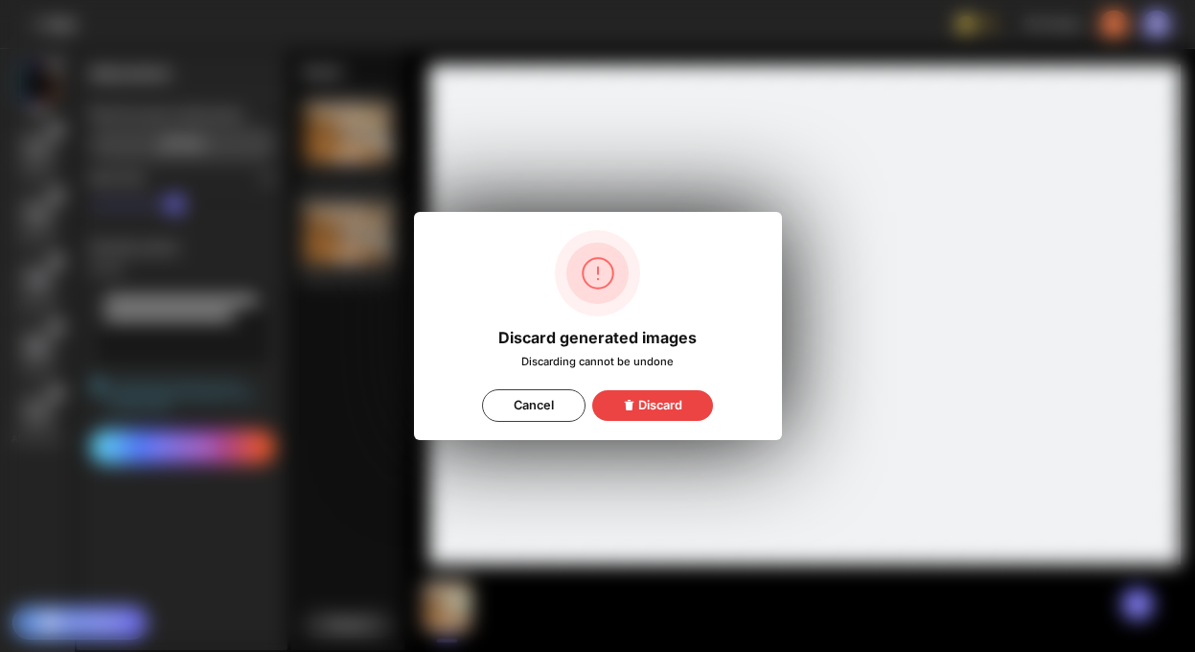
click at [623, 402] on icon at bounding box center [629, 405] width 12 height 12
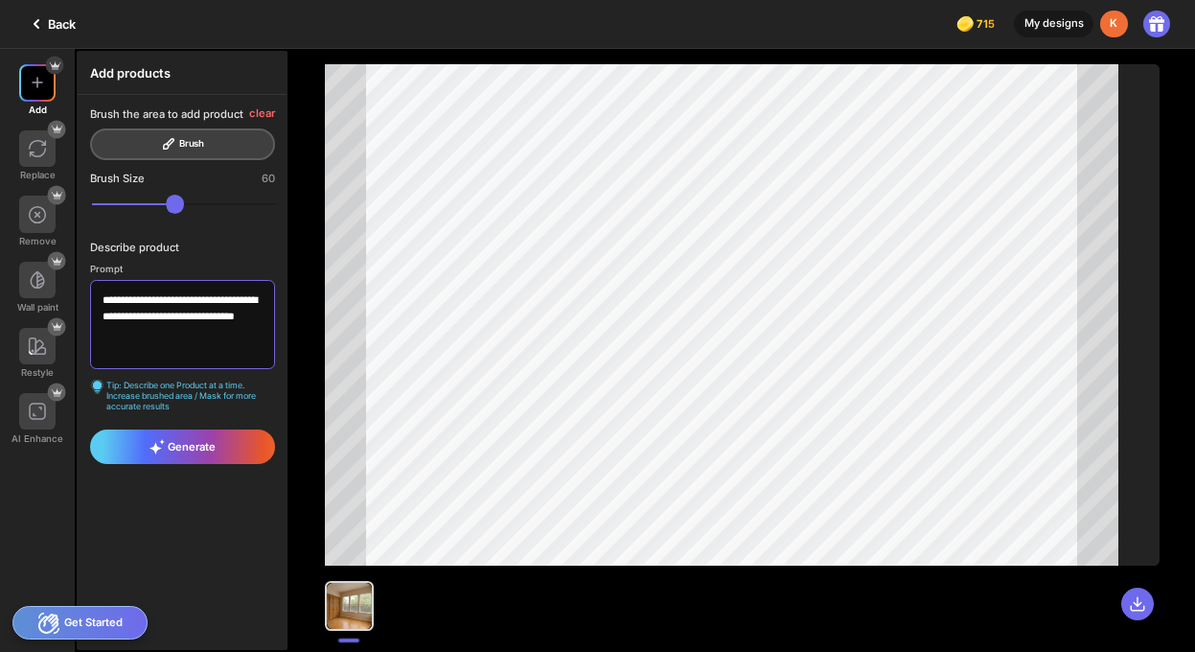
drag, startPoint x: 250, startPoint y: 319, endPoint x: 220, endPoint y: 321, distance: 29.8
click at [219, 319] on textarea "**********" at bounding box center [182, 324] width 184 height 89
click at [222, 450] on div "Generate" at bounding box center [182, 446] width 184 height 34
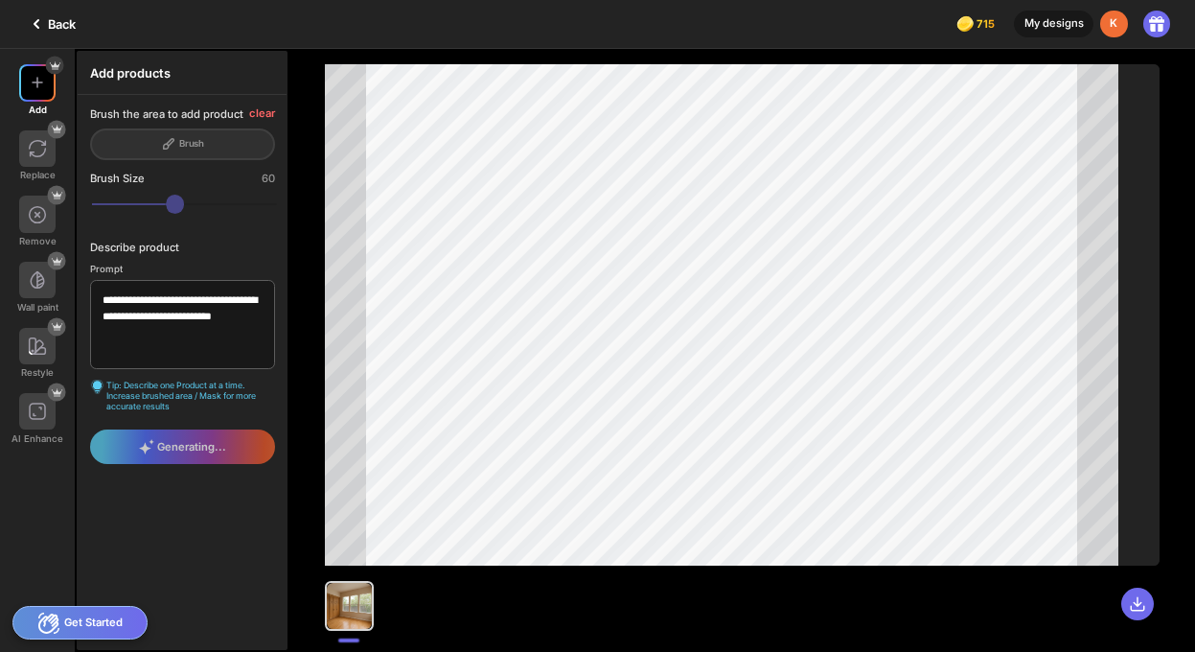
click at [197, 447] on div "Generating..." at bounding box center [182, 446] width 184 height 34
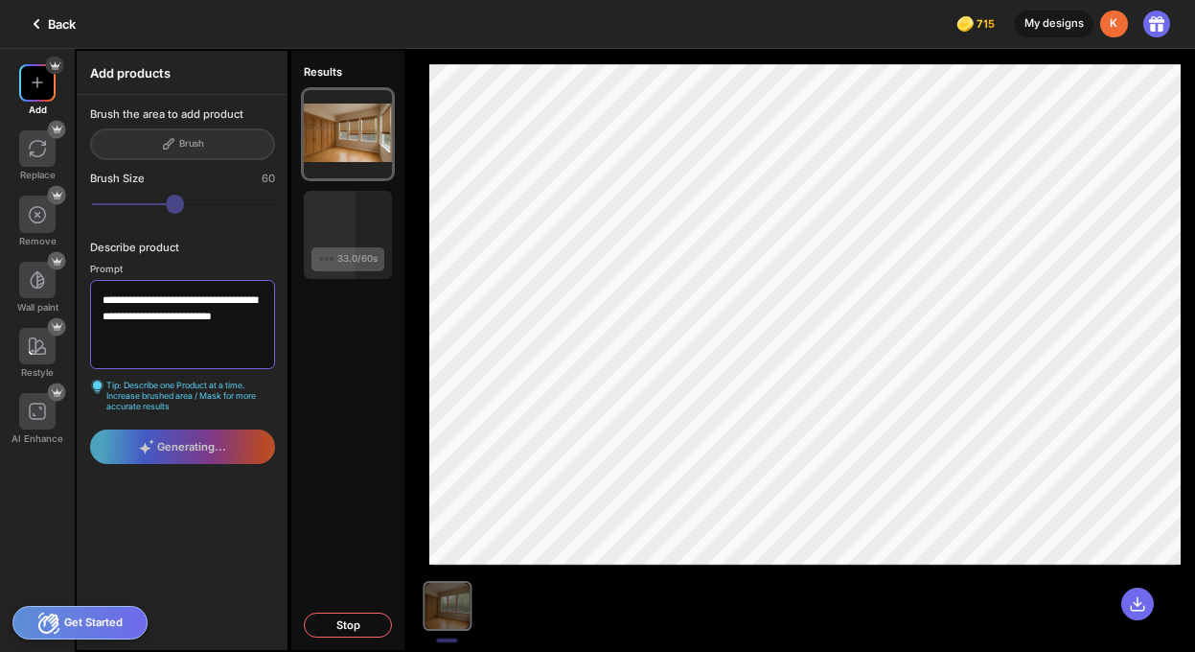
drag, startPoint x: 235, startPoint y: 318, endPoint x: 217, endPoint y: 318, distance: 18.2
click at [217, 318] on textarea "**********" at bounding box center [182, 324] width 184 height 89
type textarea "**********"
click at [157, 447] on div "Generating..." at bounding box center [182, 446] width 184 height 34
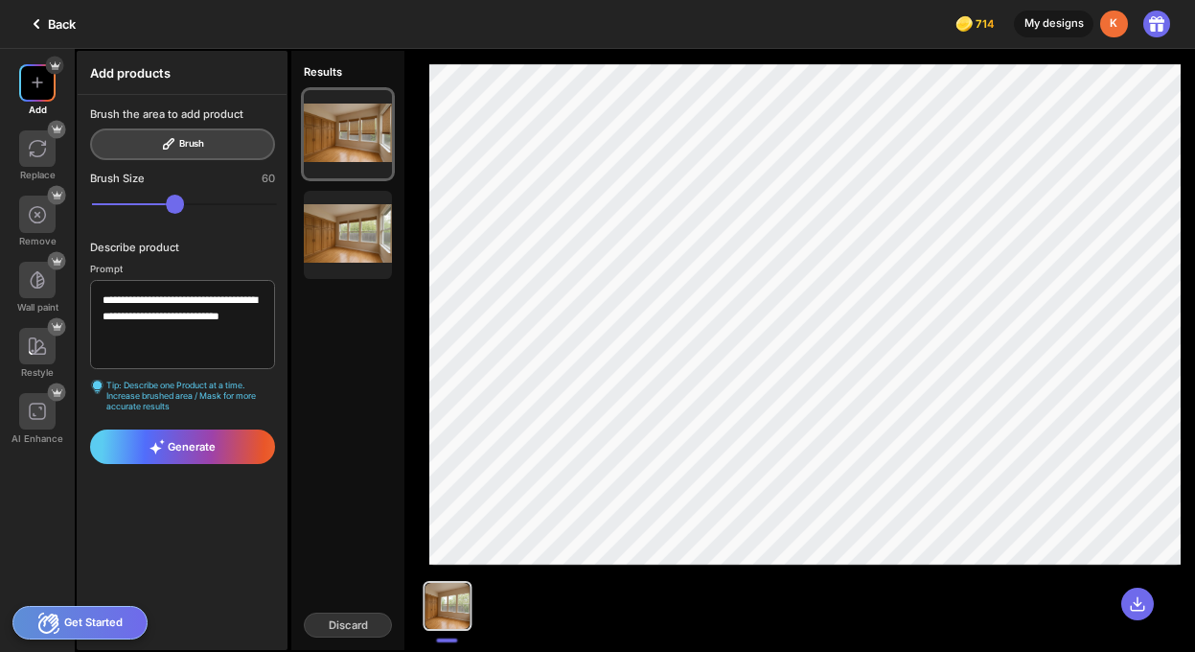
click at [155, 446] on icon at bounding box center [155, 448] width 12 height 12
drag, startPoint x: 191, startPoint y: 209, endPoint x: 113, endPoint y: 202, distance: 77.9
type input "**"
click at [124, 207] on input "range" at bounding box center [184, 204] width 184 height 18
click at [229, 446] on div "Generate" at bounding box center [182, 446] width 184 height 34
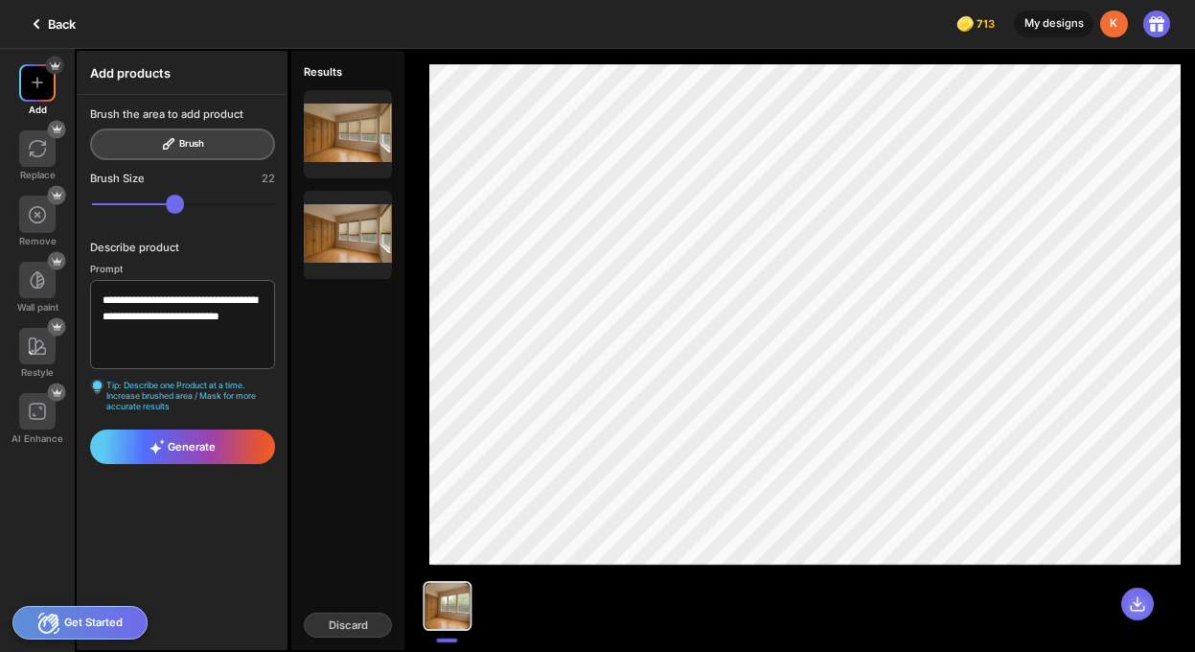
click at [1126, 602] on div at bounding box center [1137, 603] width 33 height 33
click at [341, 225] on div "Keep this" at bounding box center [347, 235] width 59 height 20
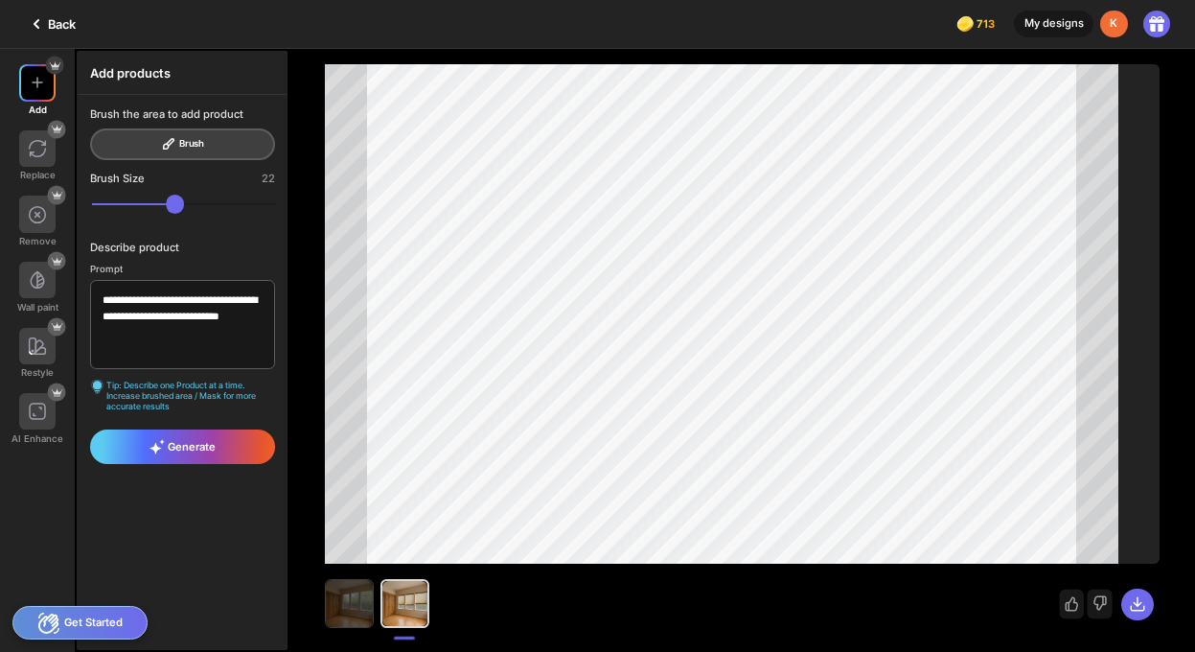
click at [362, 602] on img at bounding box center [349, 603] width 47 height 47
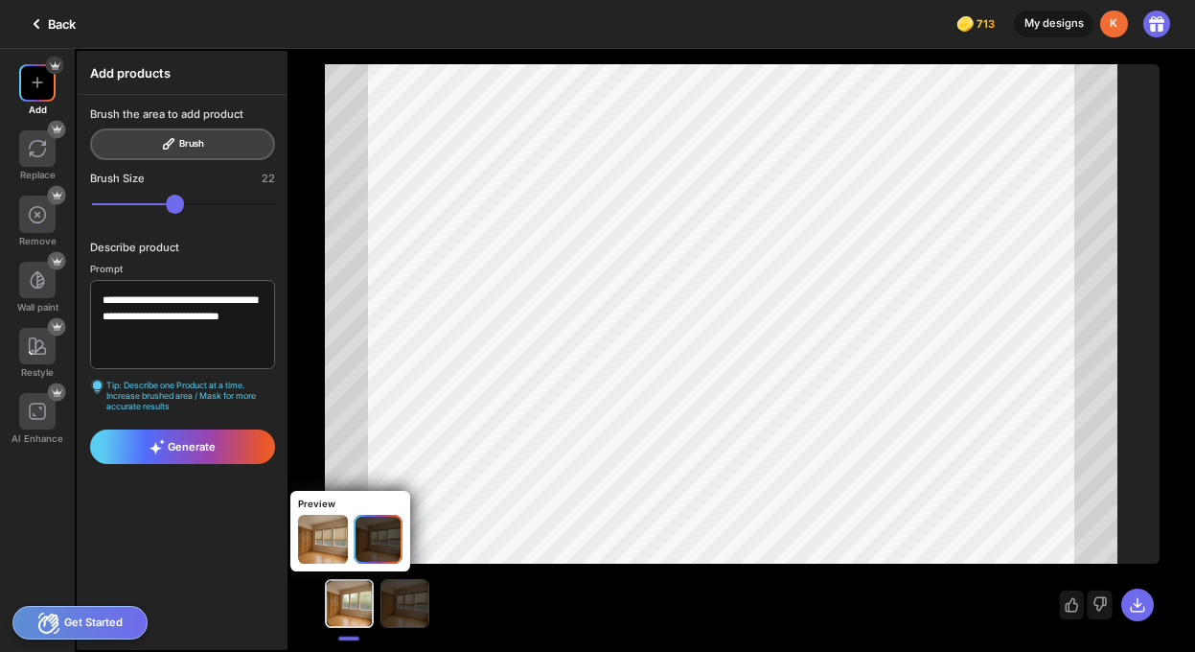
click at [411, 606] on img at bounding box center [404, 603] width 47 height 47
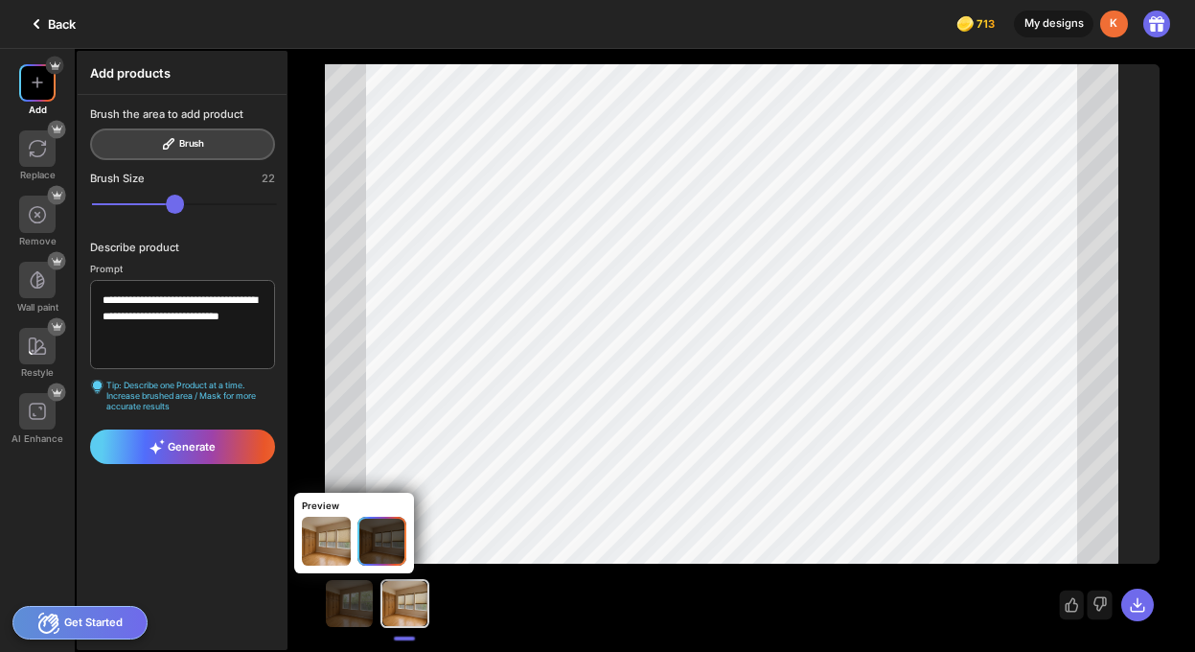
click at [418, 605] on div at bounding box center [404, 603] width 45 height 45
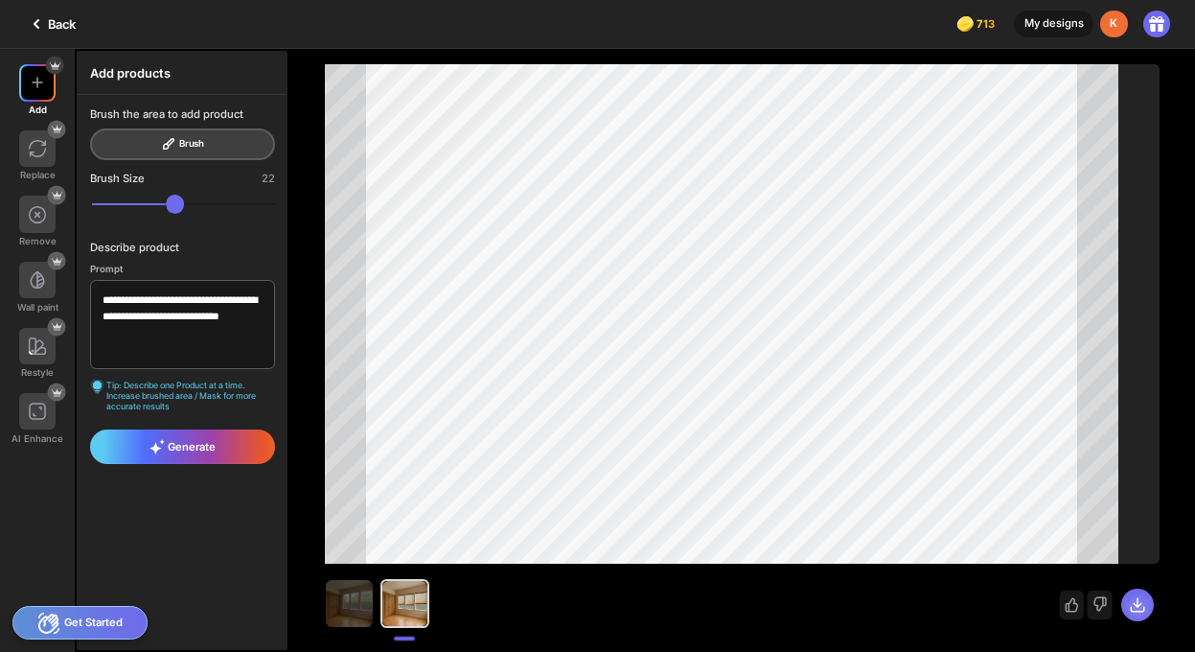
click at [1137, 604] on icon at bounding box center [1137, 604] width 13 height 13
